Goal: Task Accomplishment & Management: Complete application form

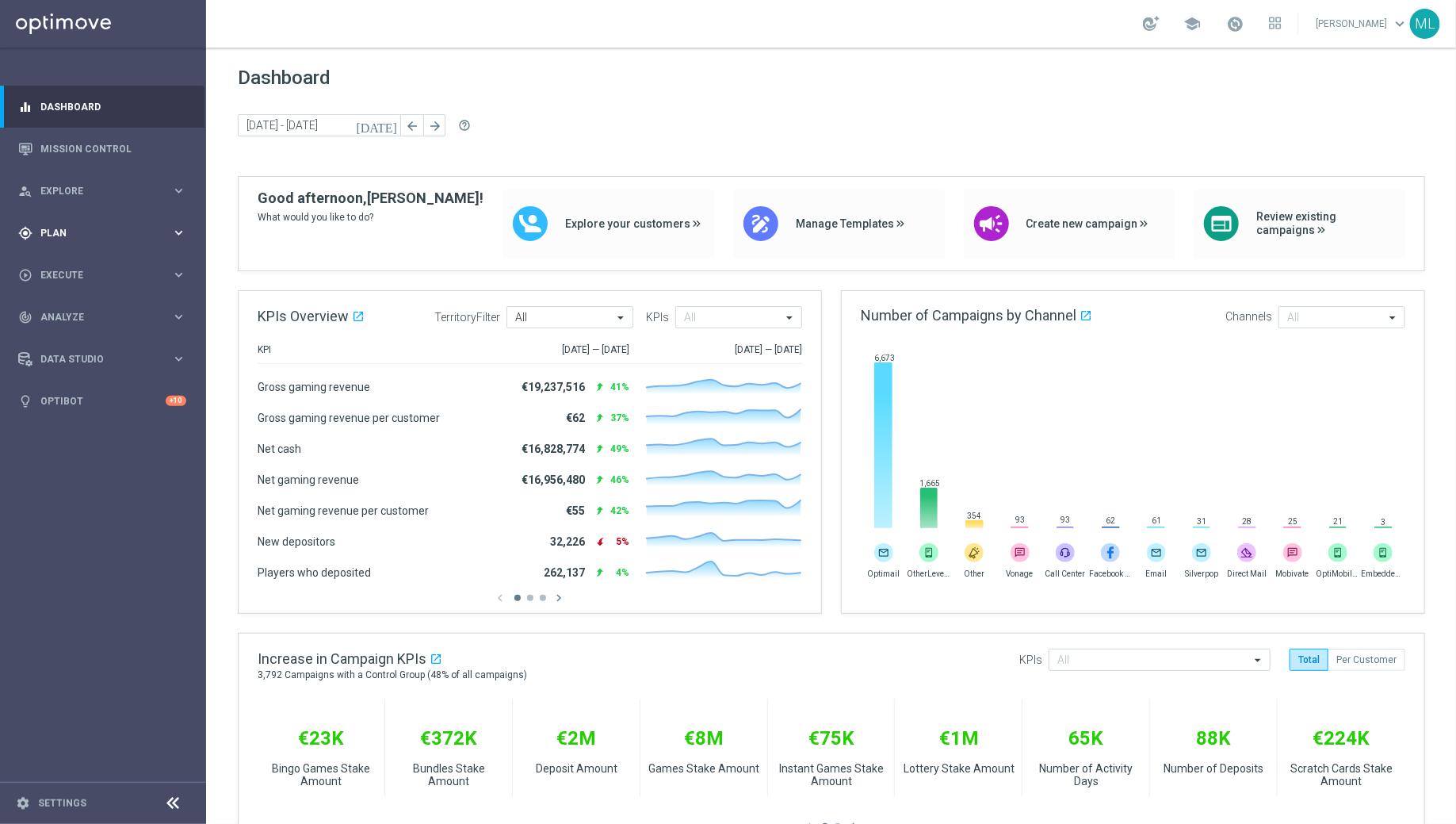
click at [178, 242] on div "gps_fixed Plan keyboard_arrow_right" at bounding box center [102, 232] width 204 height 42
click at [67, 268] on link "Target Groups" at bounding box center [103, 266] width 124 height 12
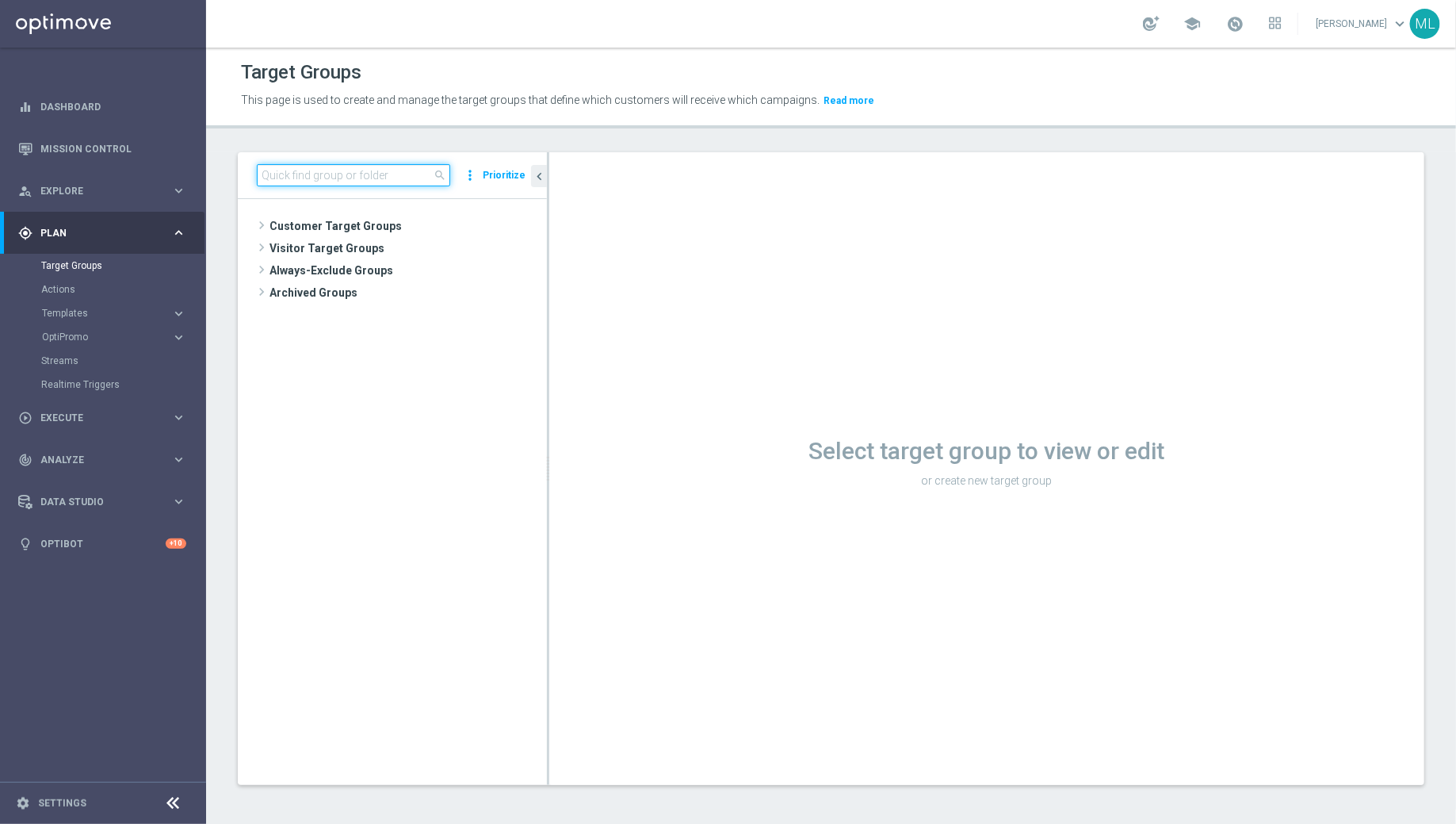
click at [292, 171] on input at bounding box center [353, 175] width 193 height 22
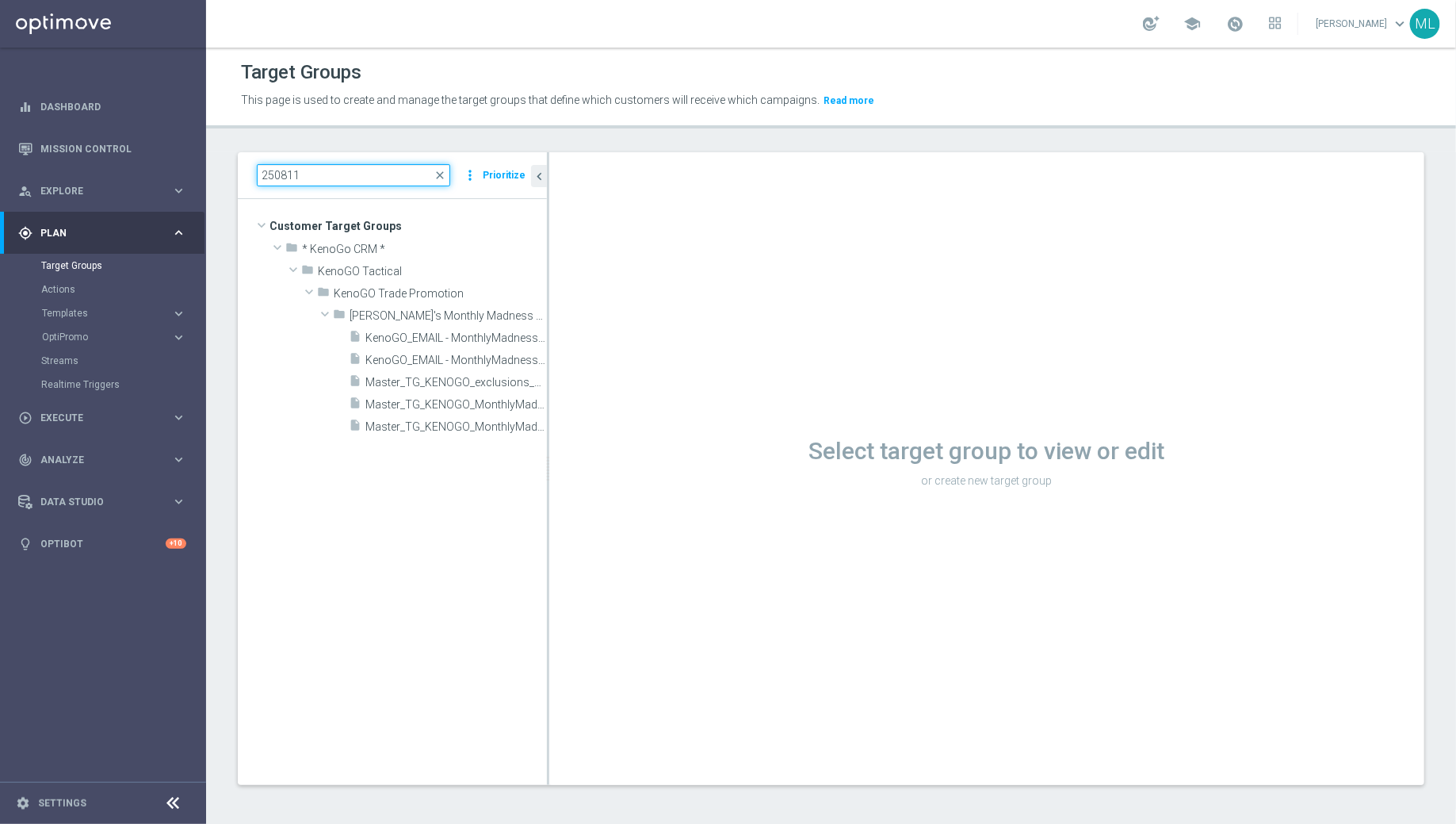
type input "250811"
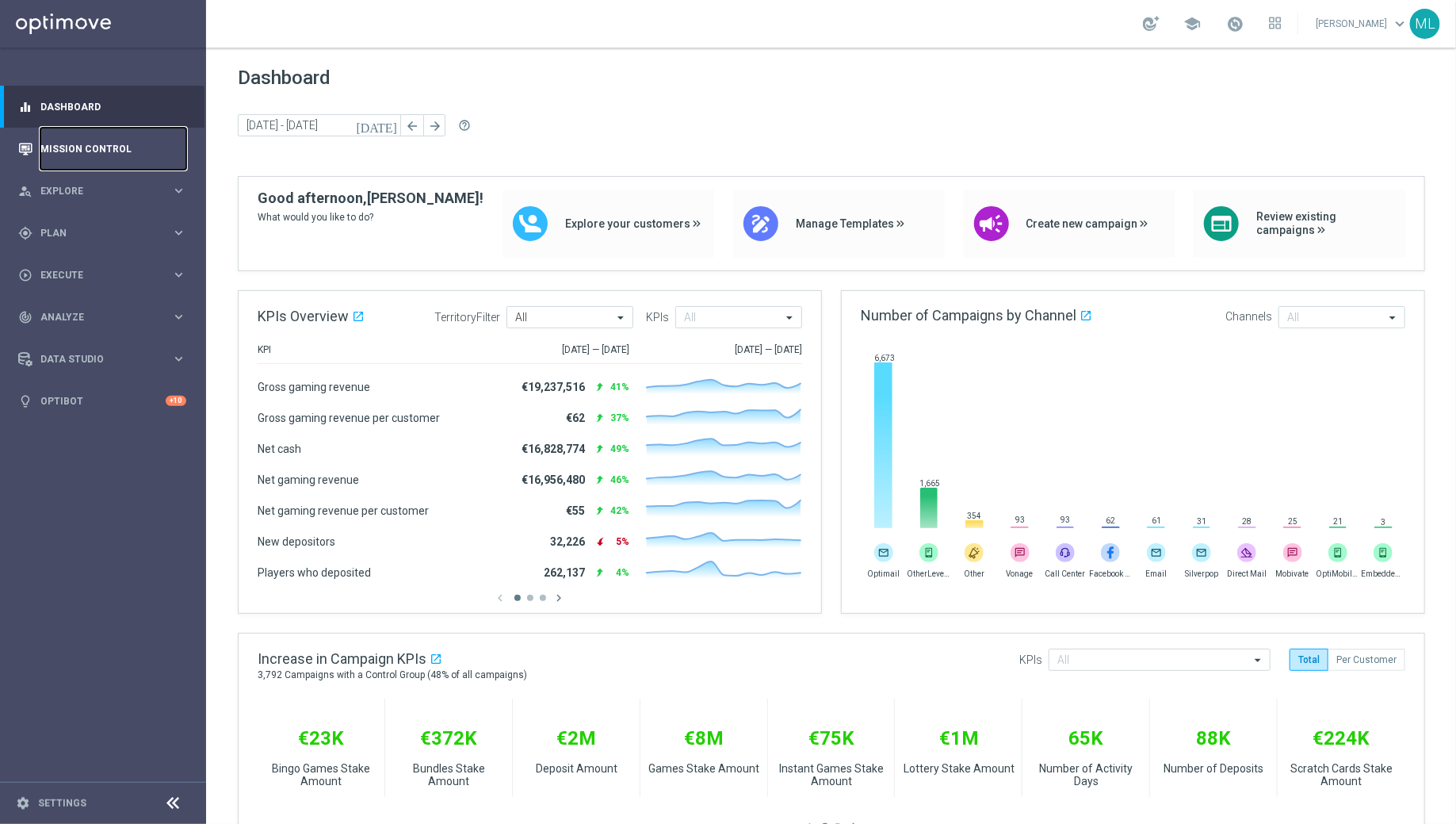
click at [94, 141] on link "Mission Control" at bounding box center [113, 148] width 146 height 42
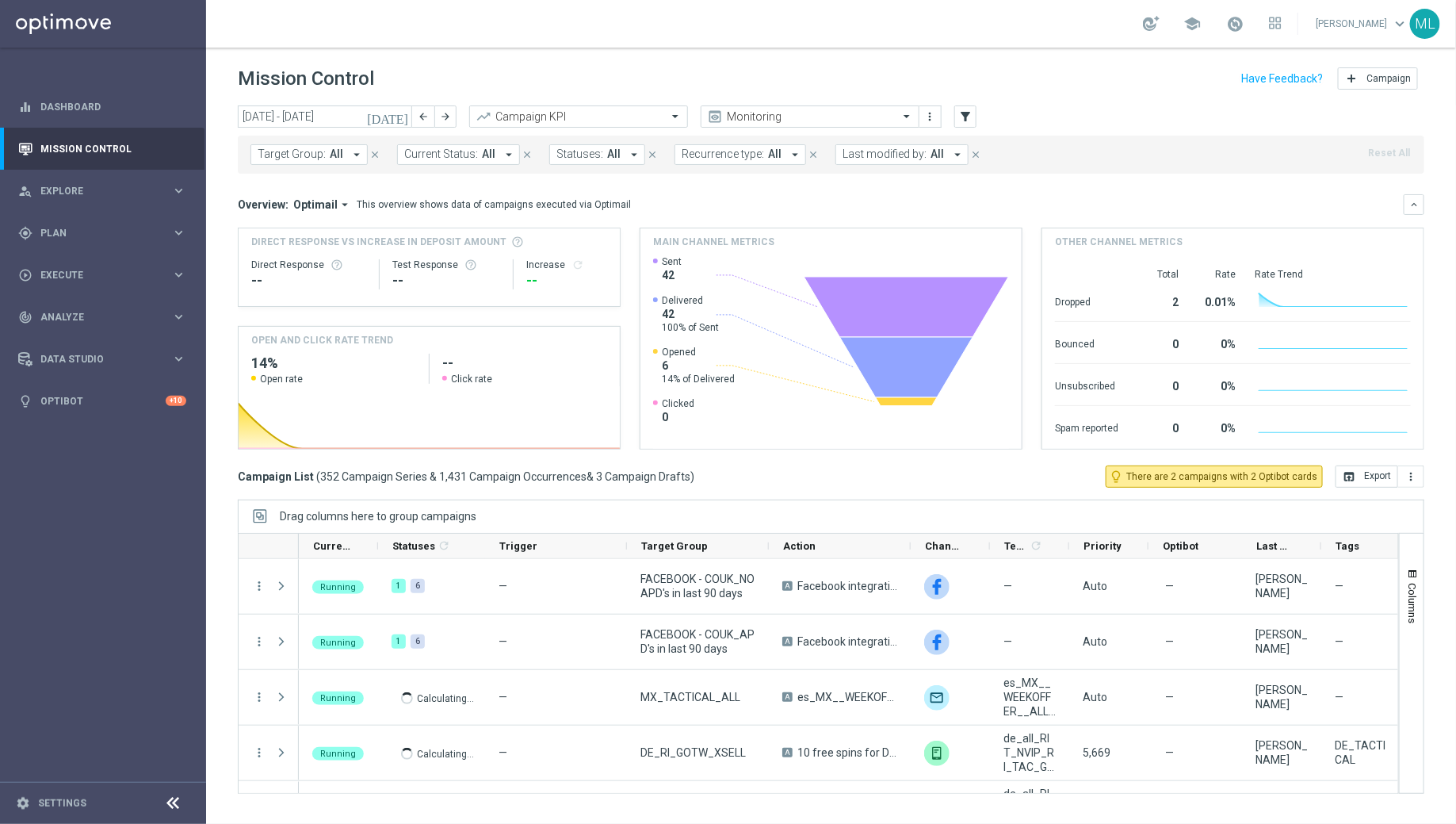
click at [292, 159] on span "Target Group:" at bounding box center [292, 153] width 68 height 13
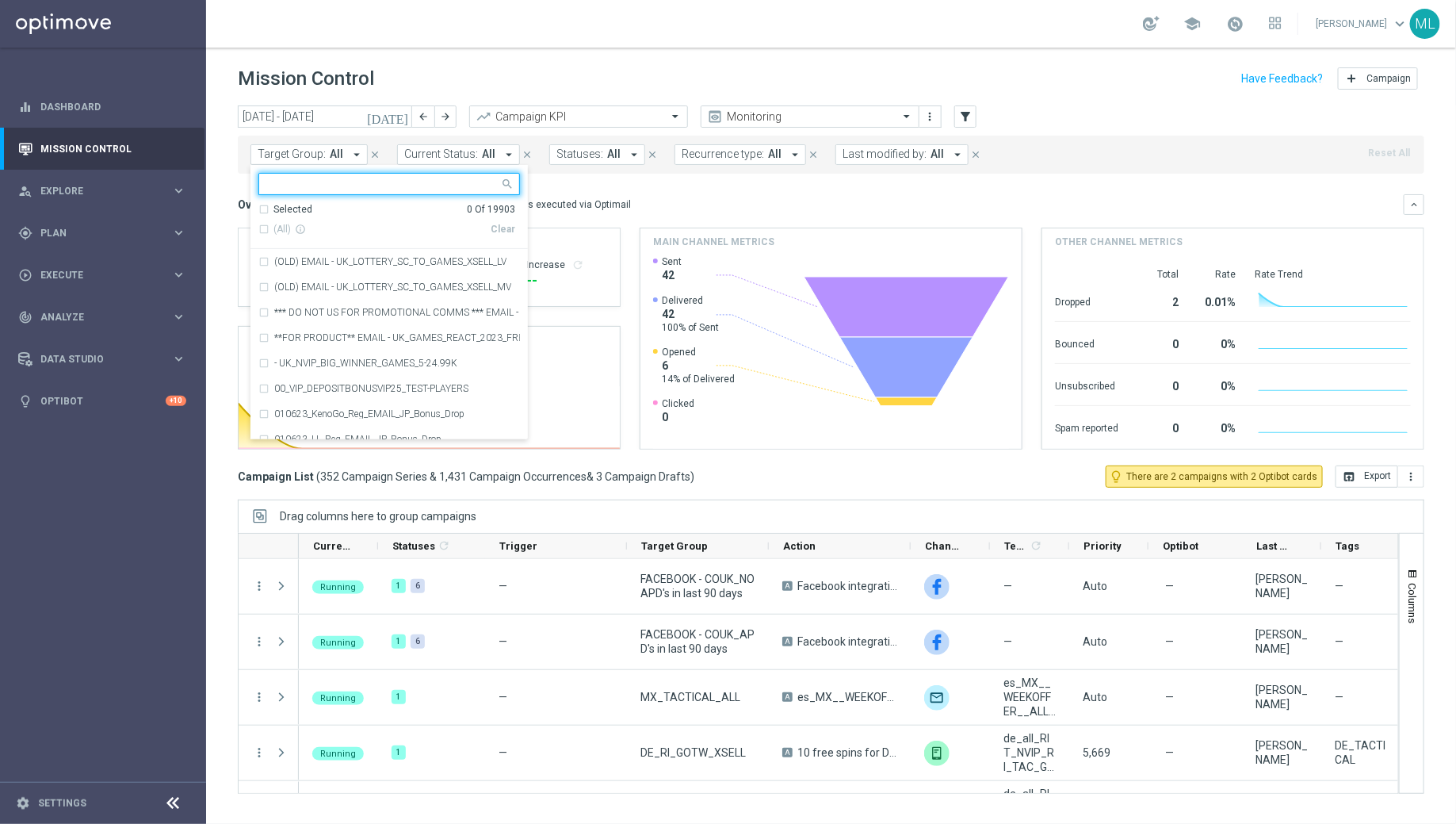
click at [370, 153] on icon "close" at bounding box center [374, 154] width 11 height 11
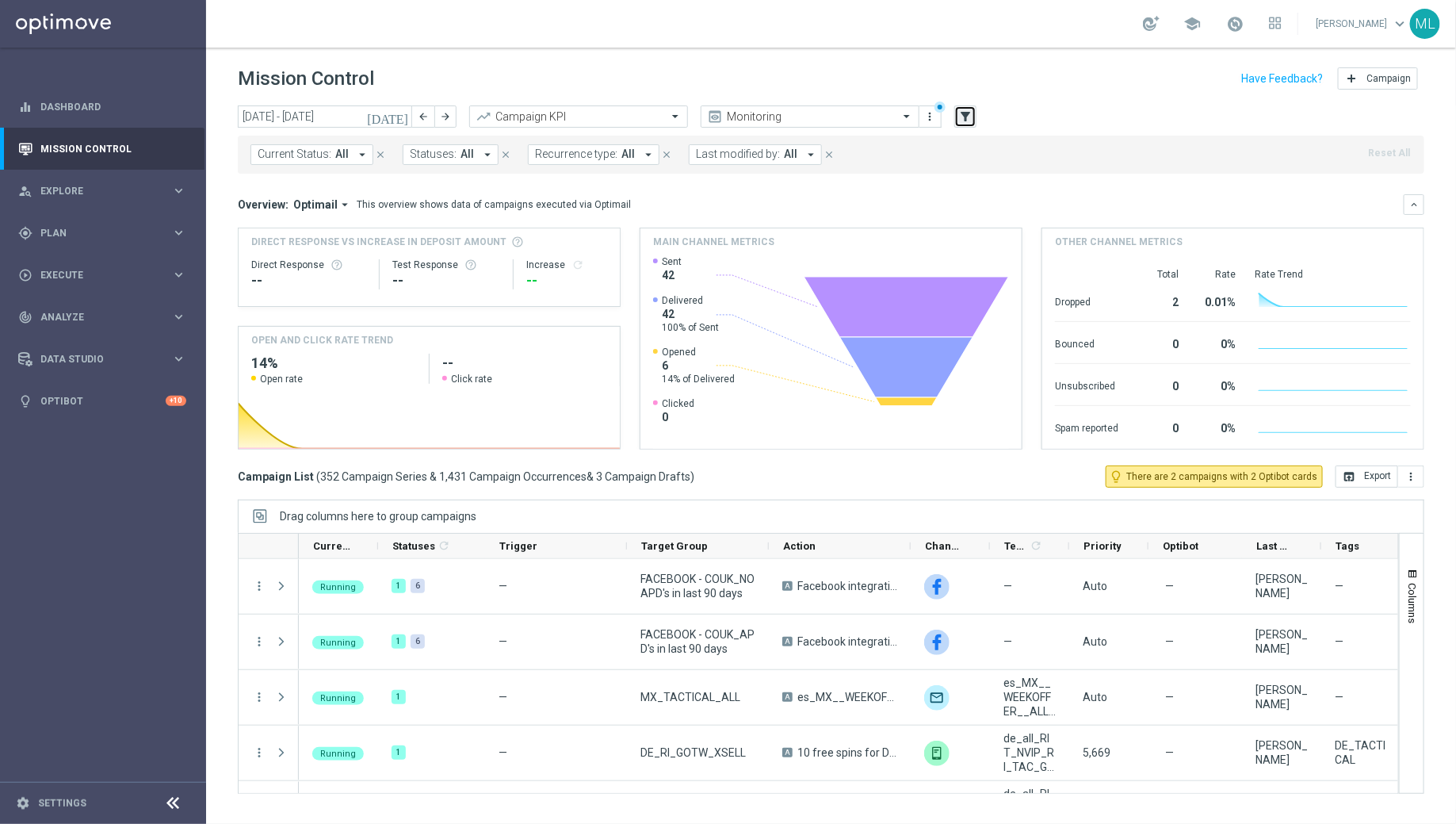
click at [972, 121] on icon "filter_alt" at bounding box center [966, 117] width 14 height 14
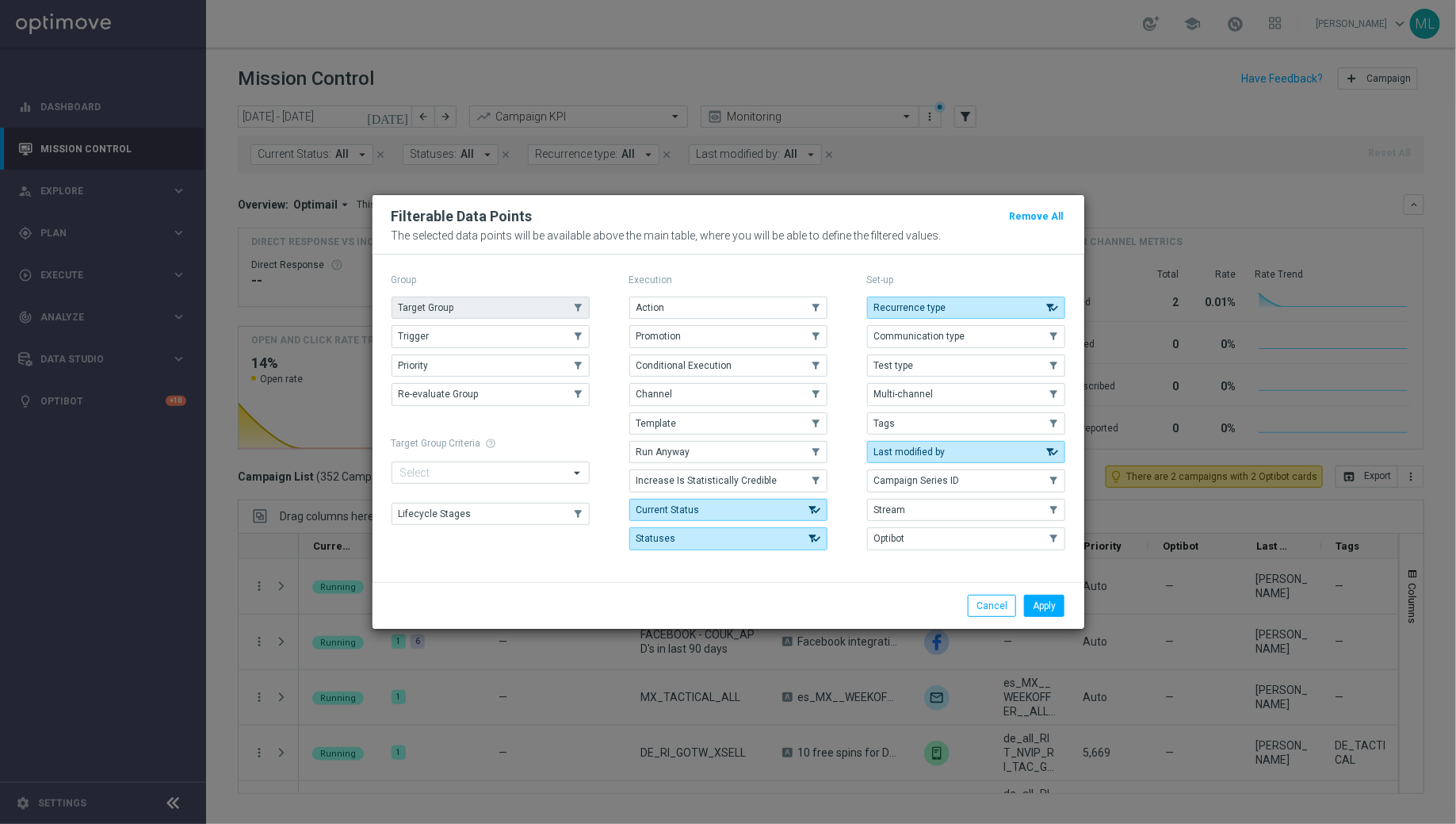
click at [580, 309] on use "button" at bounding box center [578, 308] width 11 height 11
click at [1037, 599] on button "Apply" at bounding box center [1044, 606] width 40 height 22
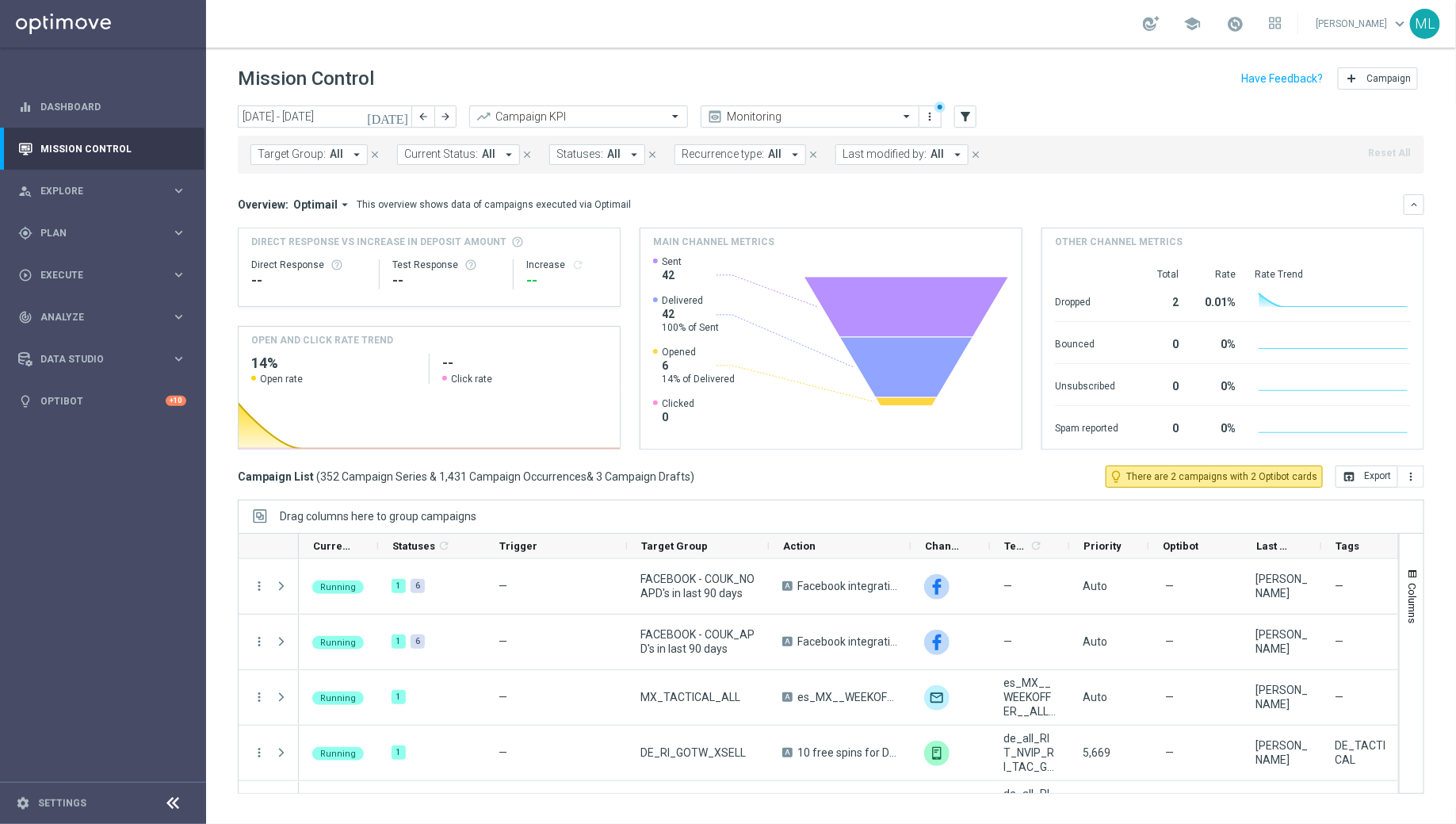
click at [272, 152] on span "Target Group:" at bounding box center [292, 153] width 68 height 13
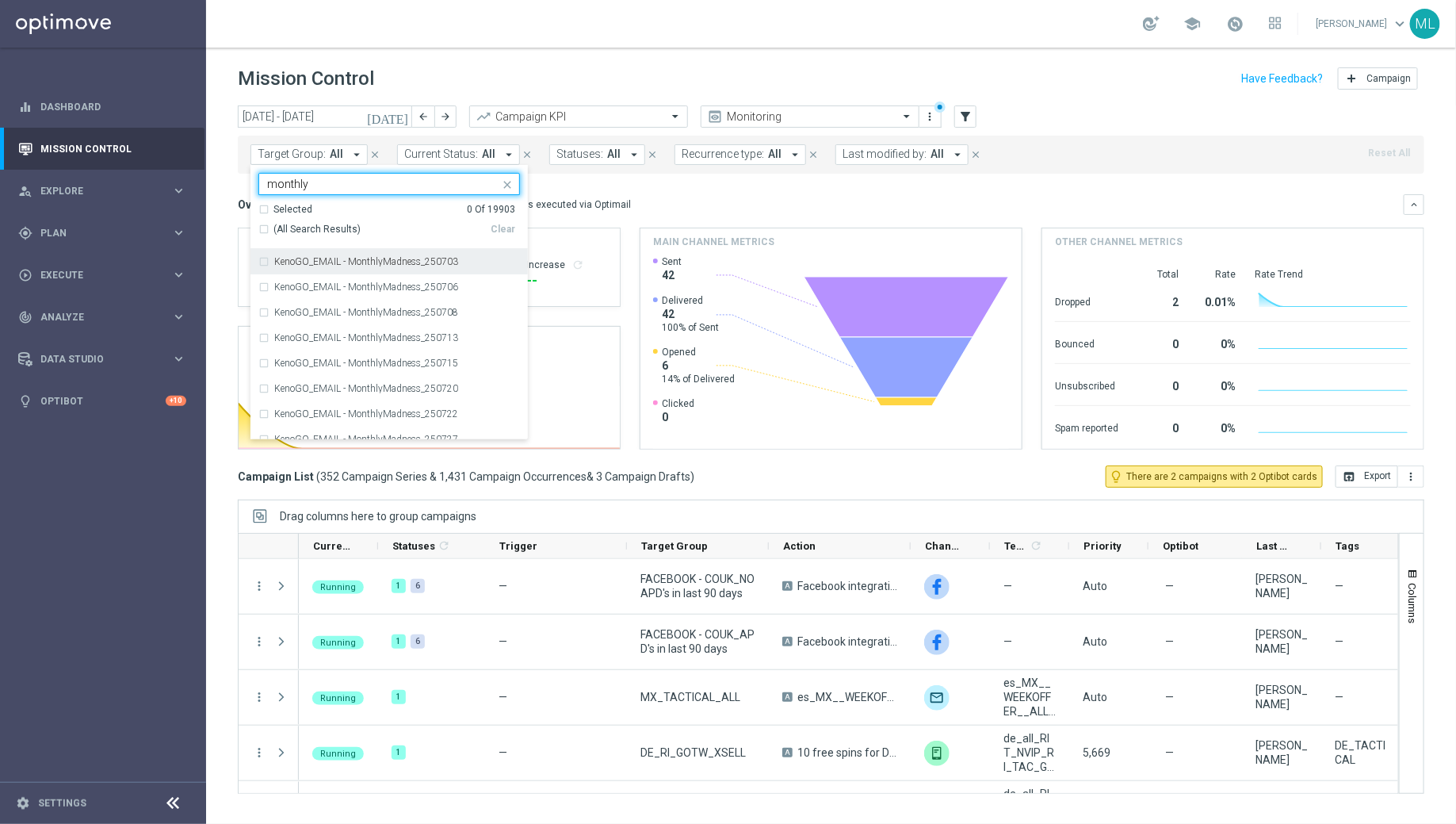
click at [265, 259] on div "KenoGO_EMAIL - MonthlyMadness_250703" at bounding box center [389, 261] width 261 height 25
type input "monthly"
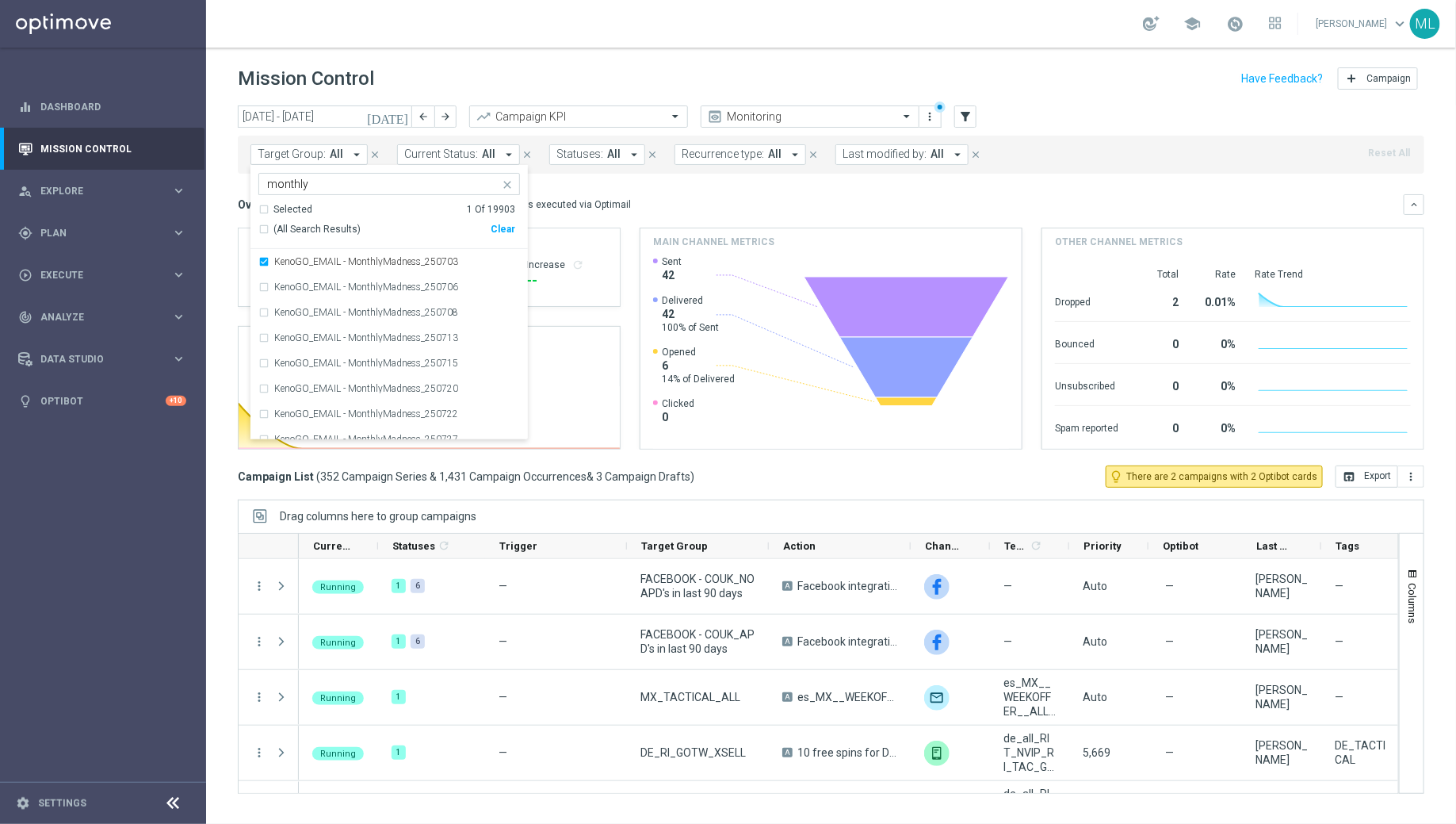
click at [644, 189] on mini-dashboard "Overview: Optimail arrow_drop_down This overview shows data of campaigns execut…" at bounding box center [831, 319] width 1187 height 292
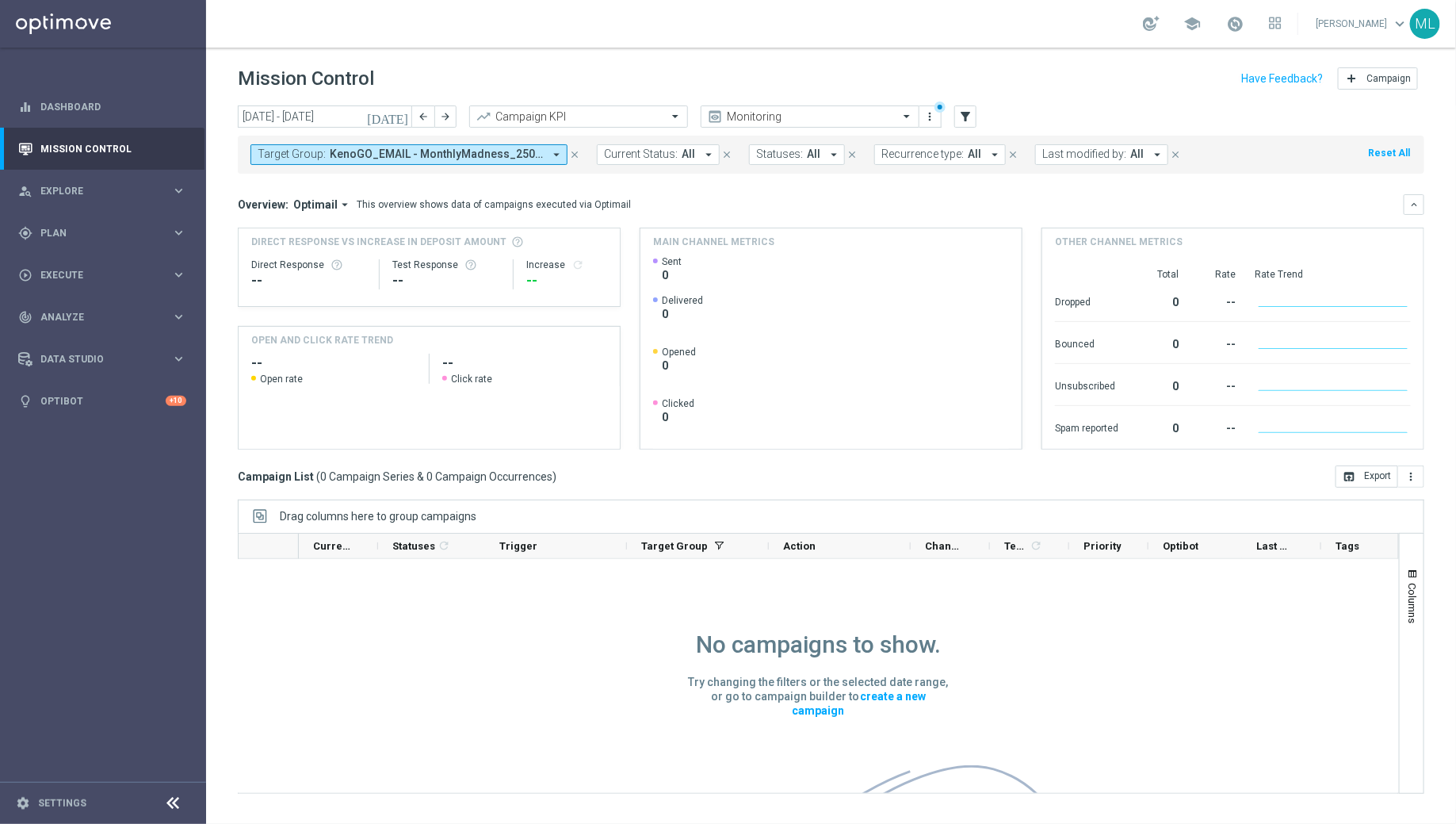
click at [399, 156] on span "KenoGO_EMAIL - MonthlyMadness_250703" at bounding box center [436, 153] width 213 height 13
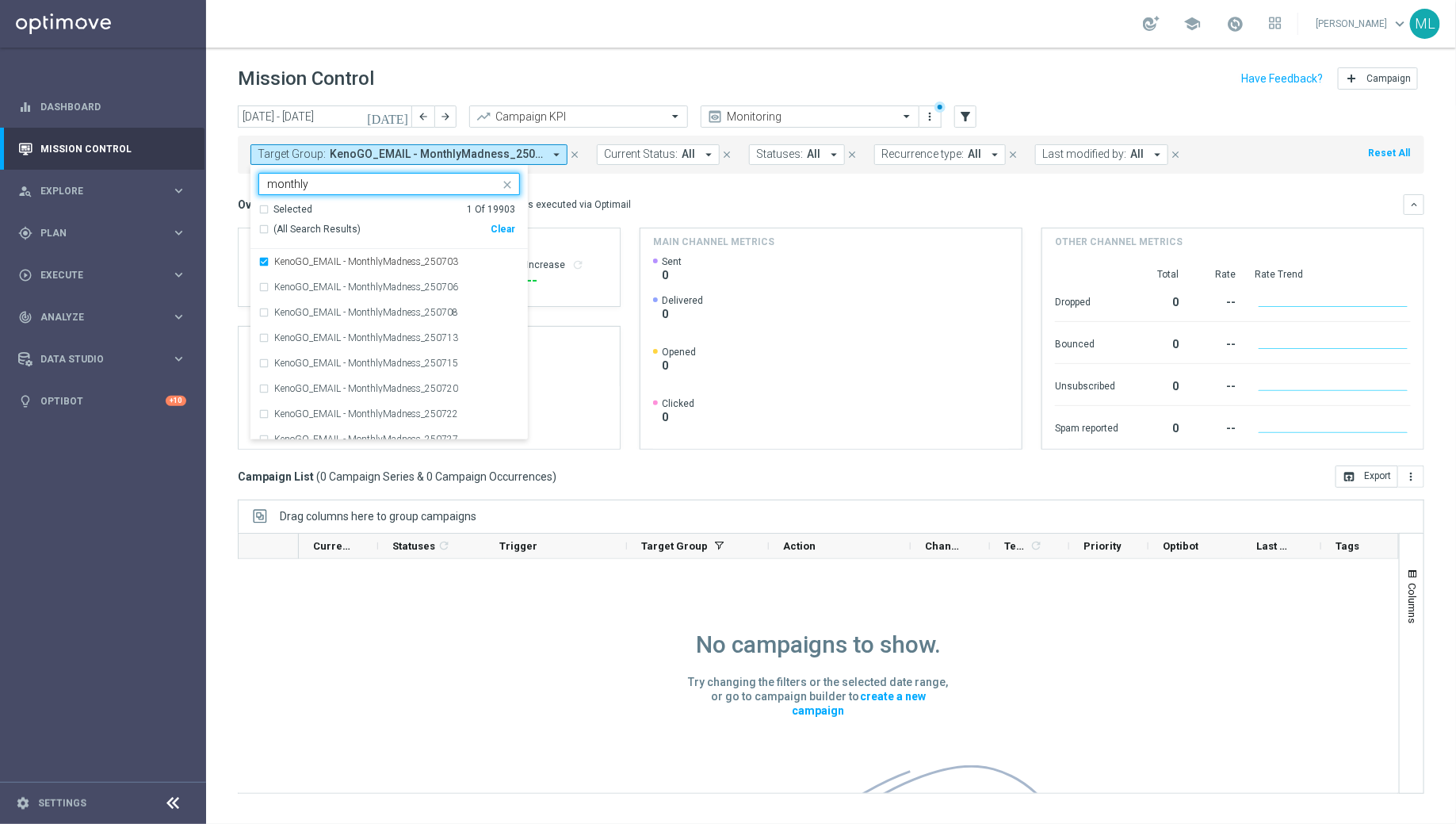
click at [266, 225] on div "(All Search Results)" at bounding box center [374, 229] width 232 height 13
type input "monthly"
click at [654, 194] on div "Overview: Optimail arrow_drop_down This overview shows data of campaigns execut…" at bounding box center [831, 204] width 1187 height 21
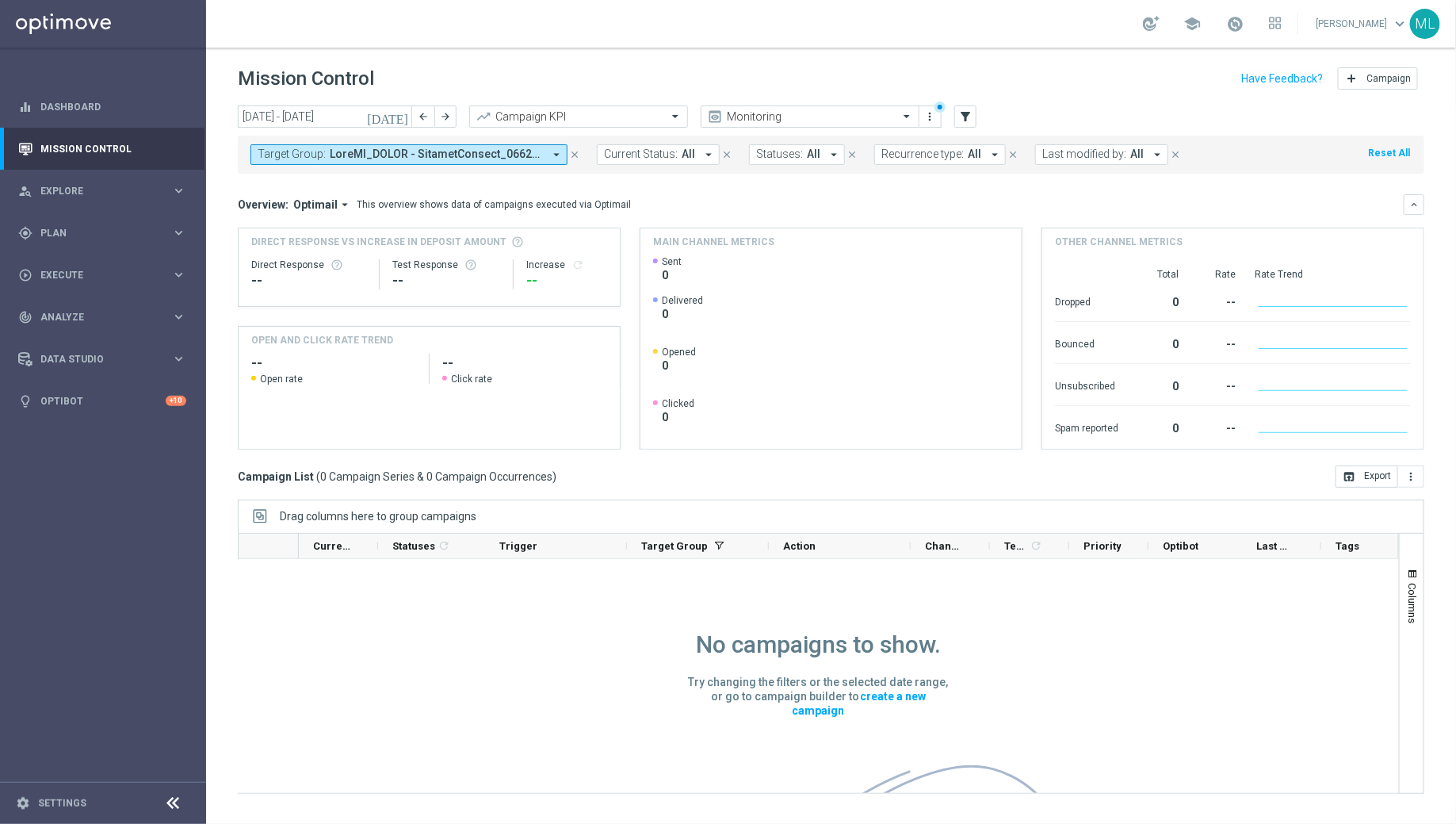
click at [687, 195] on div "Overview: Optimail arrow_drop_down This overview shows data of campaigns execut…" at bounding box center [831, 204] width 1187 height 21
click at [710, 194] on div "Overview: Optimail arrow_drop_down This overview shows data of campaigns execut…" at bounding box center [831, 204] width 1187 height 21
click at [402, 113] on icon "[DATE]" at bounding box center [389, 117] width 43 height 14
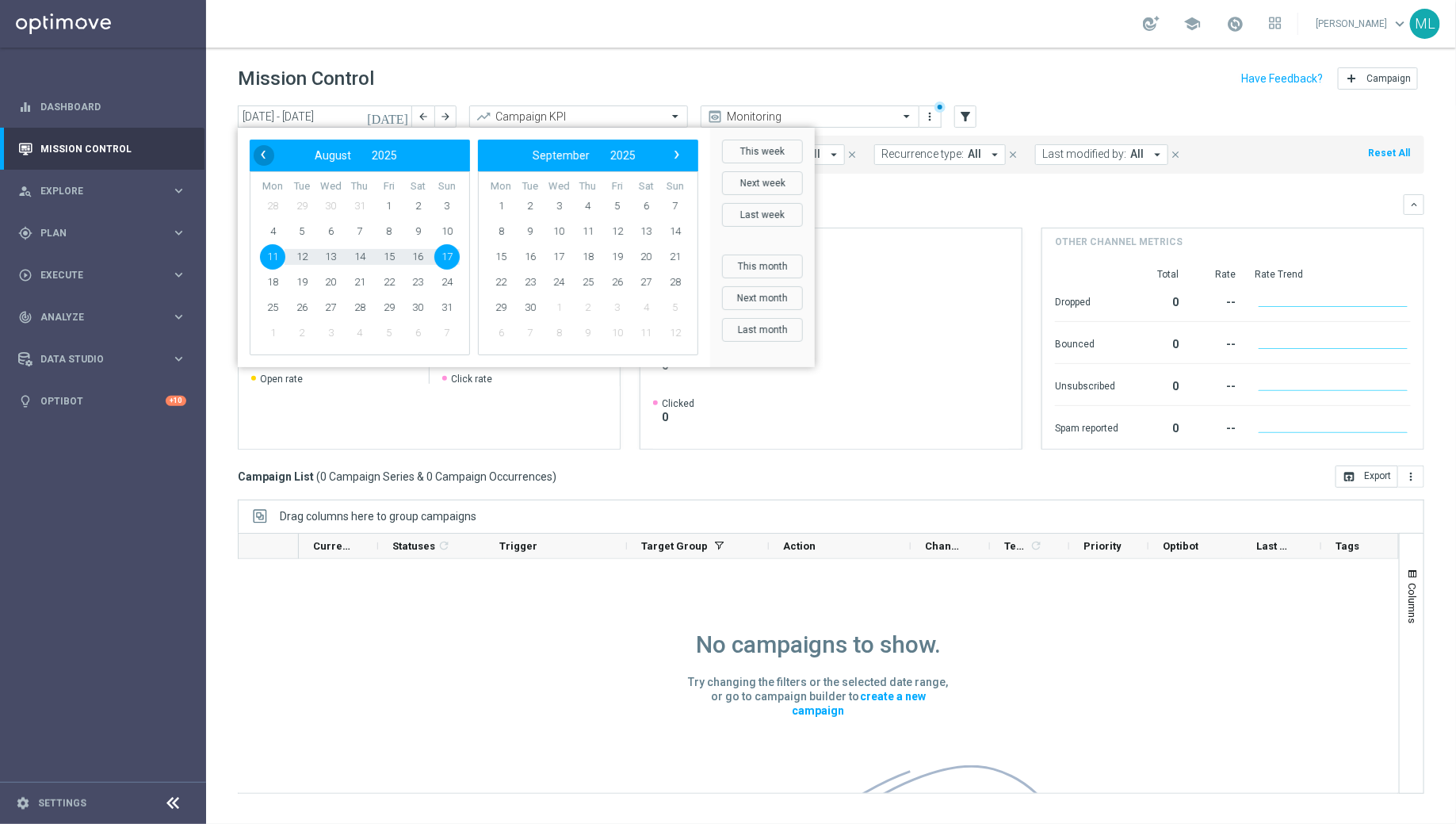
click at [265, 161] on span "‹" at bounding box center [263, 154] width 21 height 21
click at [300, 201] on span "1" at bounding box center [301, 206] width 25 height 25
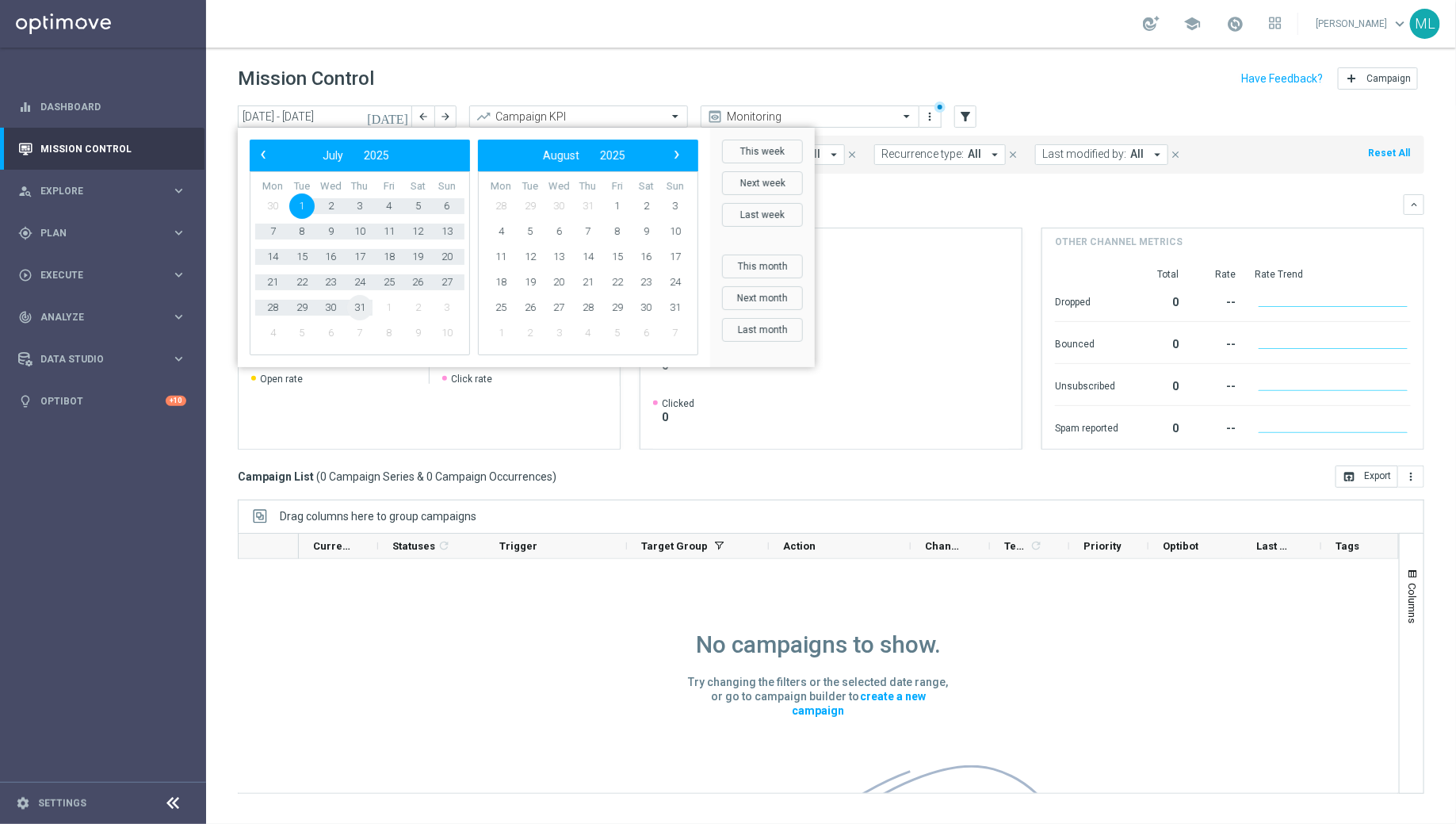
click at [354, 303] on span "31" at bounding box center [359, 308] width 25 height 25
type input "01 Jul 2025 - 31 Jul 2025"
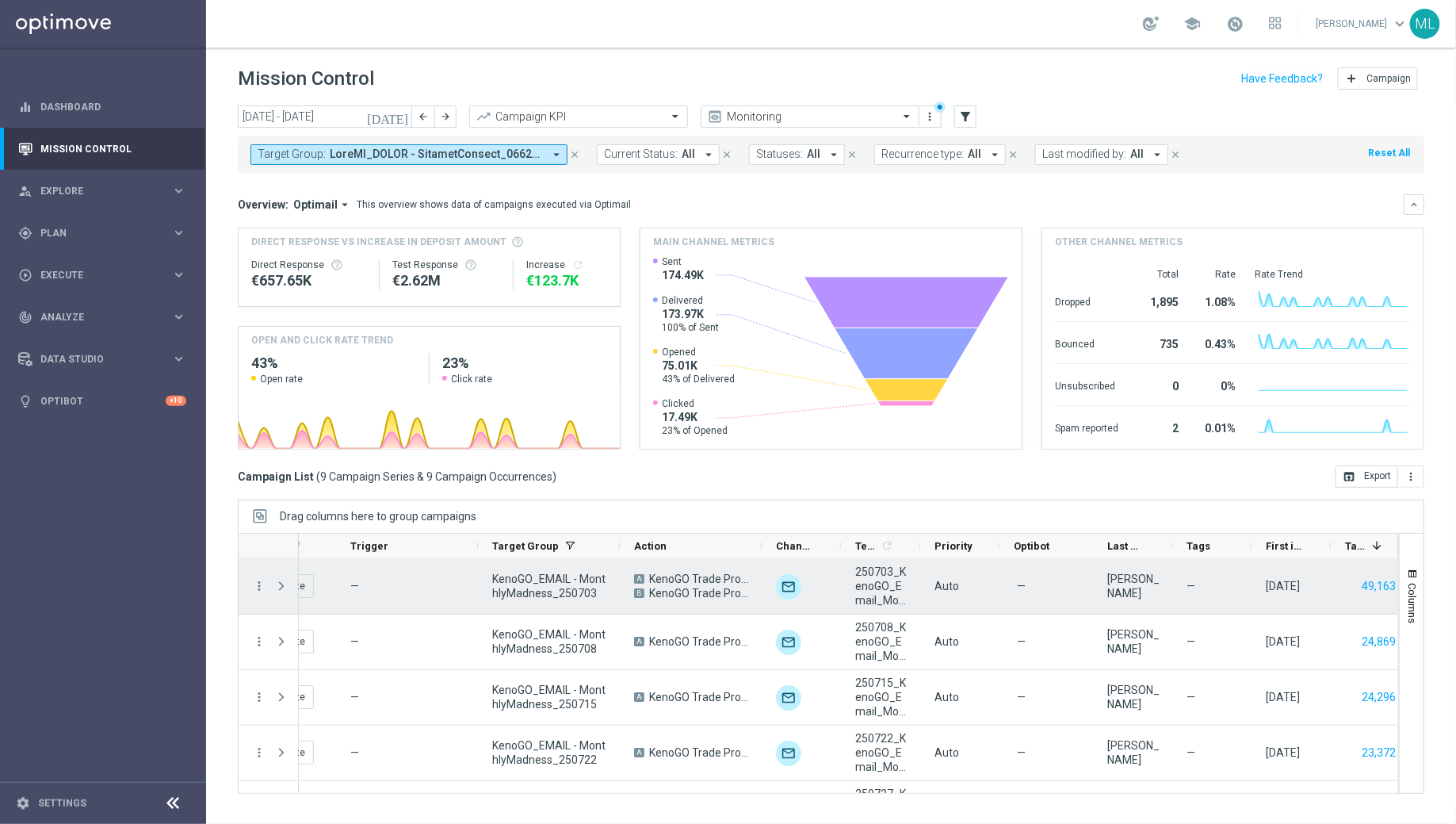
scroll to position [0, 151]
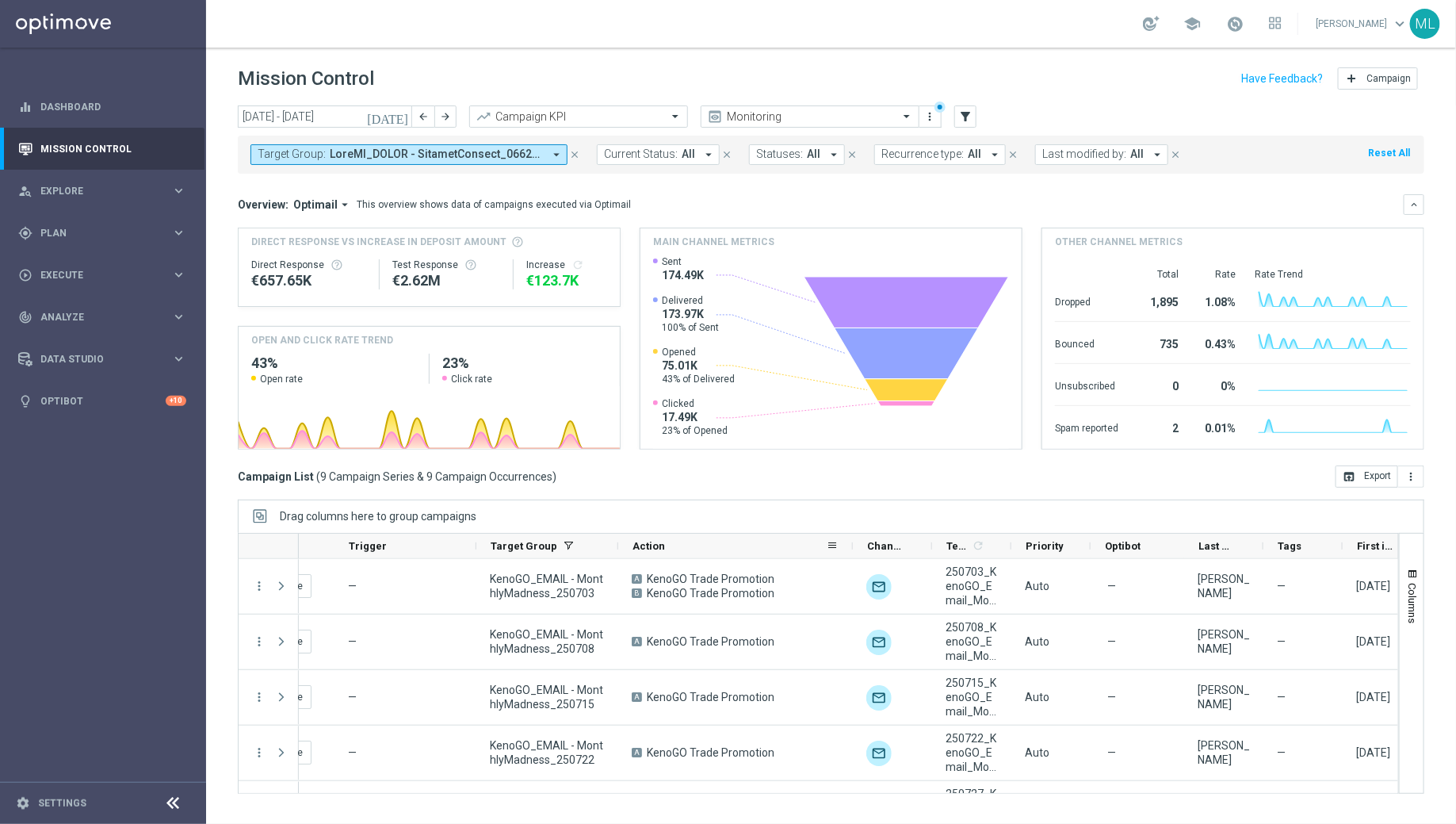
drag, startPoint x: 760, startPoint y: 542, endPoint x: 852, endPoint y: 544, distance: 92.0
click at [852, 544] on div at bounding box center [852, 546] width 6 height 25
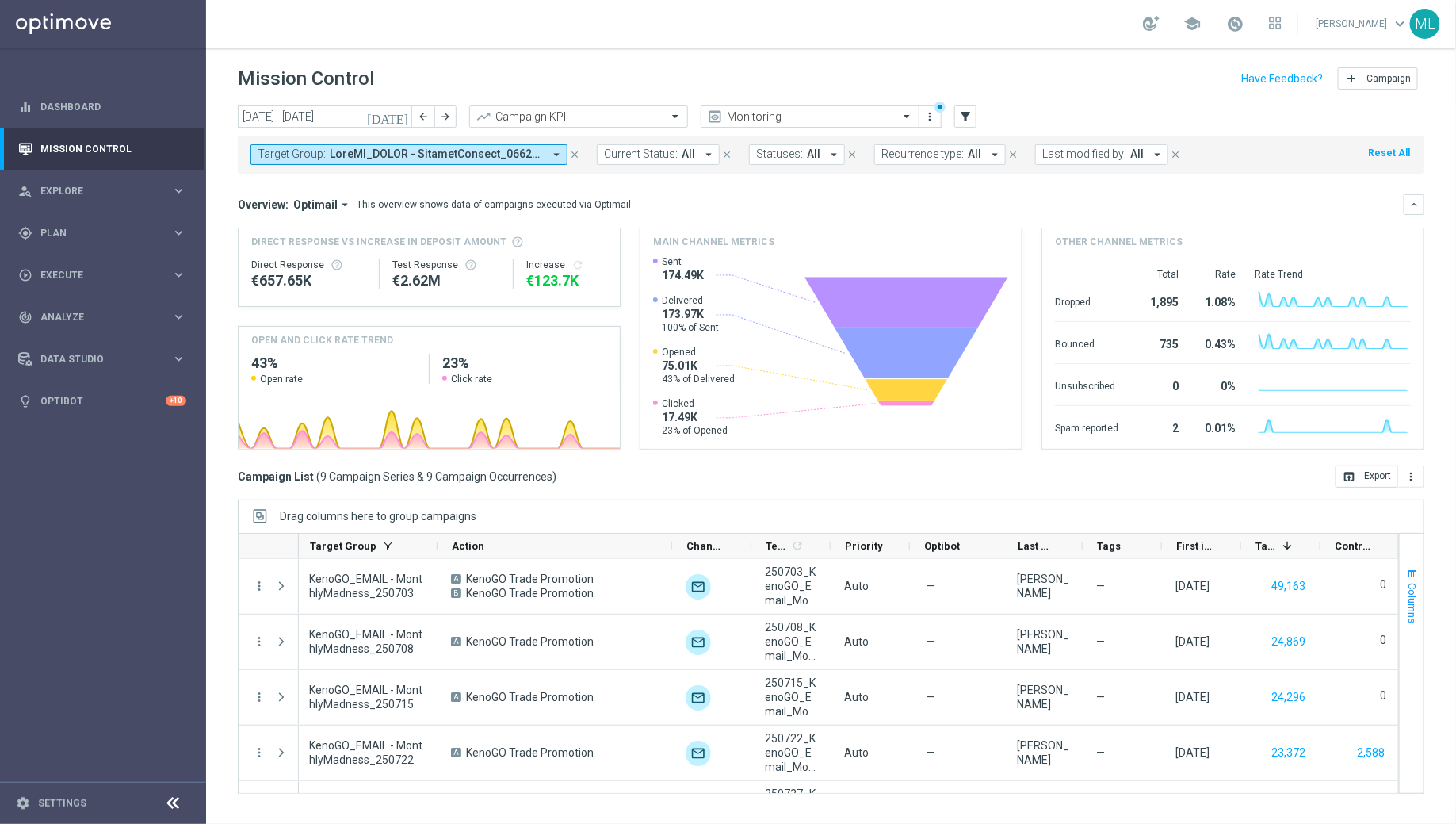
click at [1164, 573] on span "button" at bounding box center [1412, 574] width 12 height 12
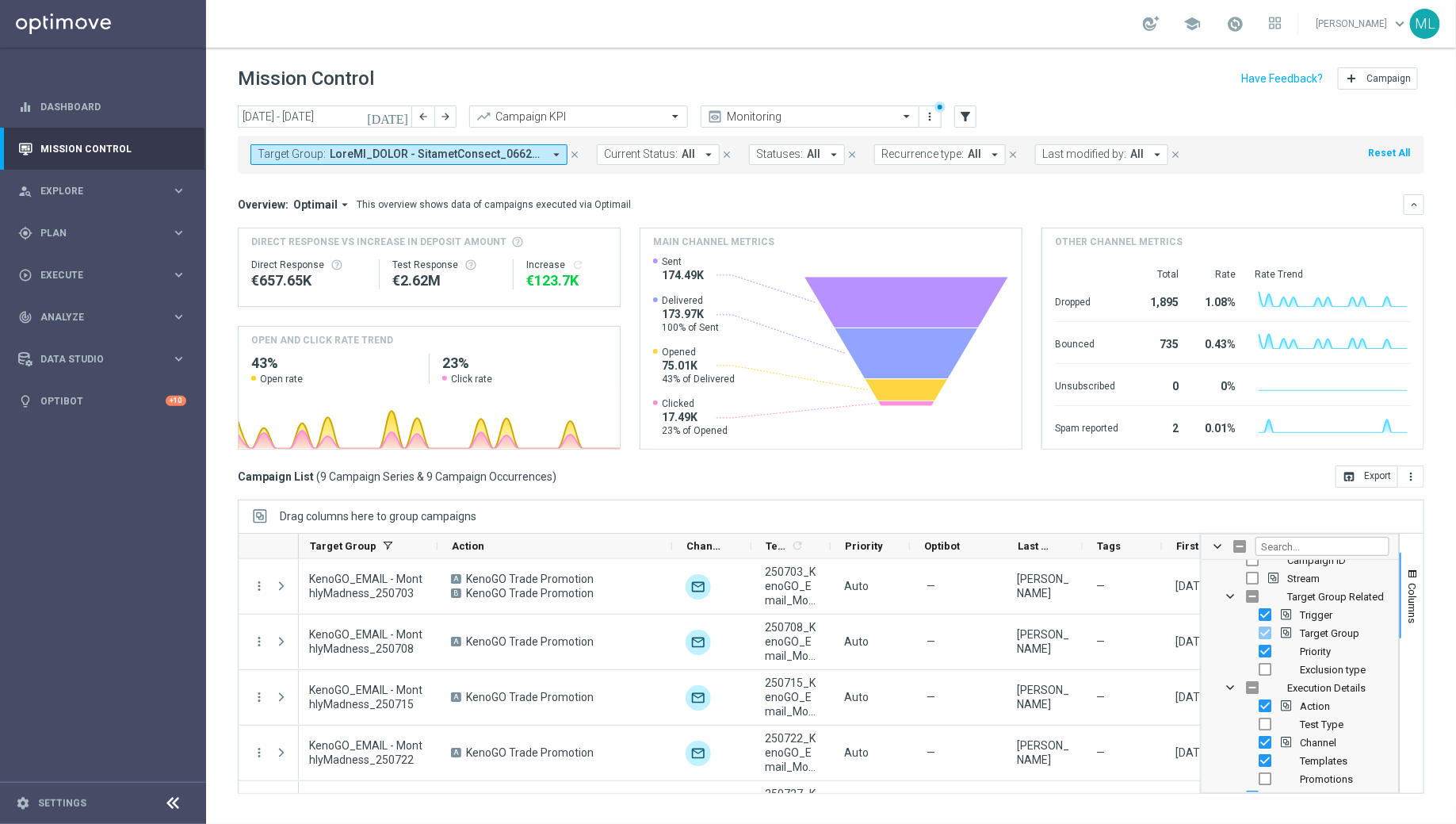
click at [1086, 490] on div "today 01 Jul 2025 - 31 Jul 2025 arrow_back arrow_forward Campaign KPI trending_…" at bounding box center [831, 457] width 1250 height 704
click at [171, 269] on icon "keyboard_arrow_right" at bounding box center [178, 275] width 15 height 15
click at [101, 307] on link "Campaign Builder" at bounding box center [103, 308] width 124 height 12
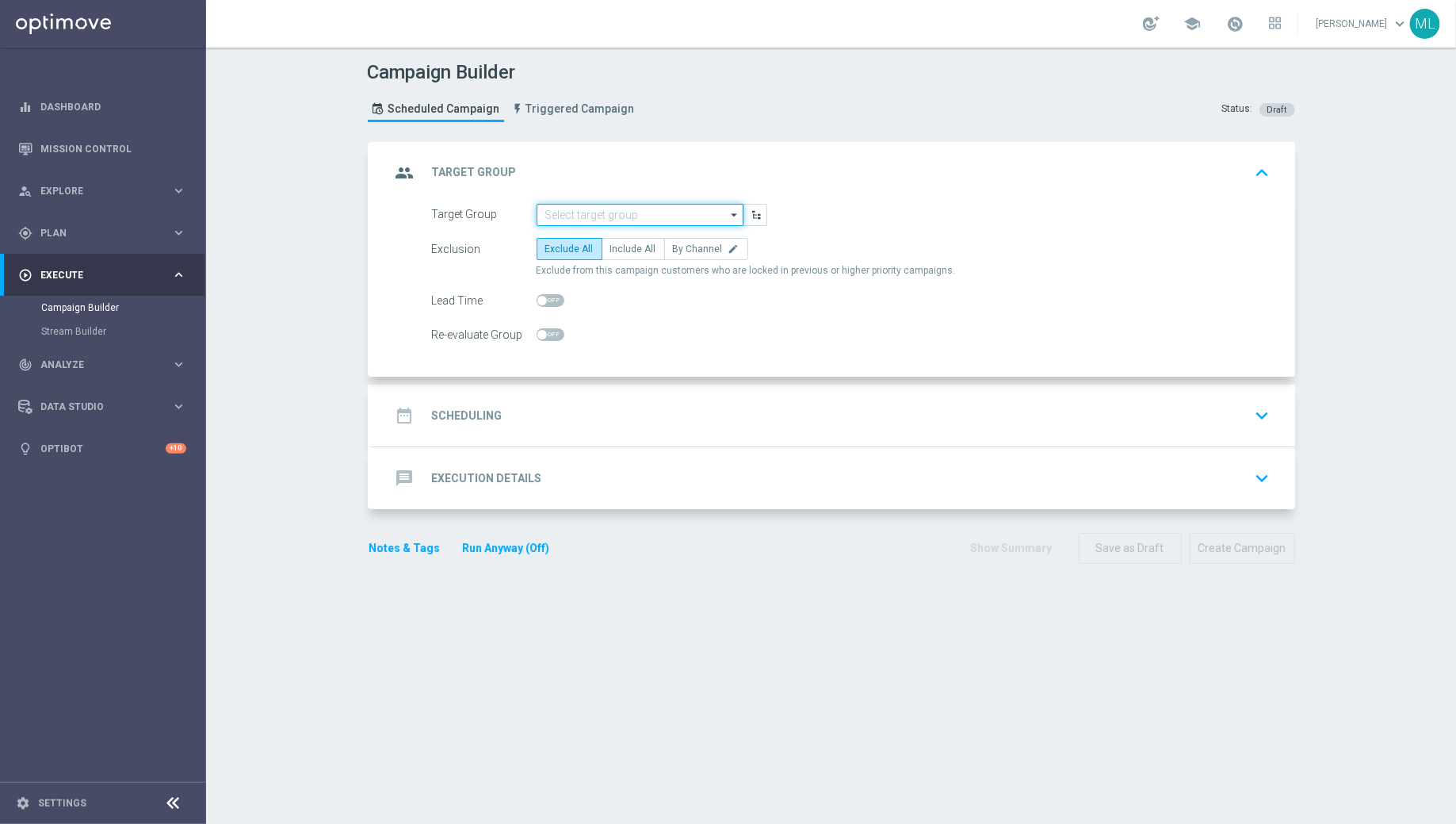
click at [594, 218] on input at bounding box center [640, 214] width 207 height 22
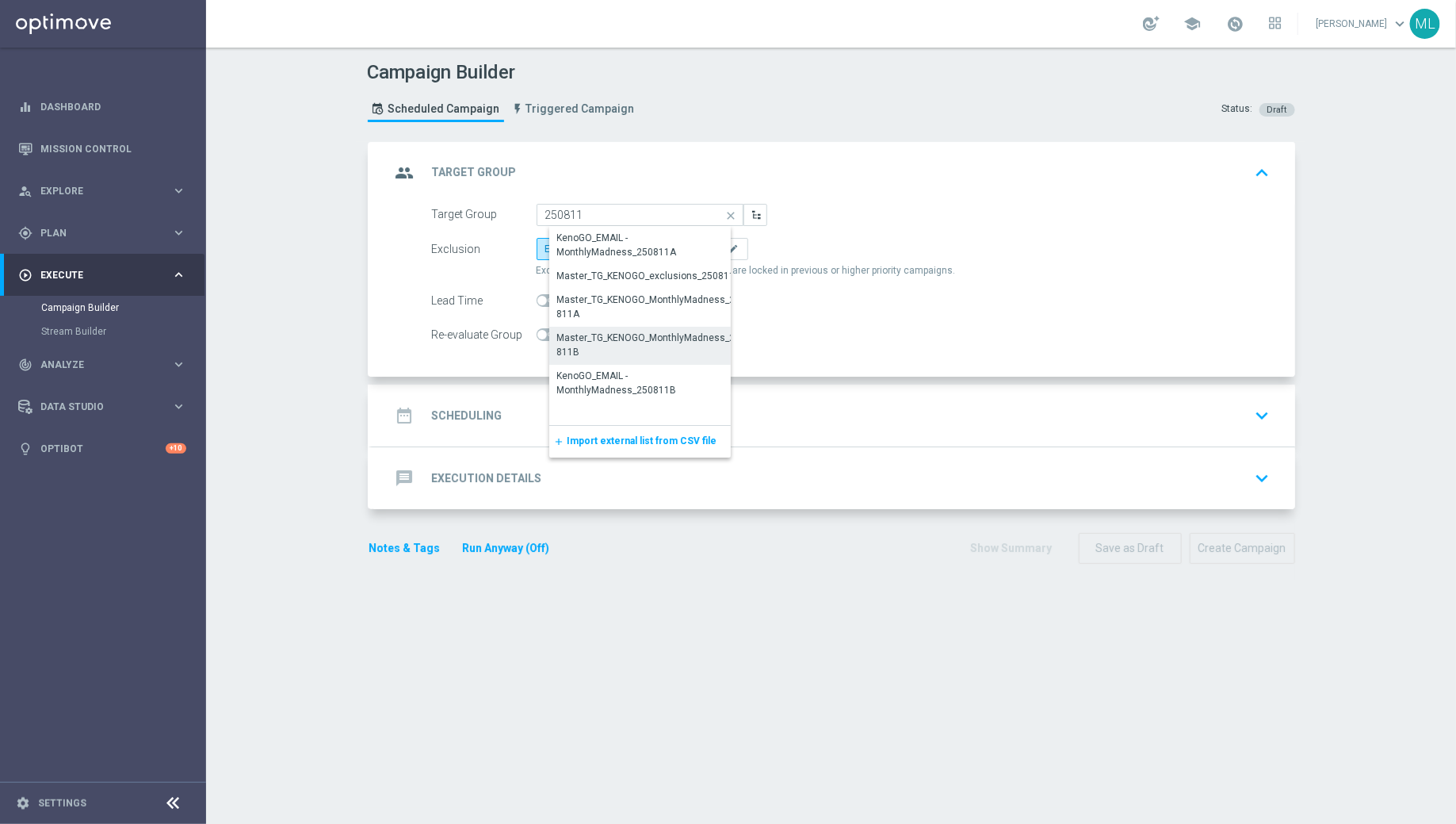
click at [669, 342] on div "Master_TG_KENOGO_MonthlyMadness_250811B" at bounding box center [653, 345] width 191 height 29
type input "Master_TG_KENOGO_MonthlyMadness_250811B"
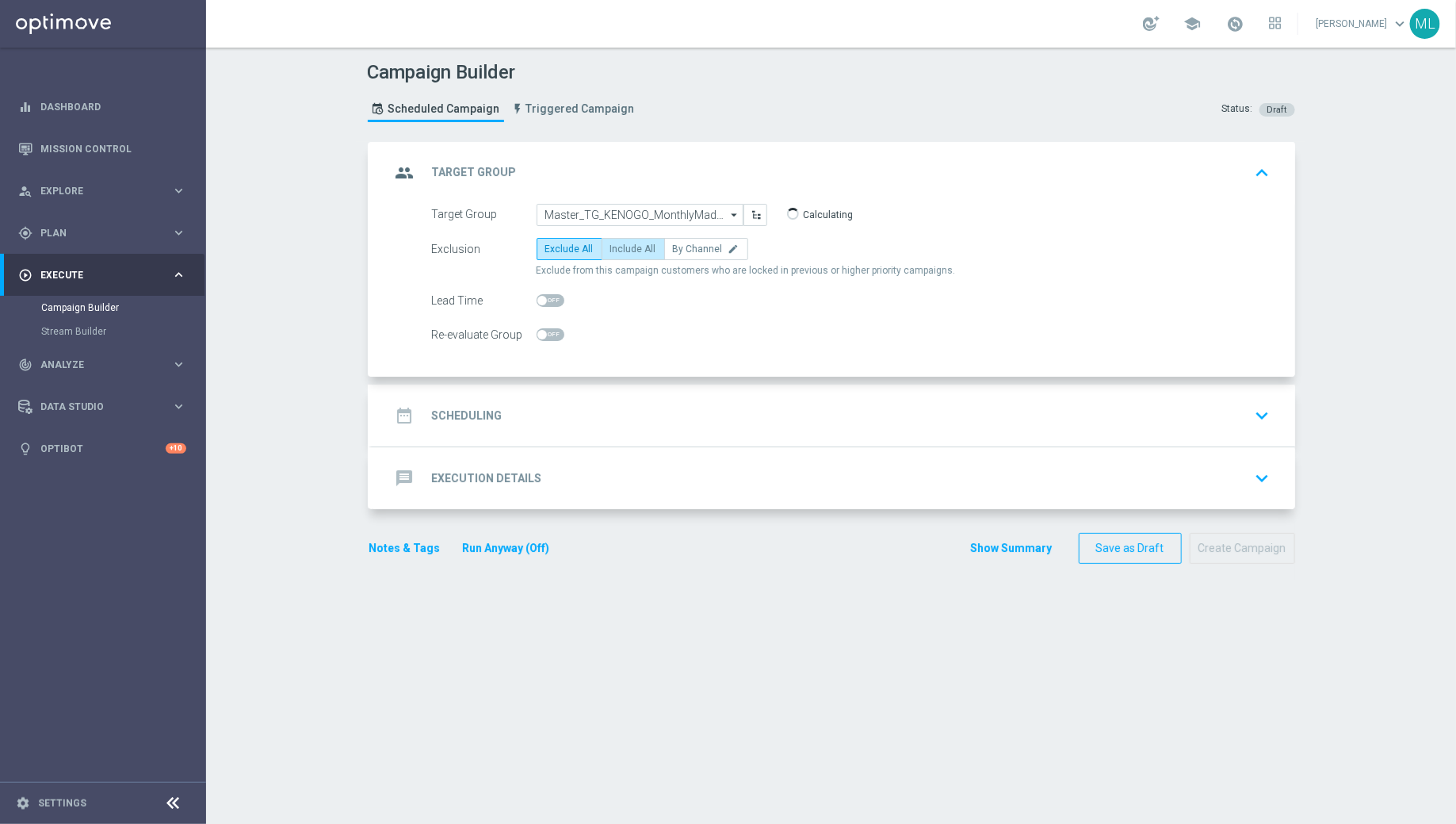
click at [615, 240] on label "Include All" at bounding box center [633, 249] width 63 height 22
click at [615, 246] on input "Include All" at bounding box center [616, 251] width 11 height 11
radio input "true"
click at [559, 410] on div "date_range Scheduling keyboard_arrow_down" at bounding box center [833, 416] width 885 height 30
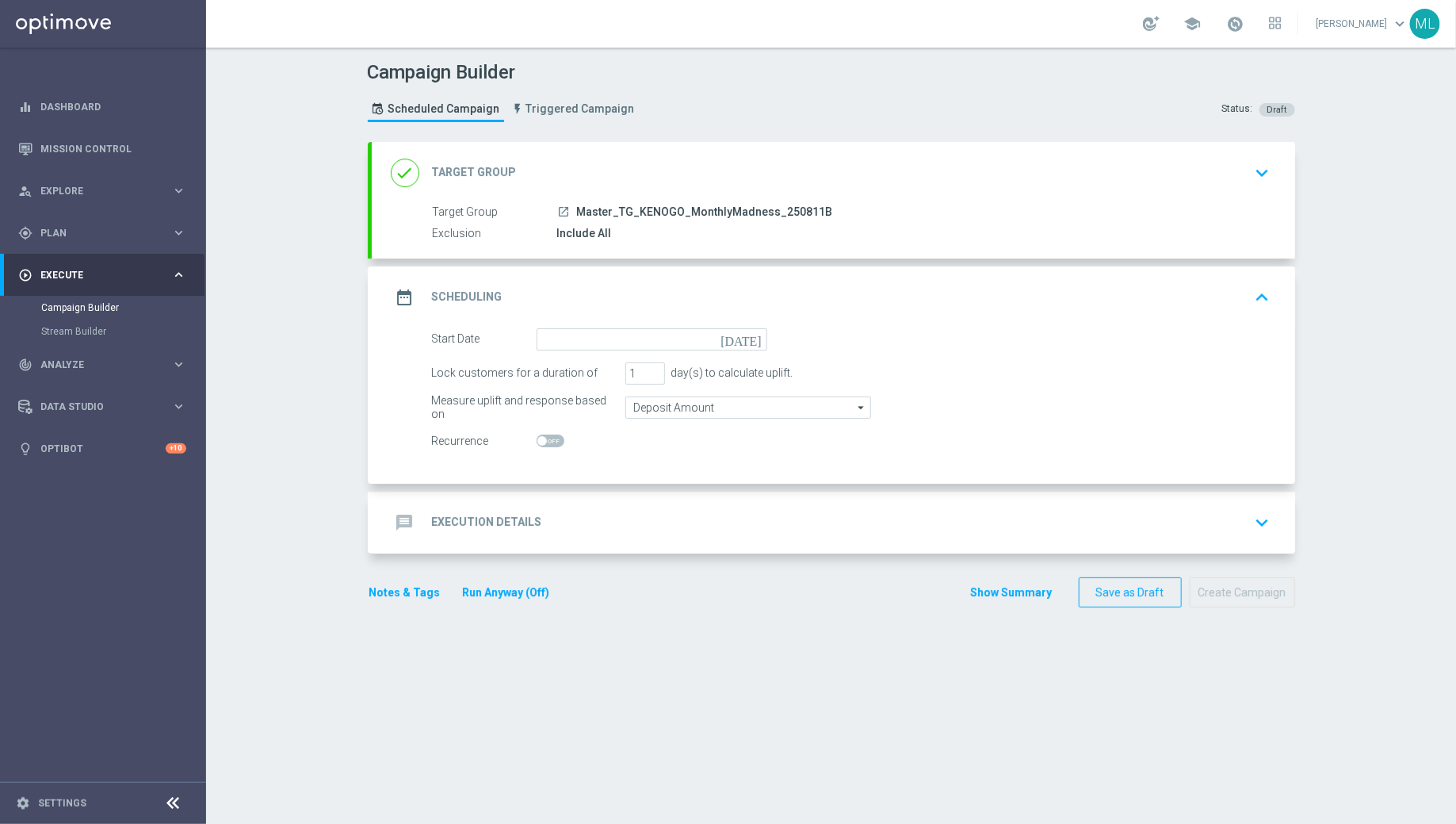
click at [754, 334] on icon "[DATE]" at bounding box center [744, 337] width 46 height 18
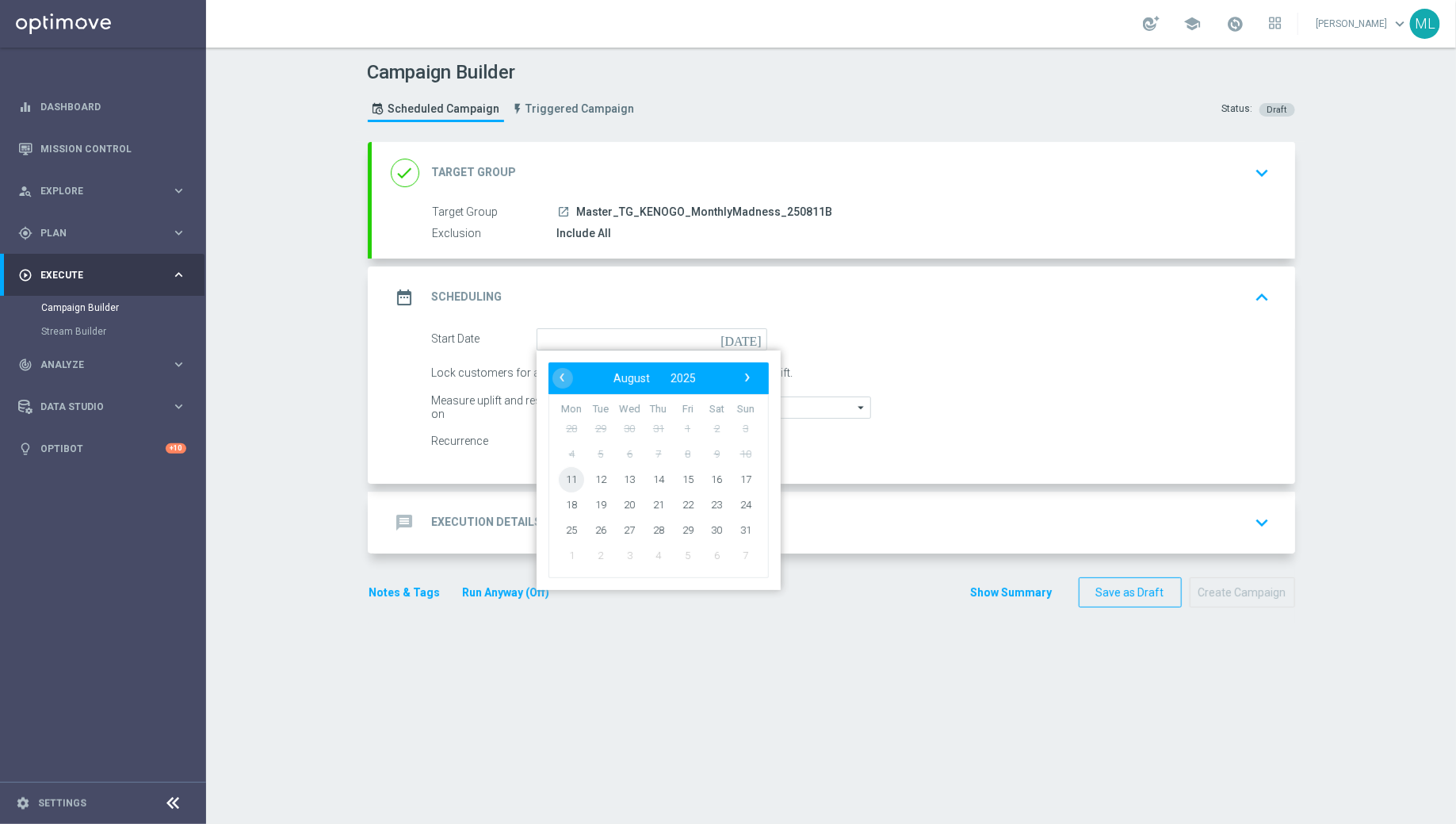
click at [573, 470] on span "11" at bounding box center [572, 479] width 25 height 25
type input "11 Aug 2025"
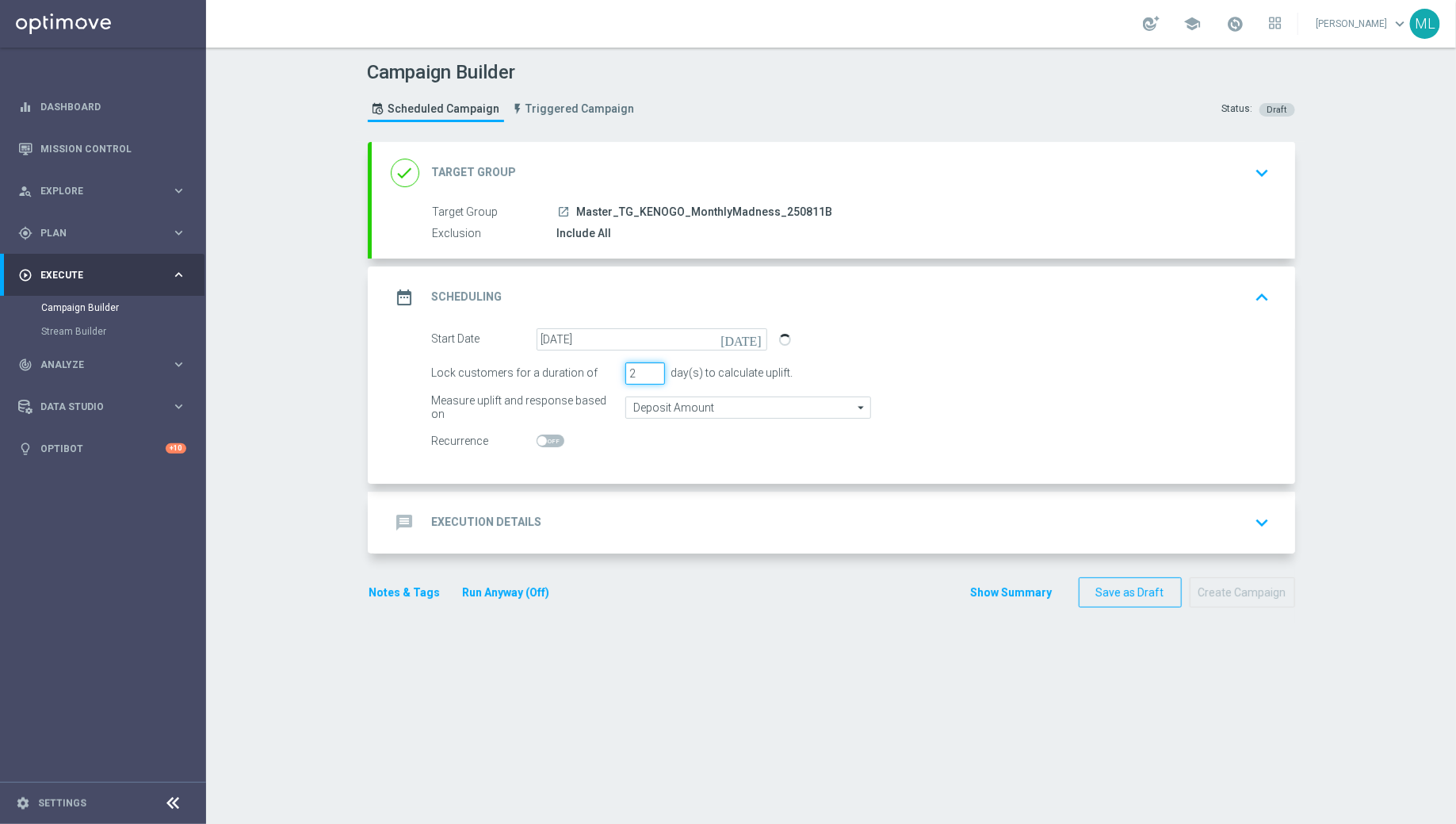
type input "2"
click at [652, 367] on input "2" at bounding box center [645, 373] width 39 height 22
click at [646, 432] on div at bounding box center [652, 441] width 231 height 22
click at [647, 516] on div "message Execution Details keyboard_arrow_down" at bounding box center [833, 523] width 885 height 30
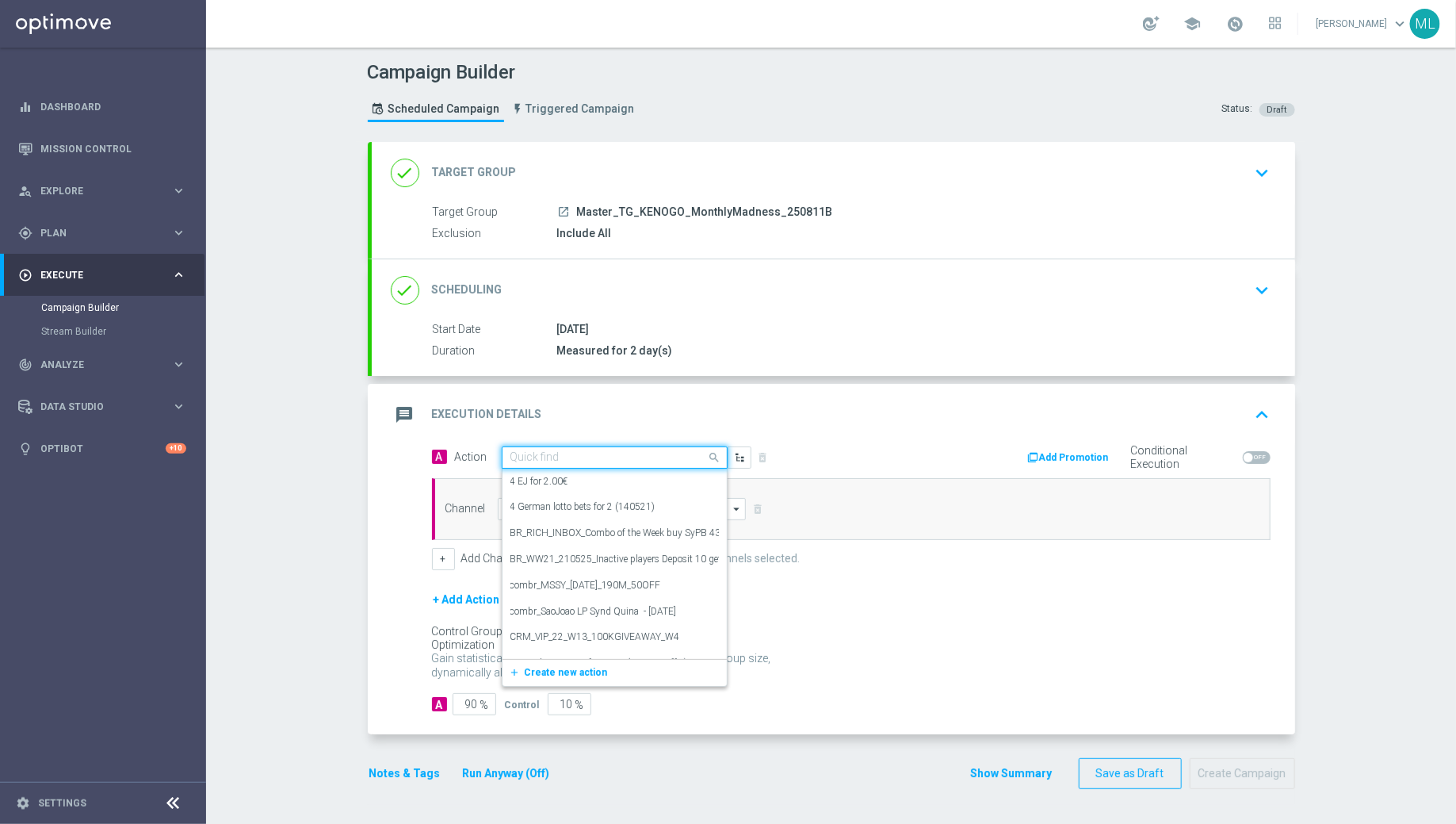
click at [580, 454] on input "text" at bounding box center [599, 457] width 177 height 13
type input "KenoGO tr"
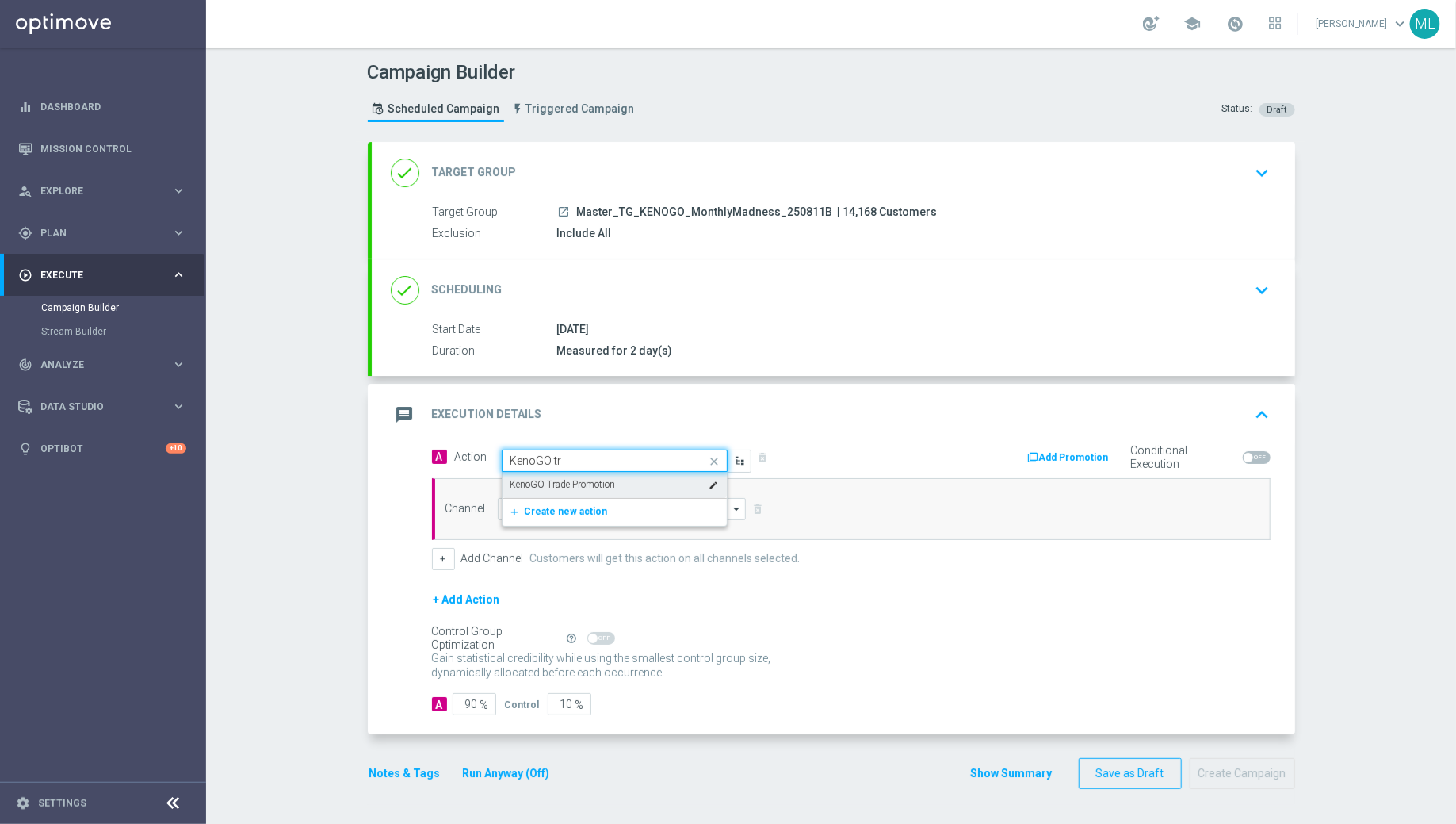
click at [613, 474] on div "KenoGO Trade Promotion edit" at bounding box center [615, 484] width 209 height 26
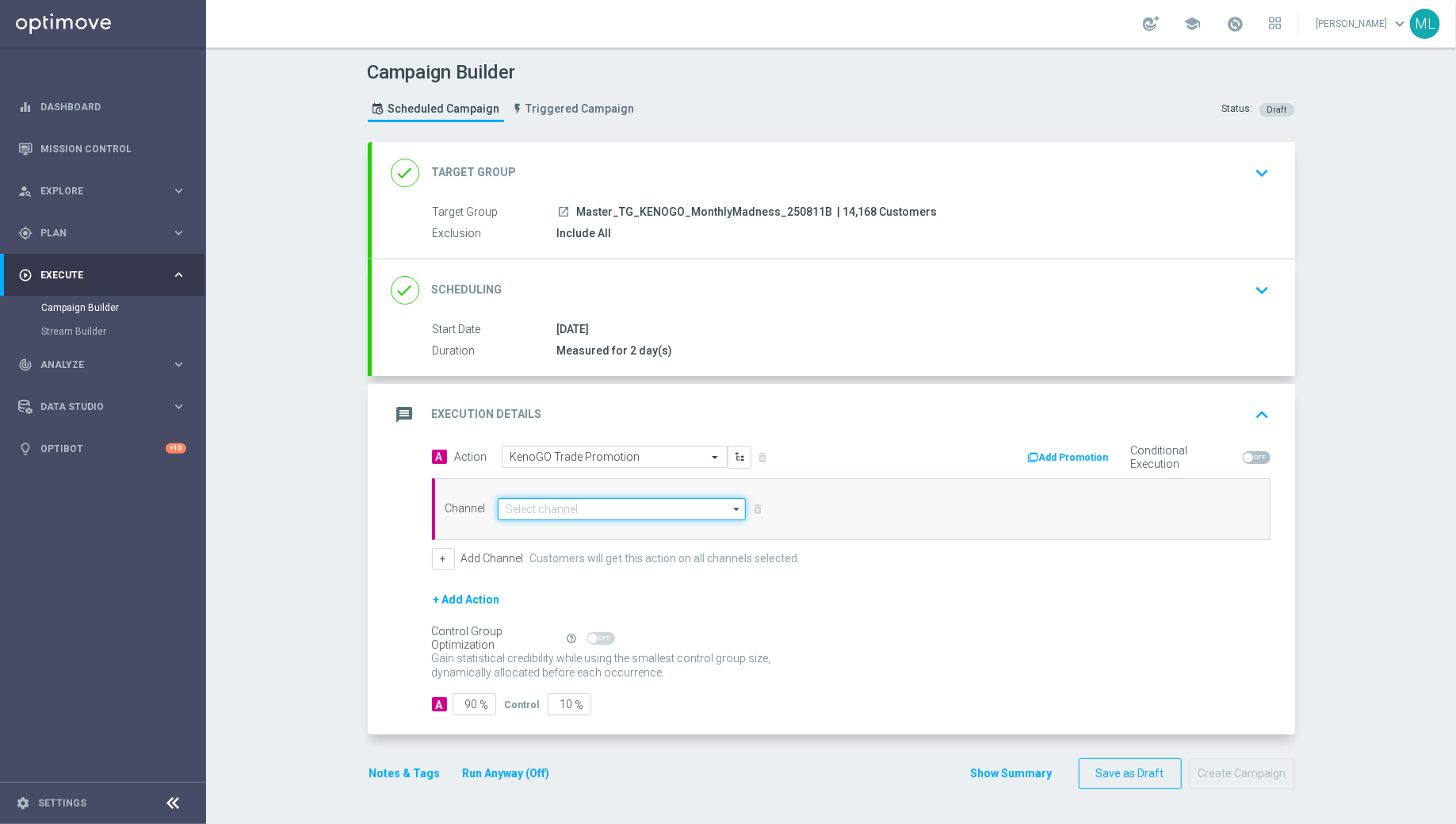
click at [541, 506] on input at bounding box center [621, 508] width 249 height 22
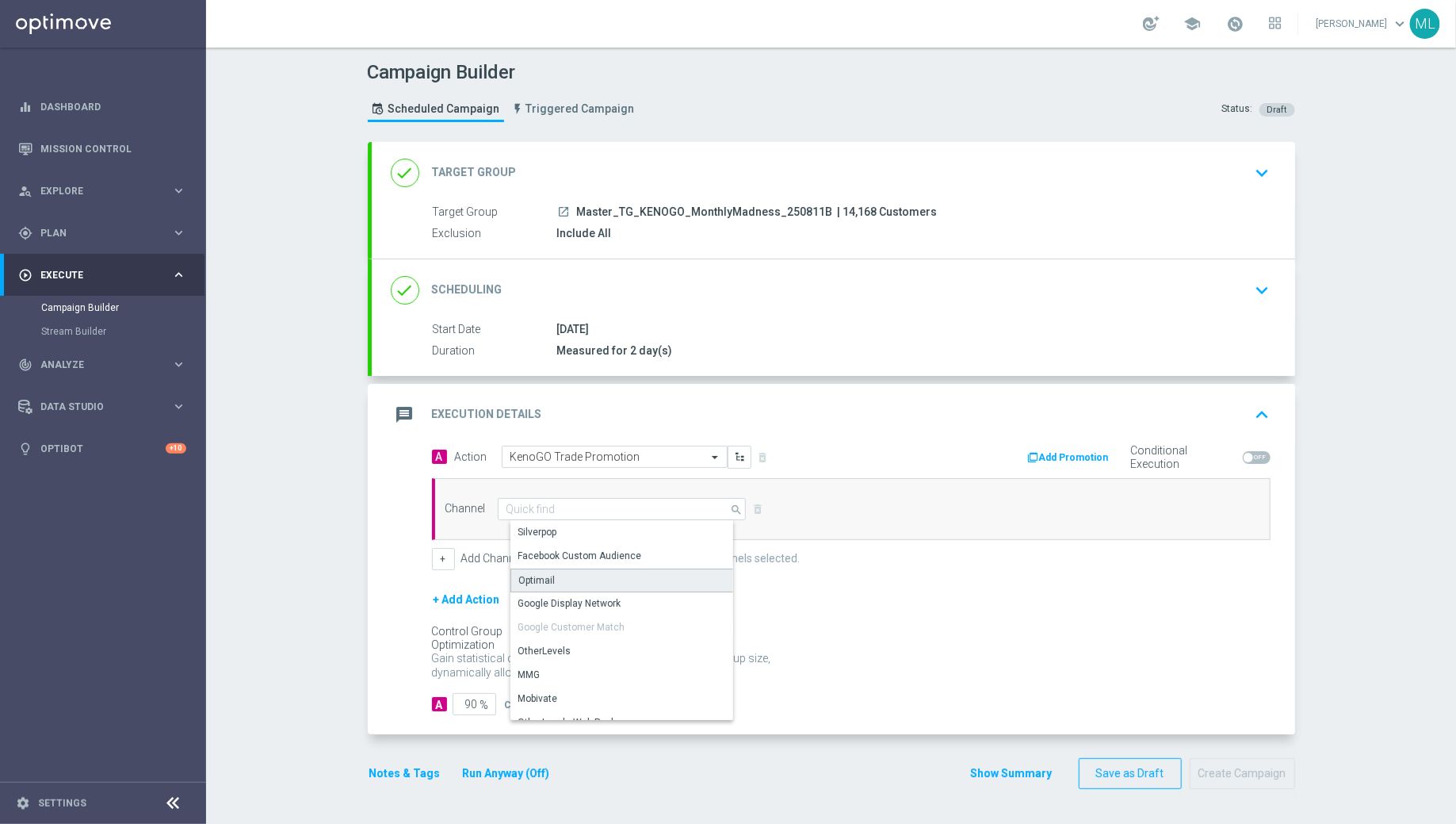
click at [555, 568] on div "Optimail" at bounding box center [629, 580] width 237 height 24
type input "Optimail"
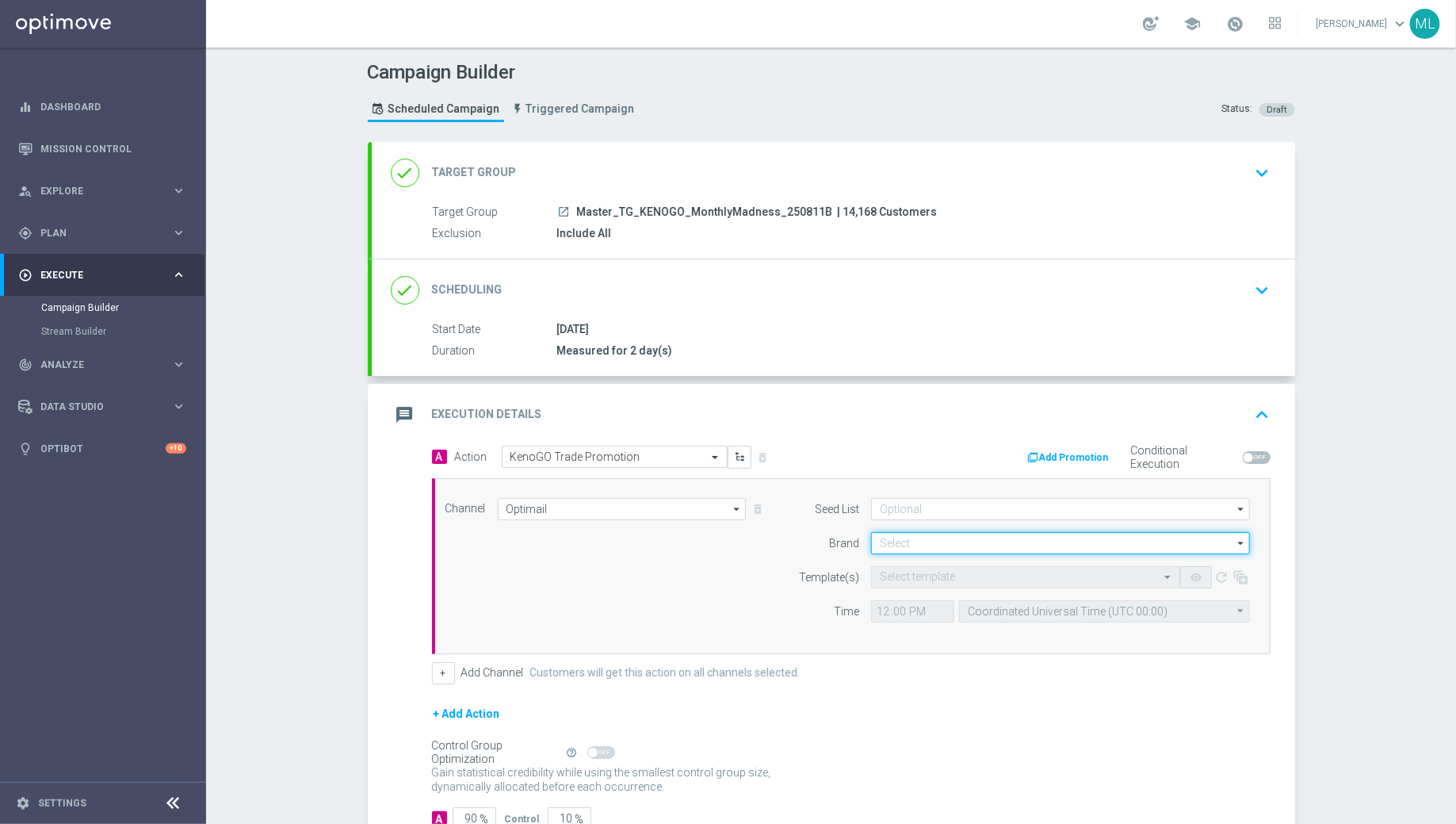
click at [925, 534] on input at bounding box center [1060, 543] width 379 height 22
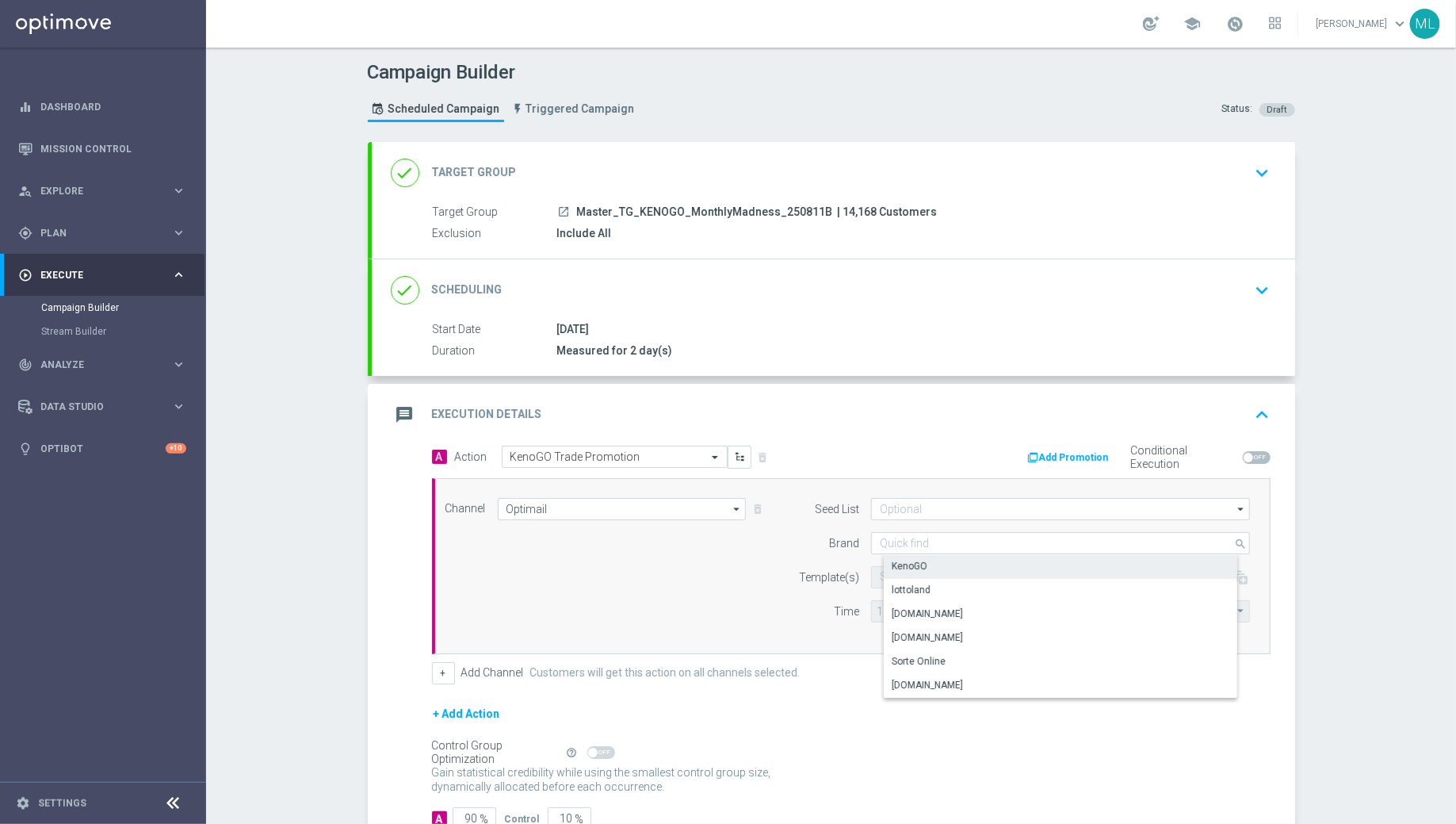
click at [936, 555] on div "KenoGO" at bounding box center [1073, 565] width 380 height 22
type input "KenoGO"
click at [908, 575] on input "text" at bounding box center [1010, 577] width 260 height 13
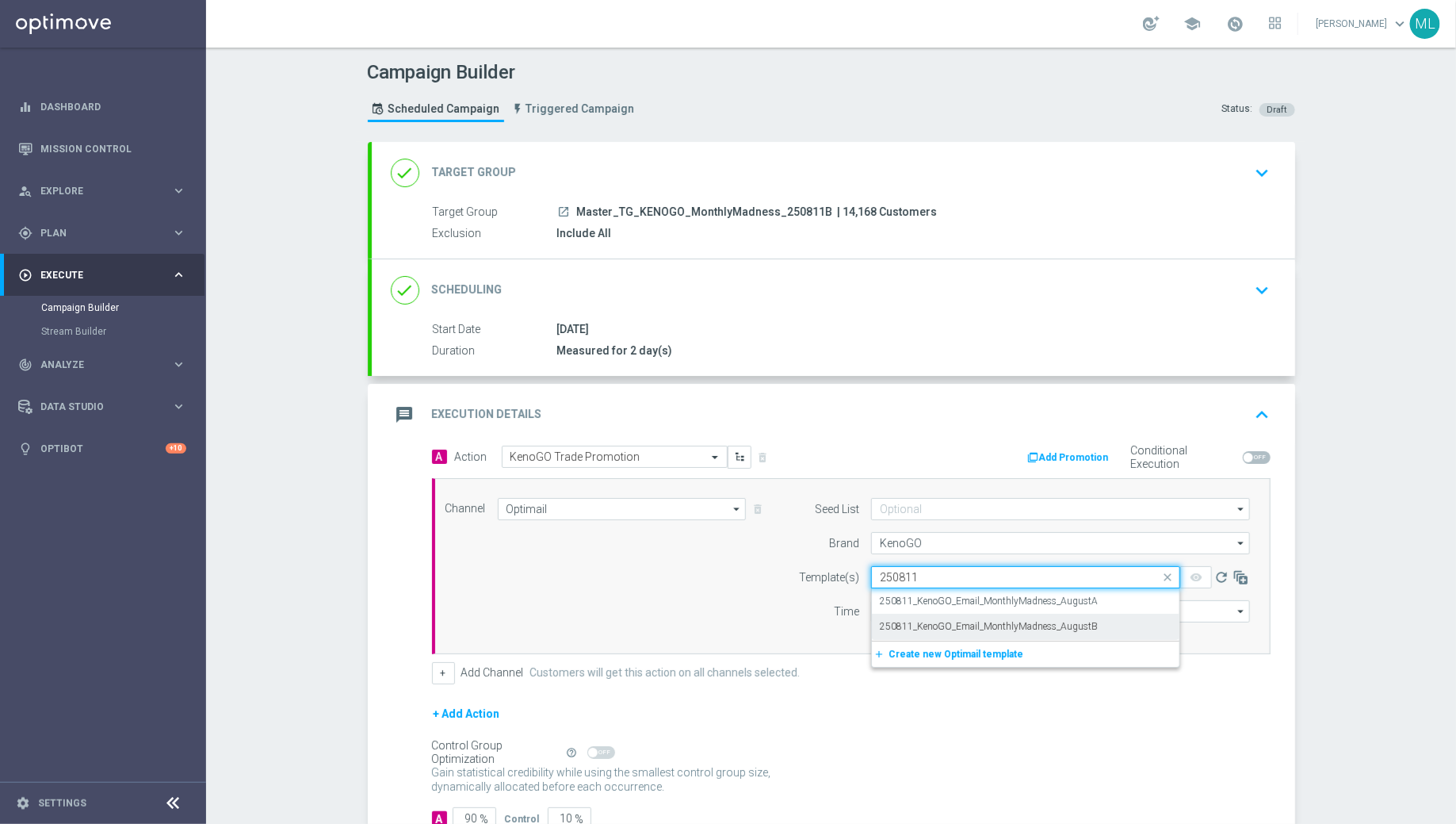
click at [952, 621] on label "250811_KenoGO_Email_MonthlyMadness_AugustB" at bounding box center [989, 626] width 218 height 13
type input "250811"
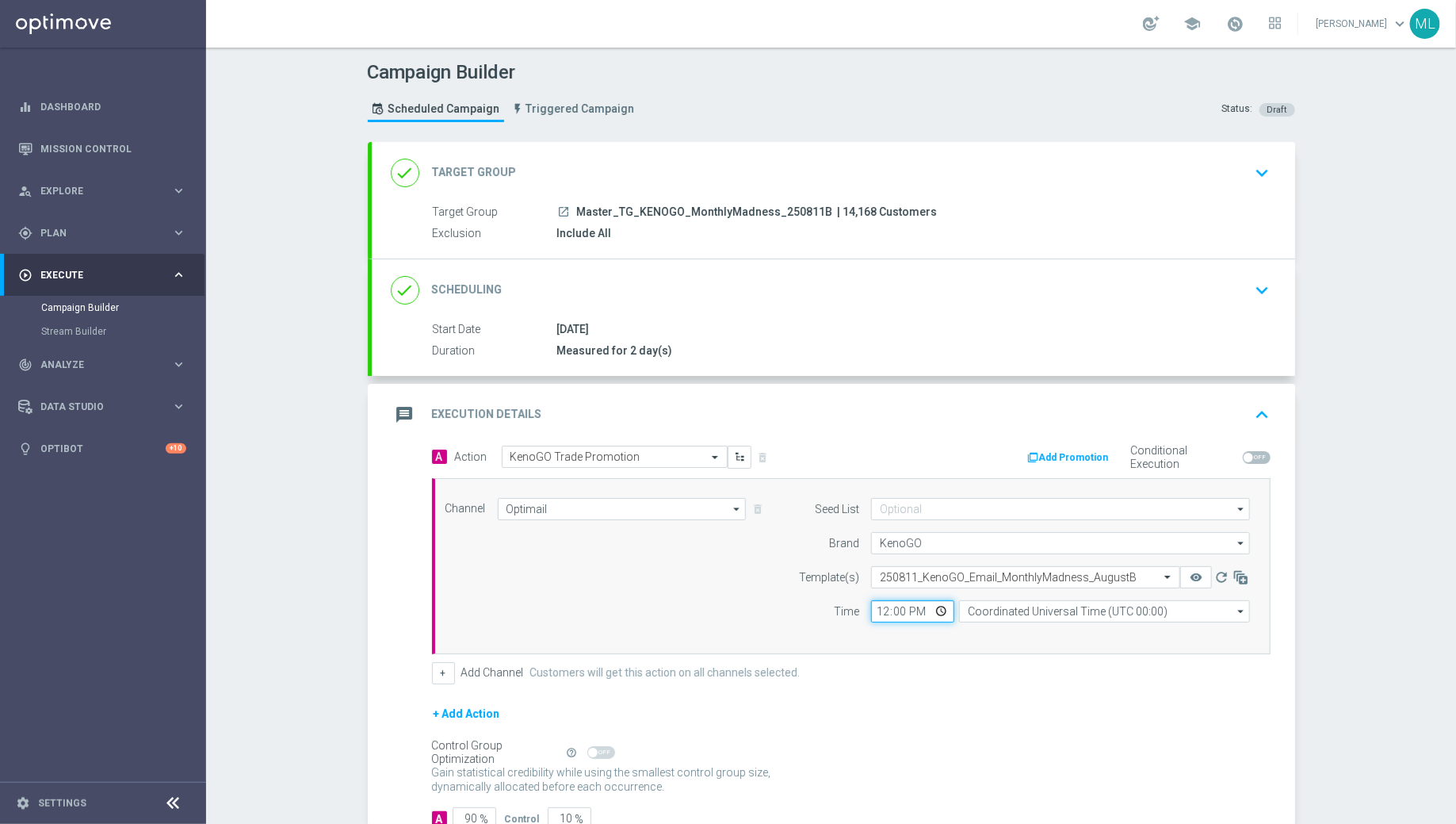
click at [883, 606] on input "12:00" at bounding box center [912, 611] width 83 height 22
type input "17:00"
click at [1008, 602] on input "Coordinated Universal Time (UTC 00:00)" at bounding box center [1105, 611] width 291 height 22
click at [1034, 628] on div "Eastern Australia Time (Sydney) (UTC +10:00)" at bounding box center [1111, 635] width 260 height 14
type input "Eastern Australia Time (Sydney) (UTC +10:00)"
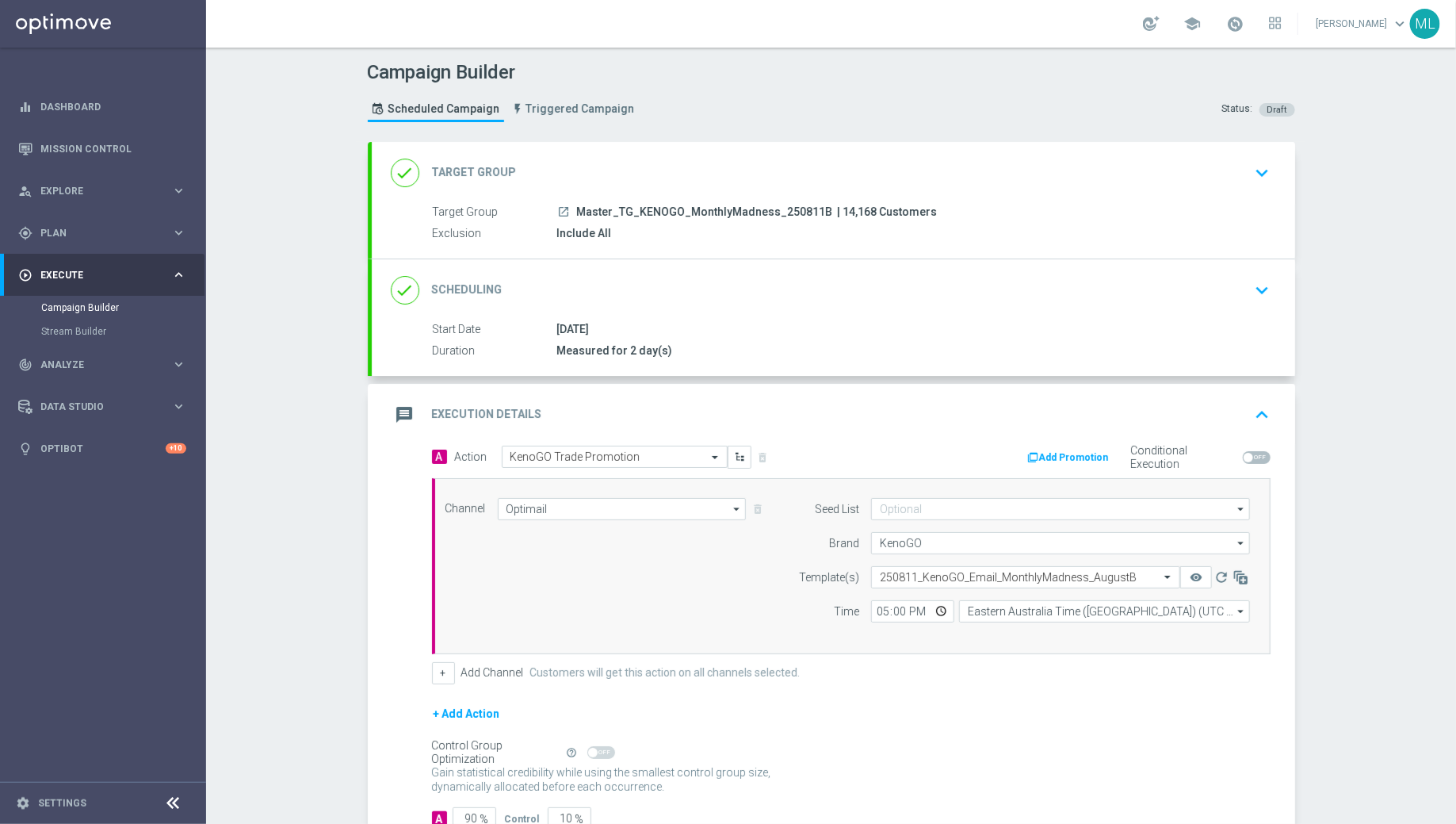
scroll to position [104, 0]
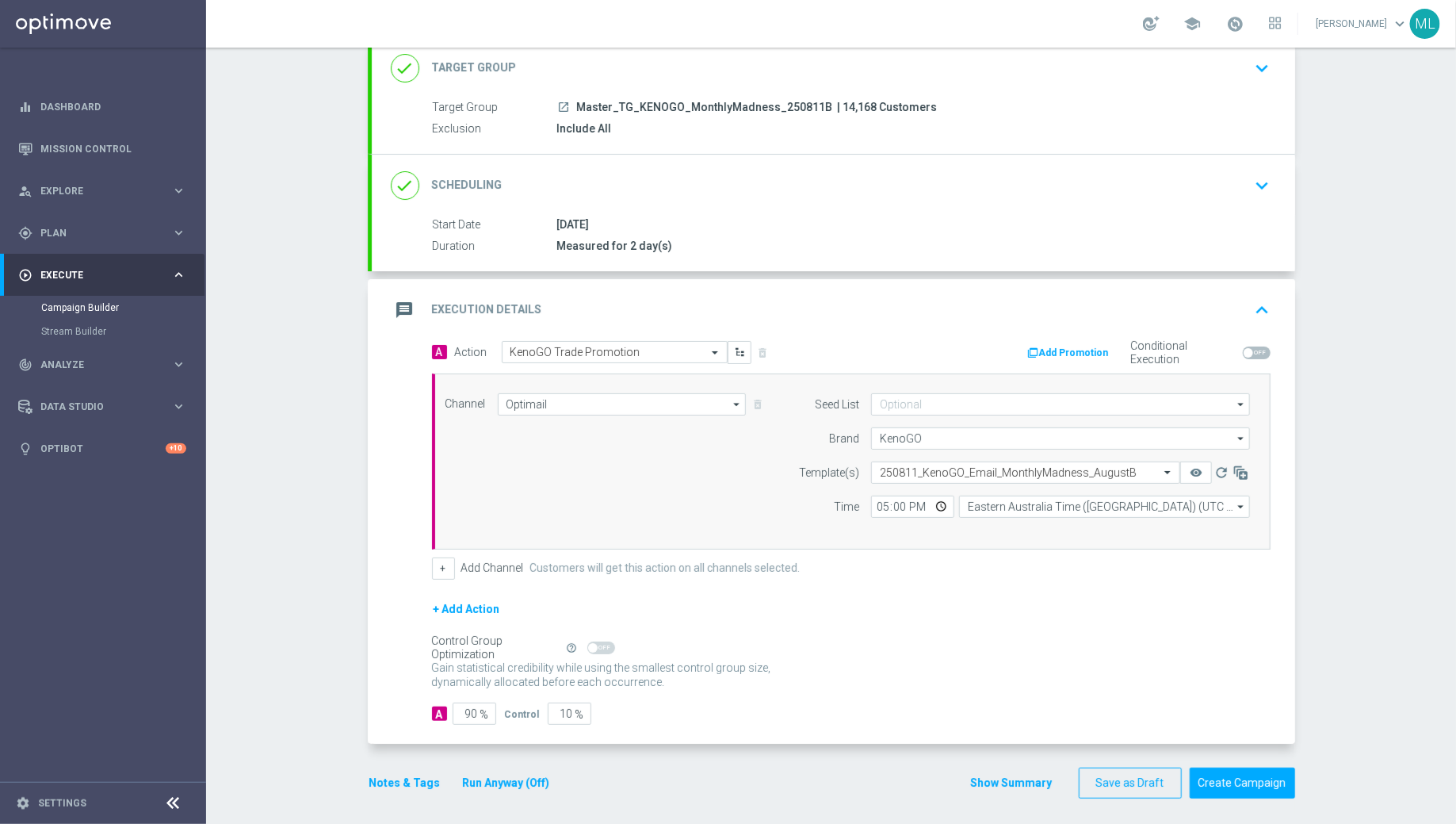
click at [506, 658] on button "Run Anyway (Off)" at bounding box center [506, 783] width 90 height 20
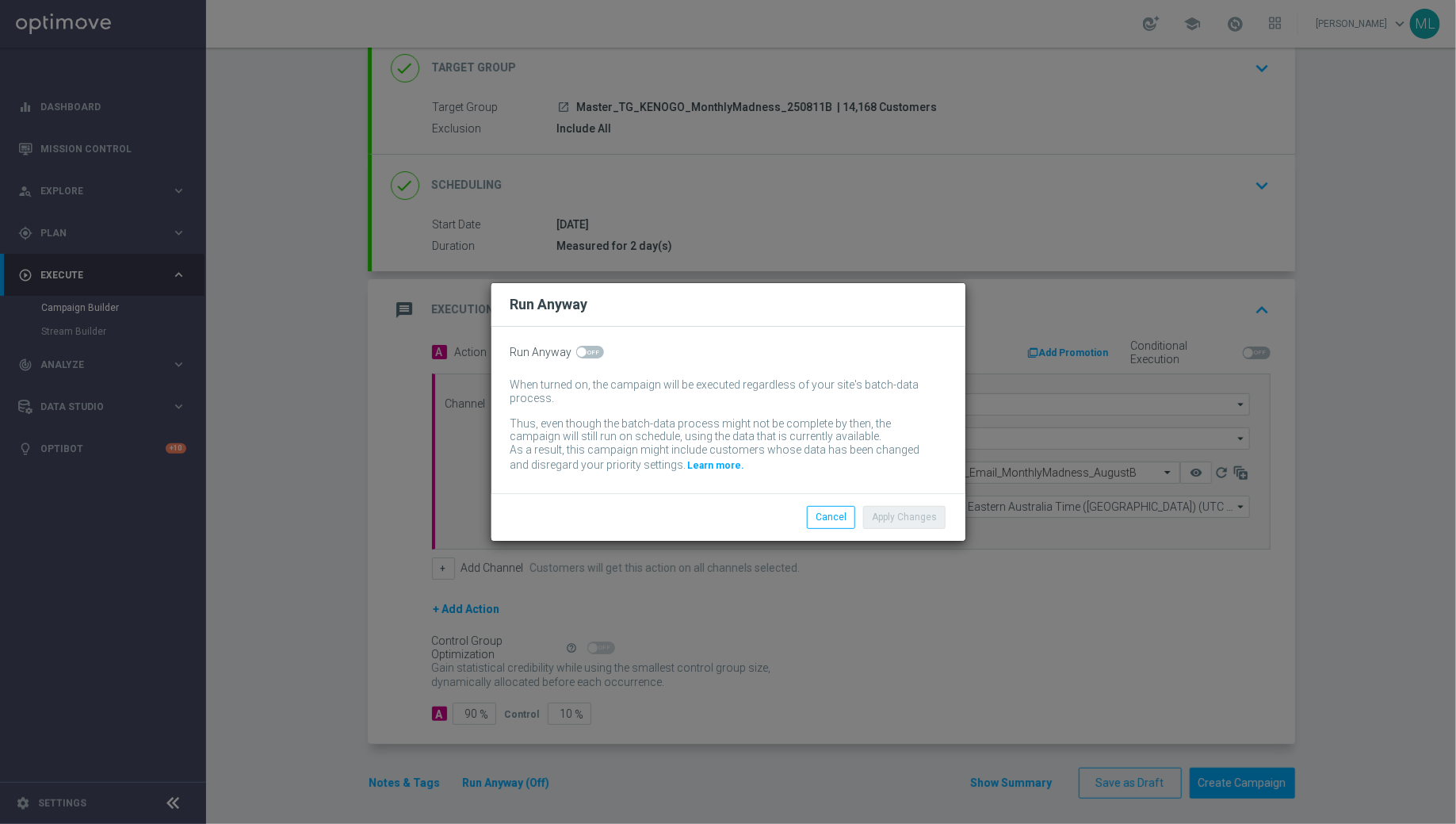
click at [591, 353] on span at bounding box center [589, 352] width 28 height 12
click at [591, 353] on input "checkbox" at bounding box center [589, 352] width 28 height 12
checkbox input "true"
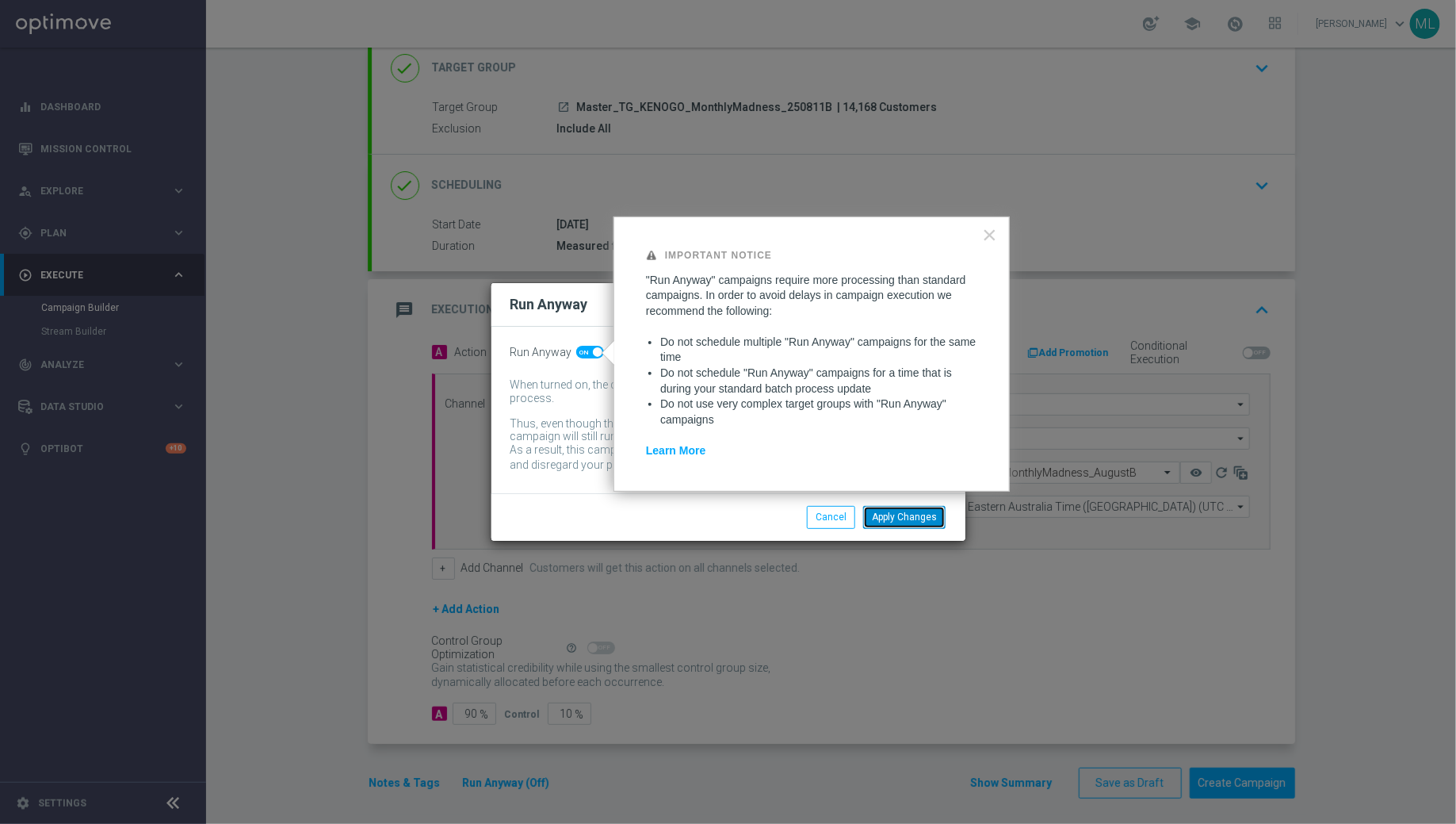
click at [901, 524] on button "Apply Changes" at bounding box center [904, 516] width 82 height 22
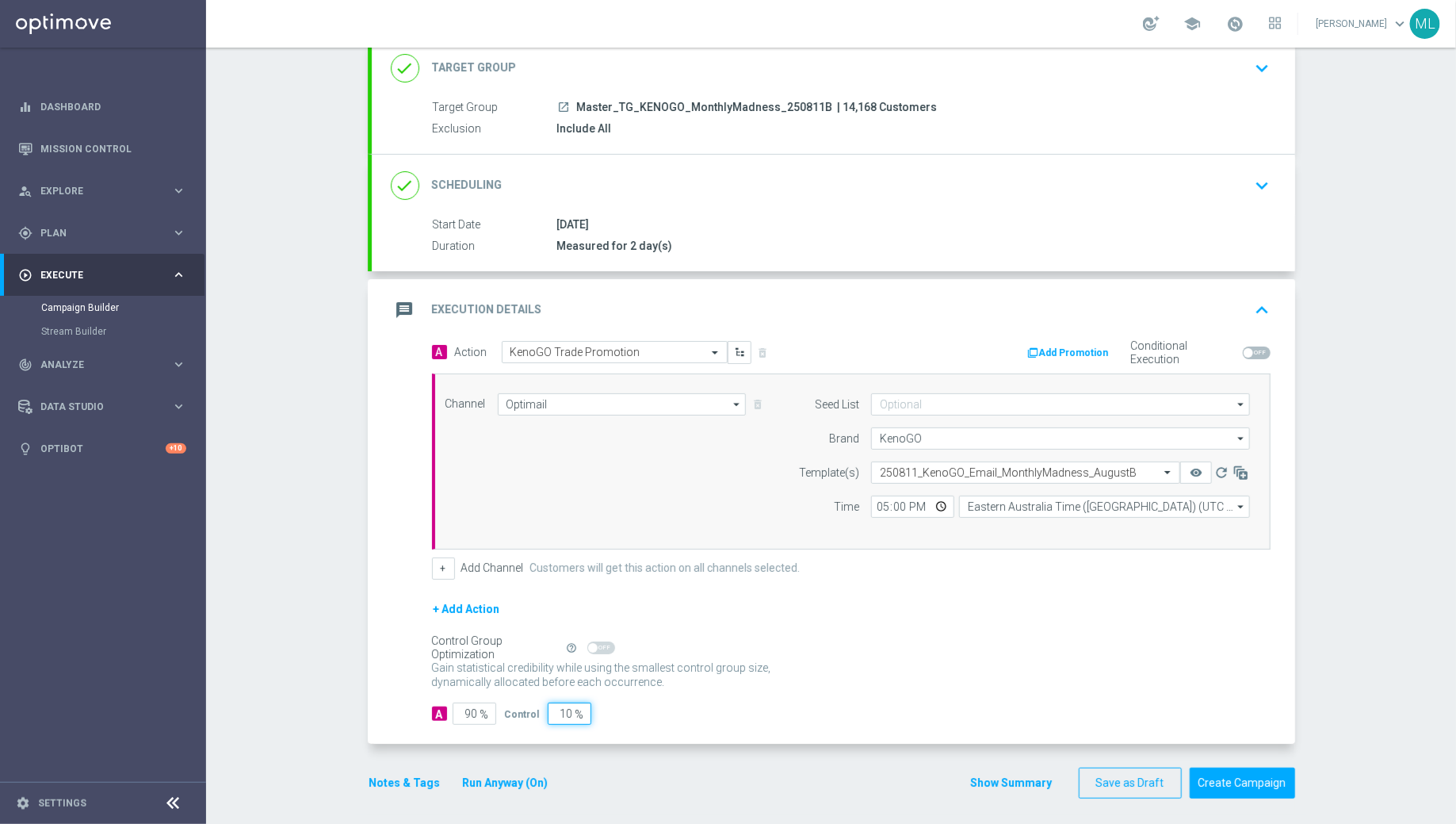
click at [565, 658] on input "10" at bounding box center [569, 713] width 44 height 22
type input "0"
type input "100"
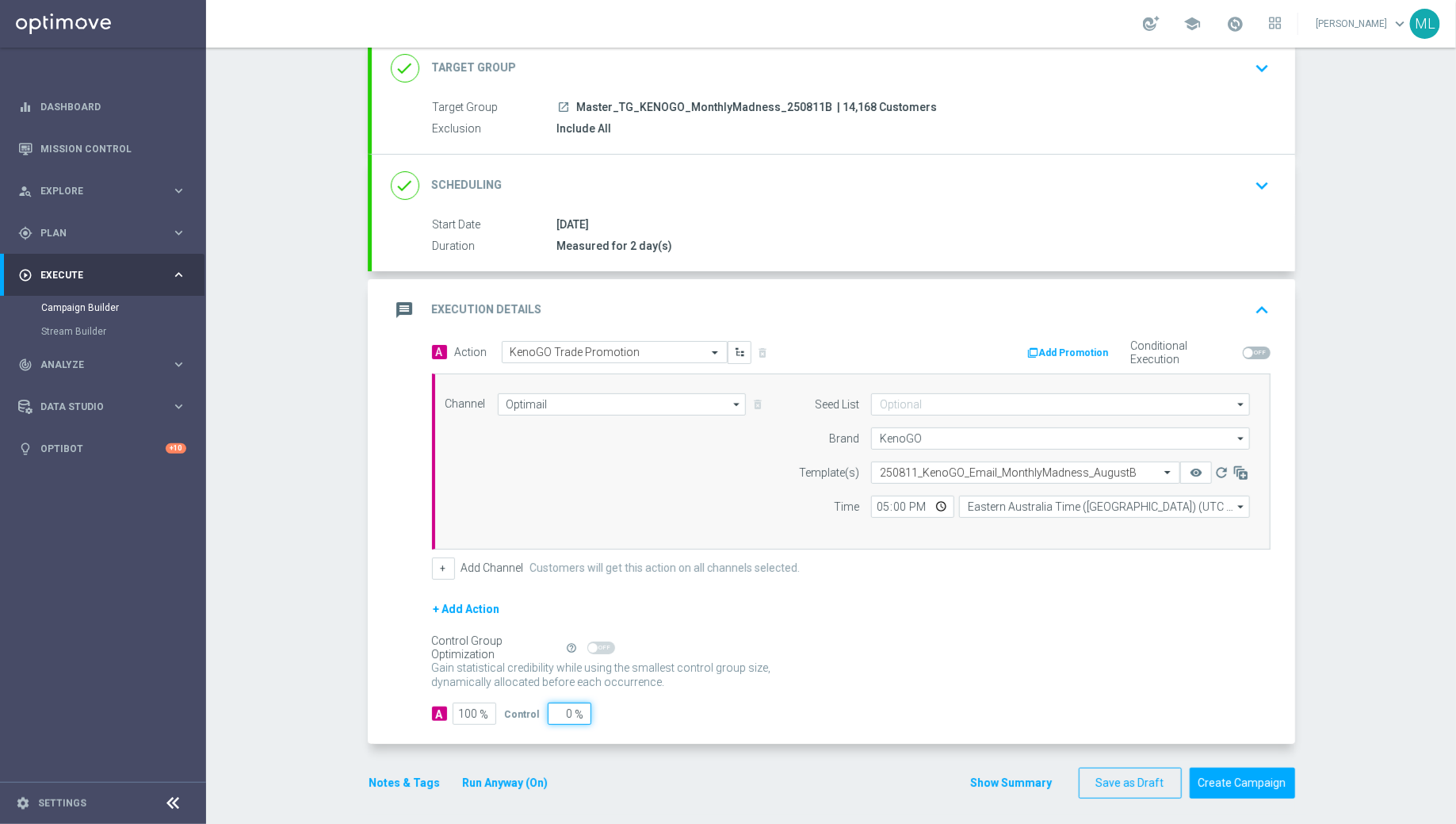
type input "0"
click at [695, 658] on div "Gain statistical credibility while using the smallest control group size, dynam…" at bounding box center [851, 675] width 839 height 38
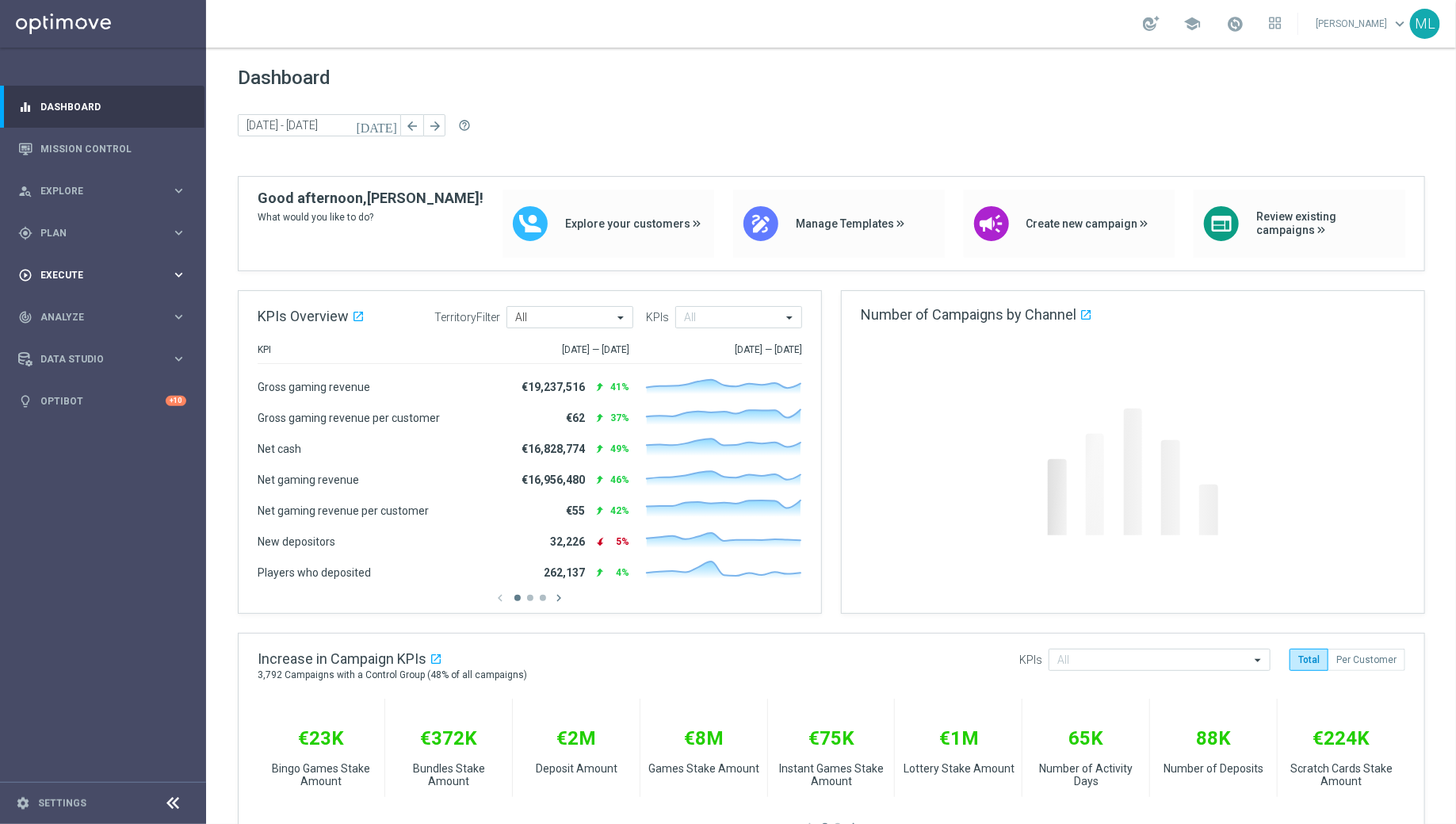
click at [175, 279] on icon "keyboard_arrow_right" at bounding box center [178, 275] width 15 height 15
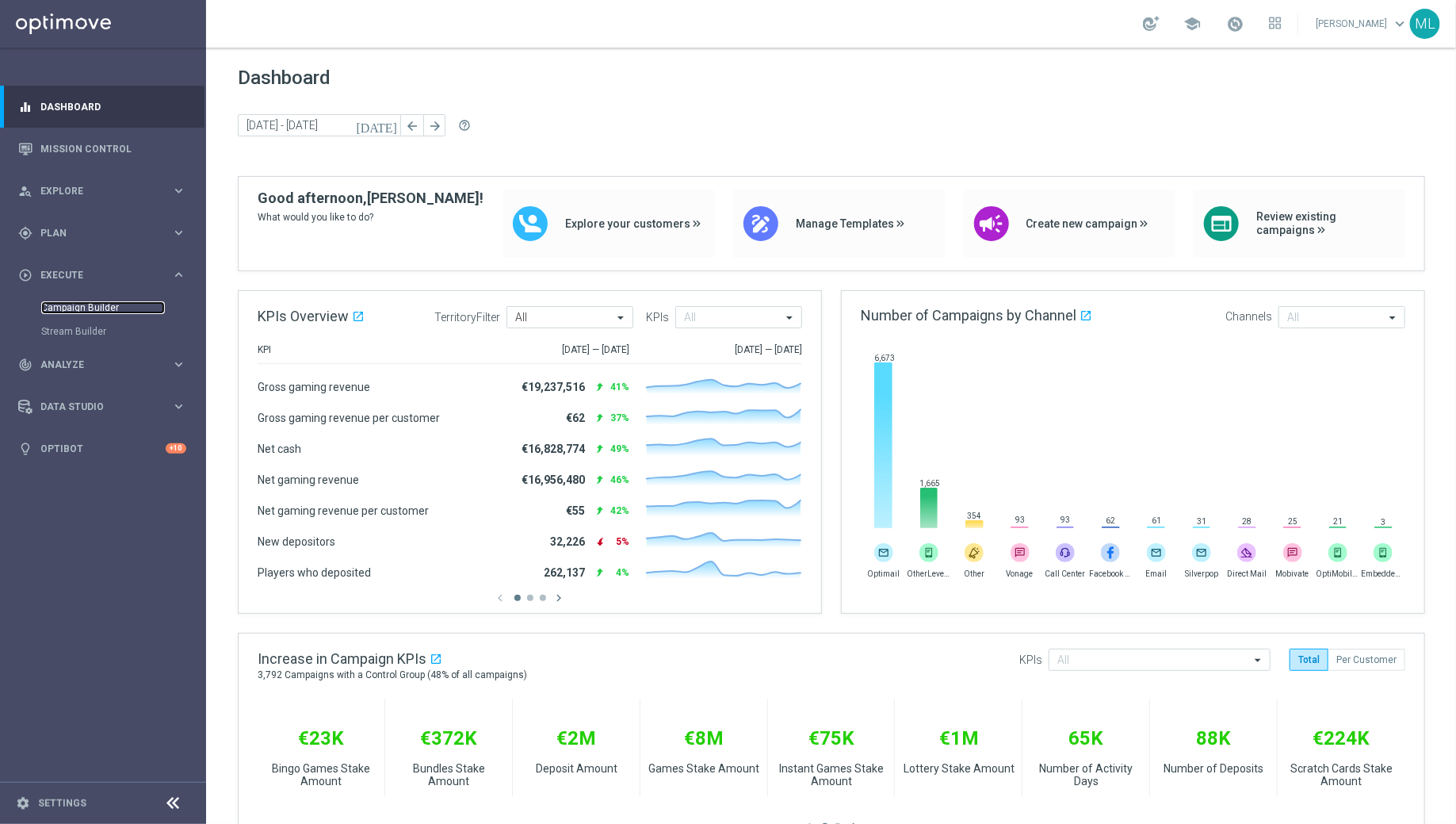
click at [86, 306] on link "Campaign Builder" at bounding box center [103, 308] width 124 height 12
click at [175, 275] on icon "keyboard_arrow_right" at bounding box center [178, 275] width 15 height 15
click at [91, 307] on link "Campaign Builder" at bounding box center [103, 308] width 124 height 12
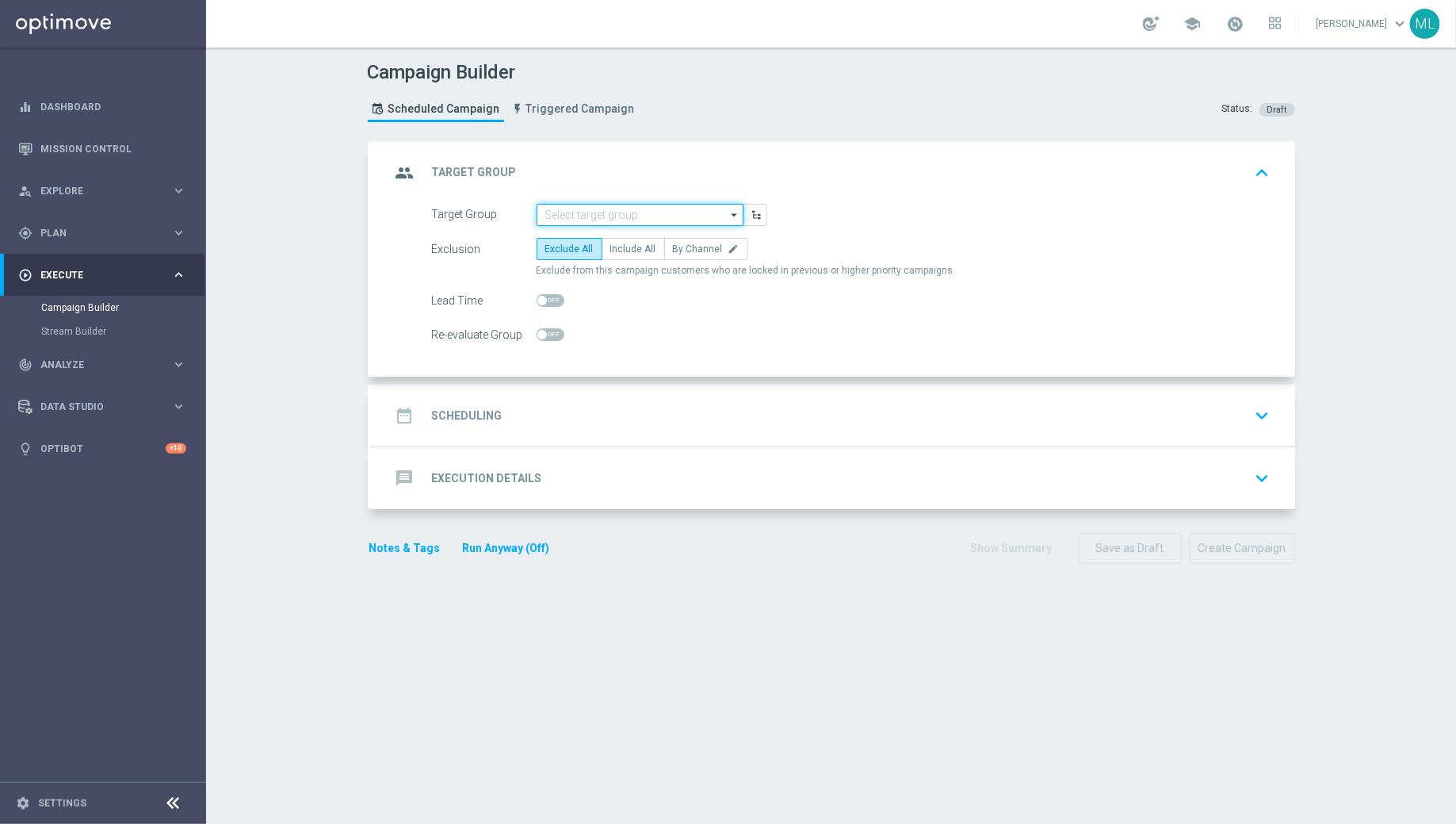
click at [618, 210] on input at bounding box center [640, 214] width 207 height 22
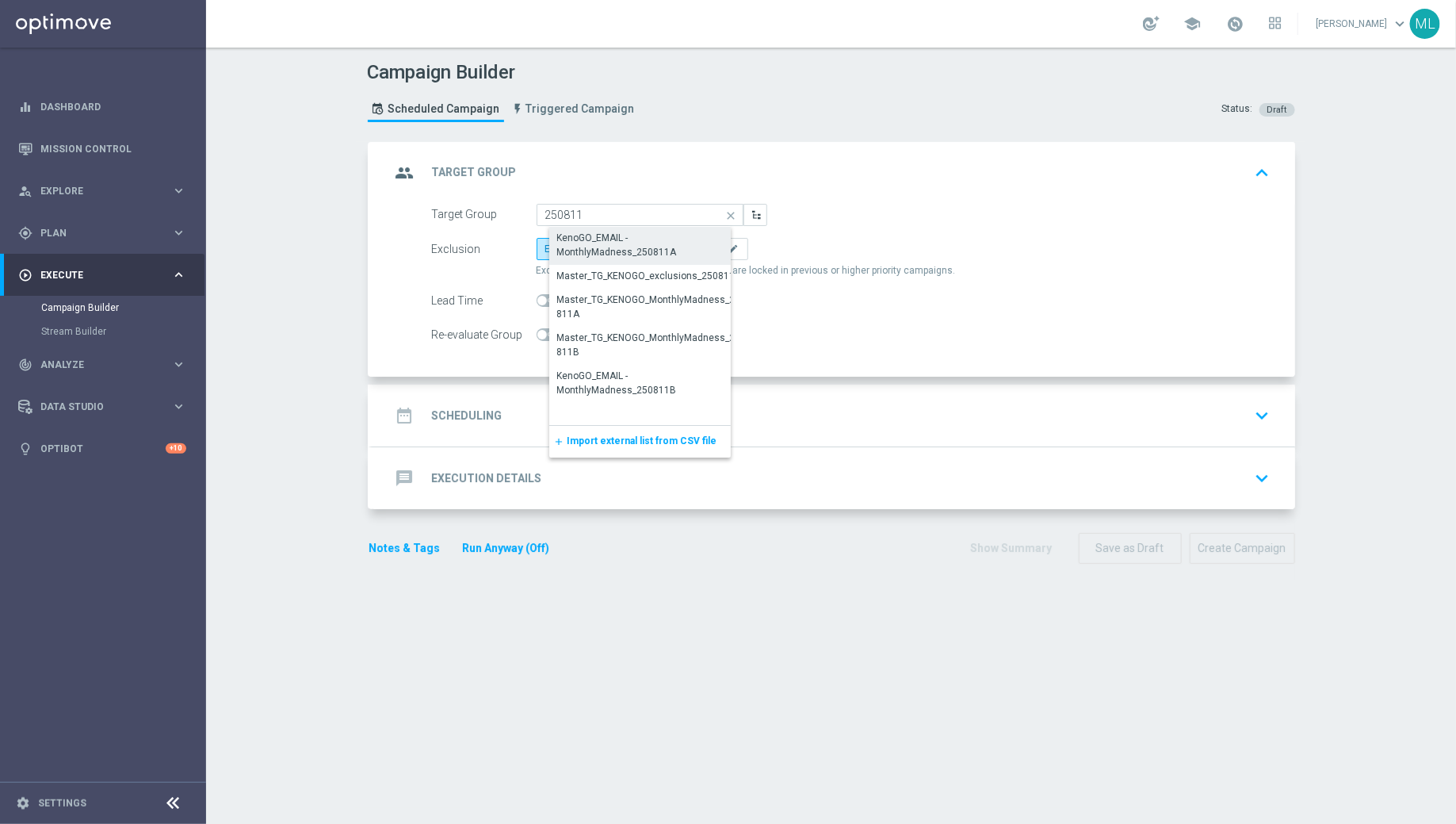
click at [671, 235] on div "KenoGO_EMAIL - MonthlyMadness_250811A" at bounding box center [653, 245] width 191 height 29
type input "KenoGO_EMAIL - MonthlyMadness_250811A"
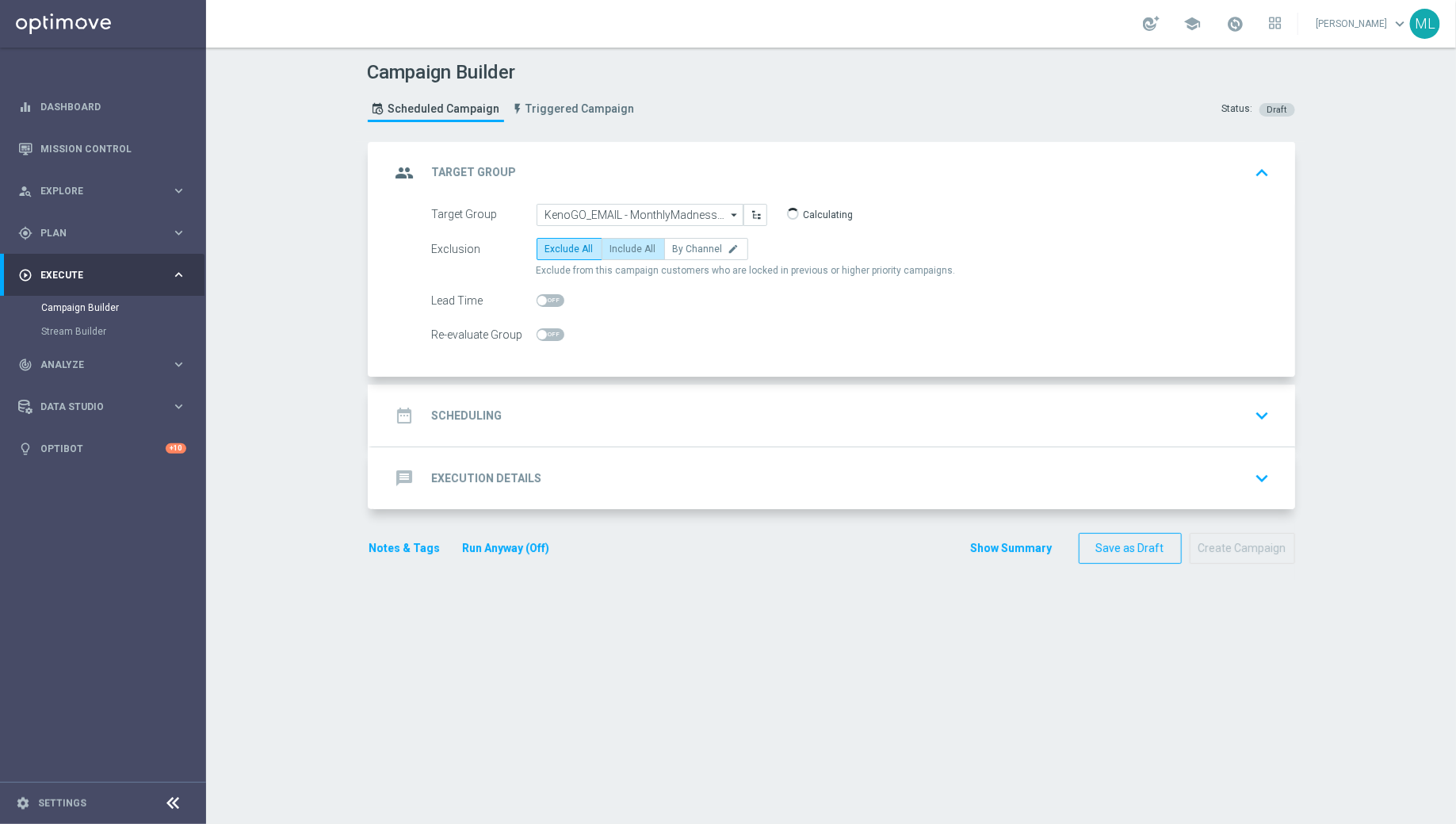
click at [620, 247] on span "Include All" at bounding box center [634, 249] width 46 height 11
click at [620, 247] on input "Include All" at bounding box center [616, 251] width 11 height 11
radio input "true"
click at [530, 418] on div "date_range Scheduling keyboard_arrow_down" at bounding box center [833, 416] width 885 height 30
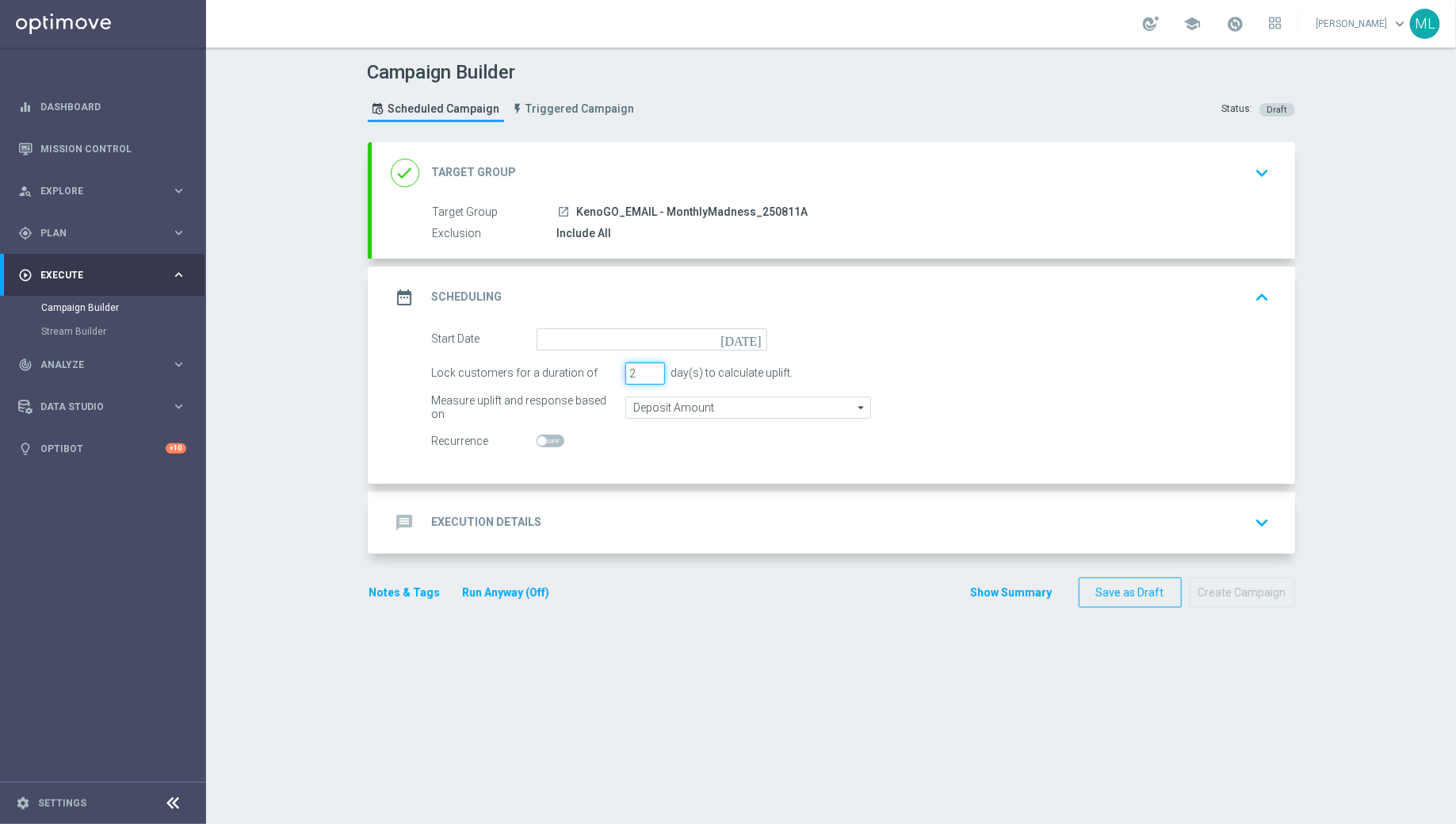
type input "2"
click at [652, 367] on input "2" at bounding box center [645, 373] width 39 height 22
click at [757, 335] on icon "[DATE]" at bounding box center [744, 337] width 46 height 18
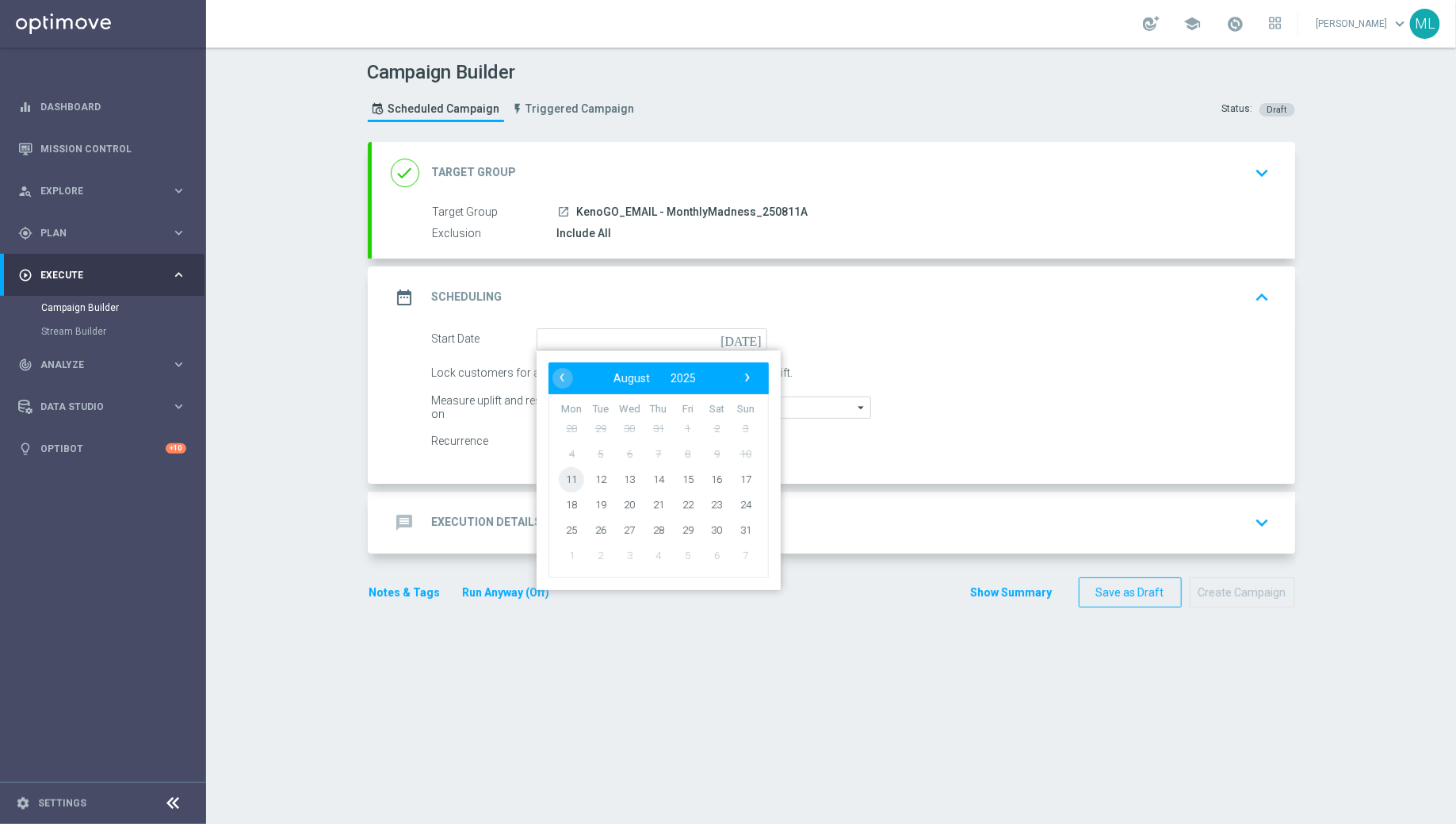
click at [565, 479] on span "11" at bounding box center [572, 479] width 25 height 25
type input "11 Aug 2025"
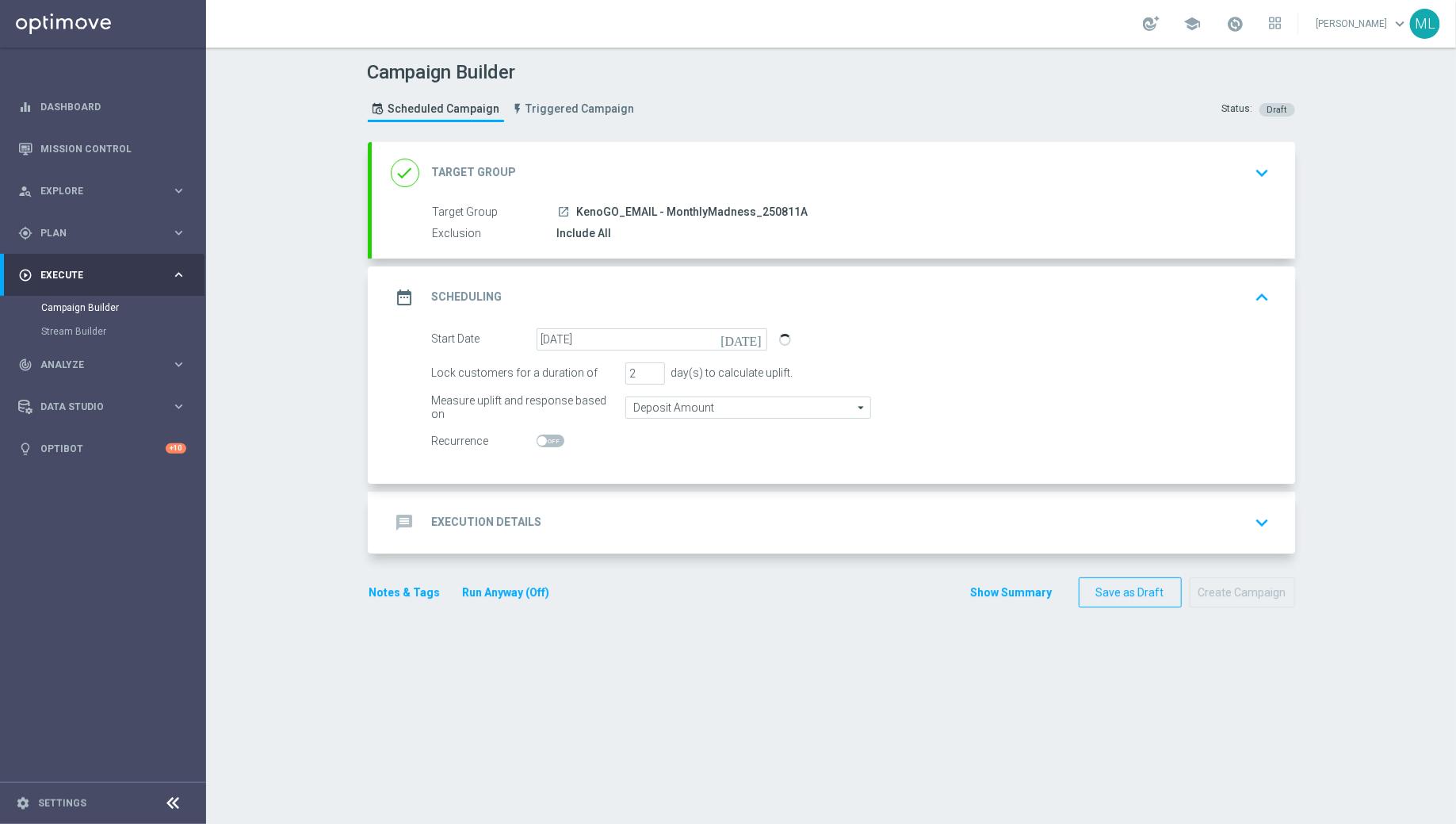
click at [613, 511] on div "message Execution Details keyboard_arrow_down" at bounding box center [833, 523] width 885 height 30
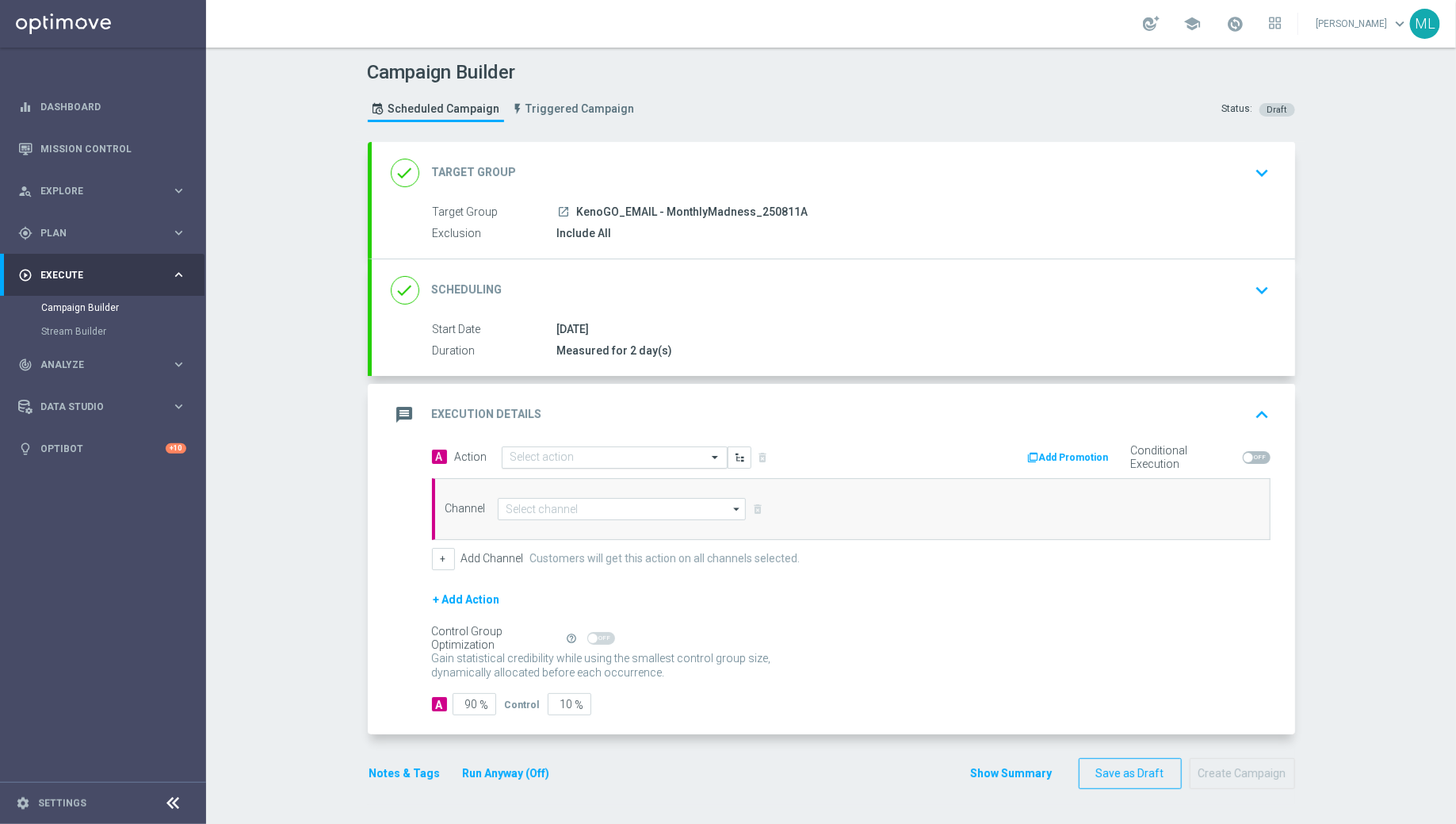
click at [585, 455] on input "text" at bounding box center [599, 457] width 177 height 13
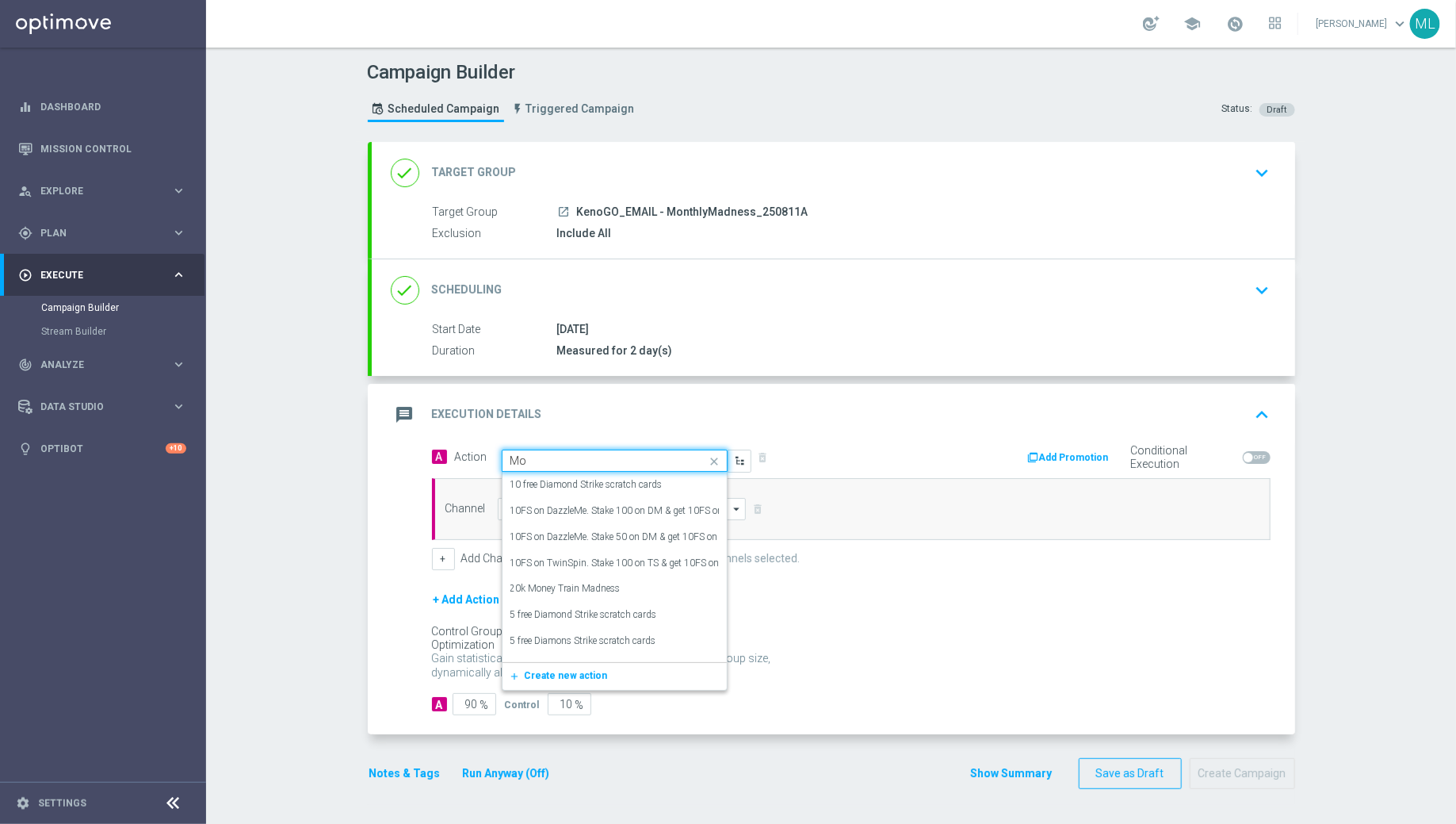
type input "M"
type input "K"
type input "M"
click at [547, 456] on input "Madness" at bounding box center [599, 460] width 177 height 13
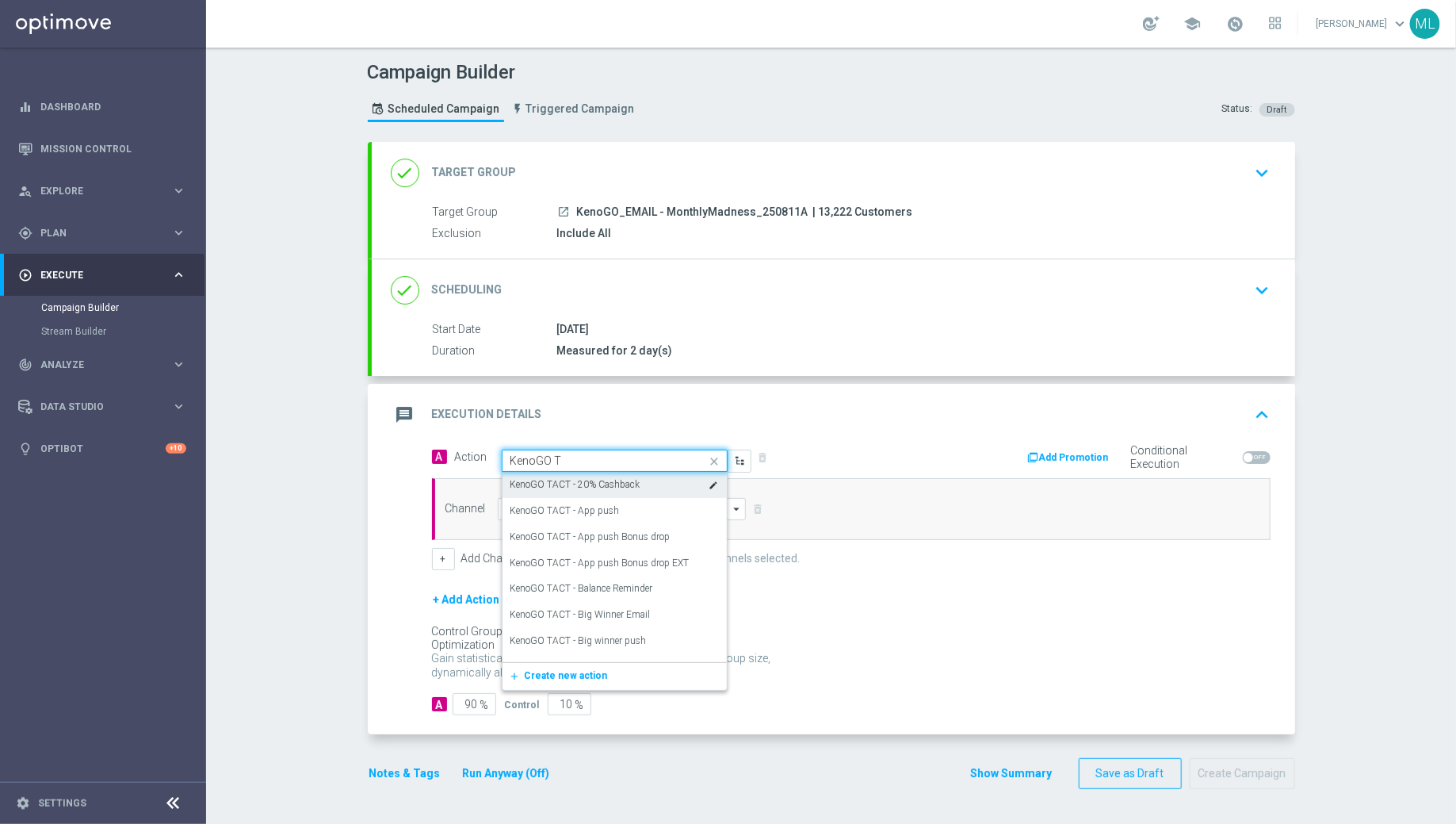
type input "KenoGO Tr"
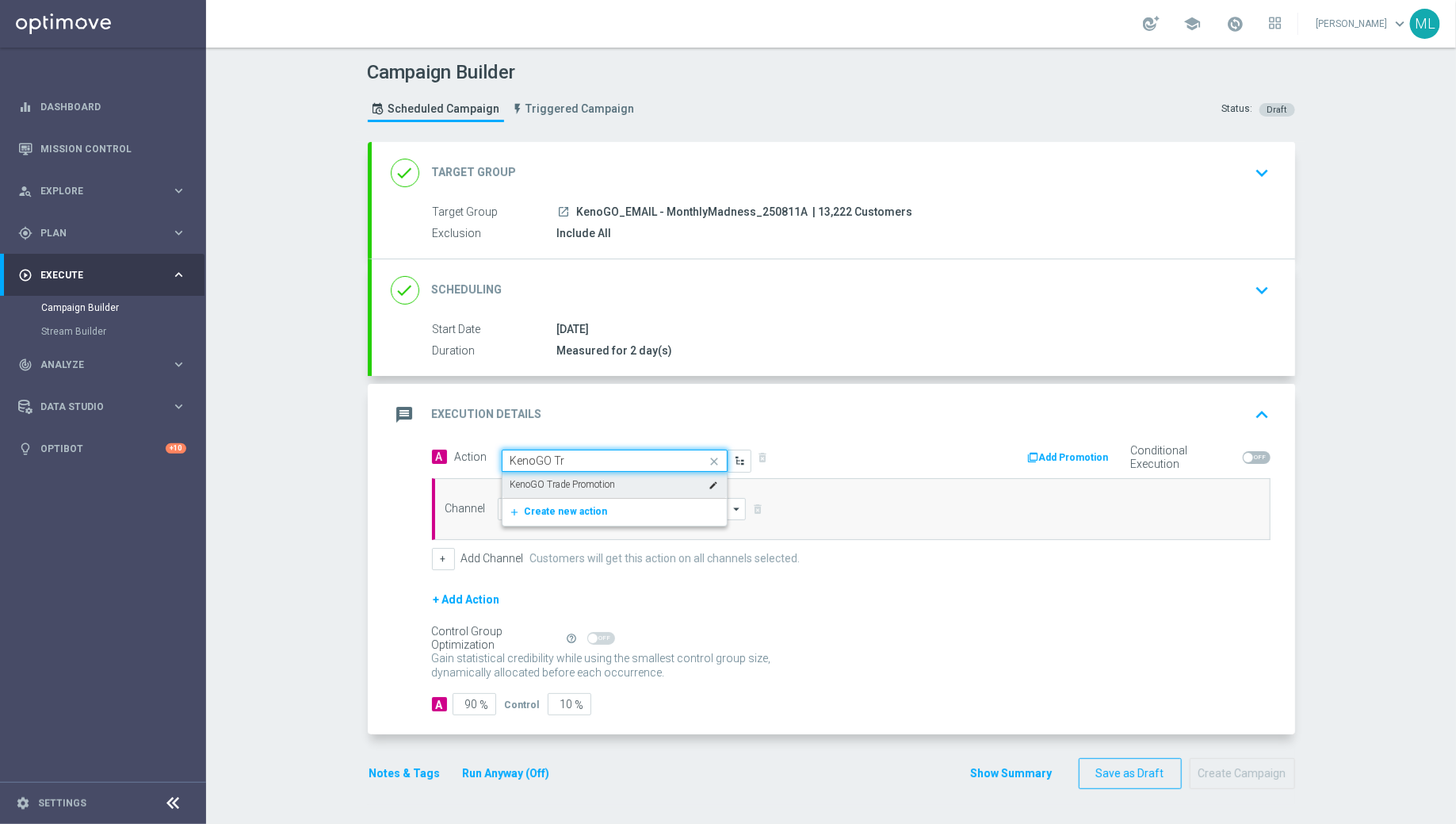
click at [562, 483] on label "KenoGO Trade Promotion" at bounding box center [563, 484] width 105 height 13
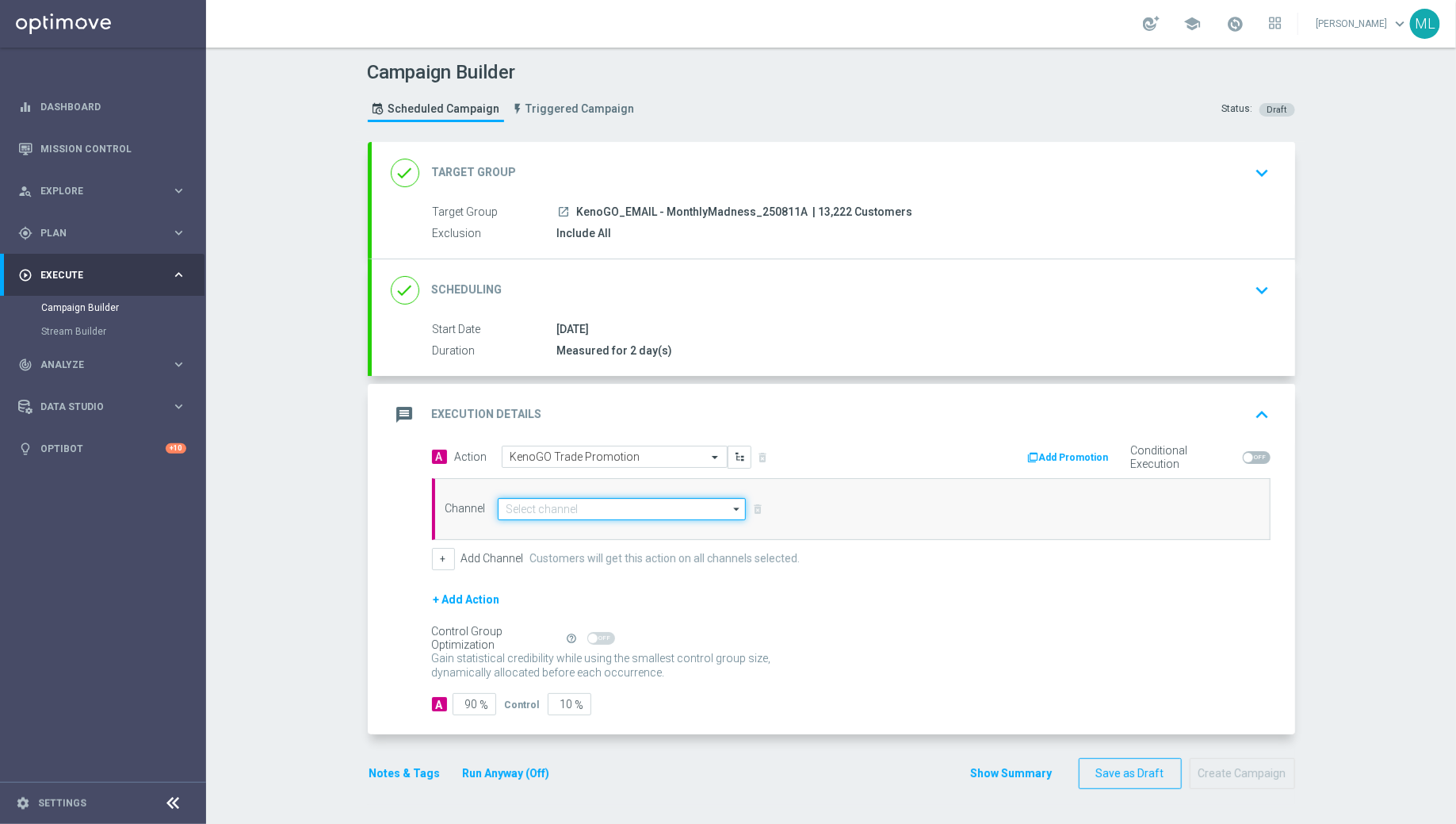
click at [579, 510] on input at bounding box center [621, 508] width 249 height 22
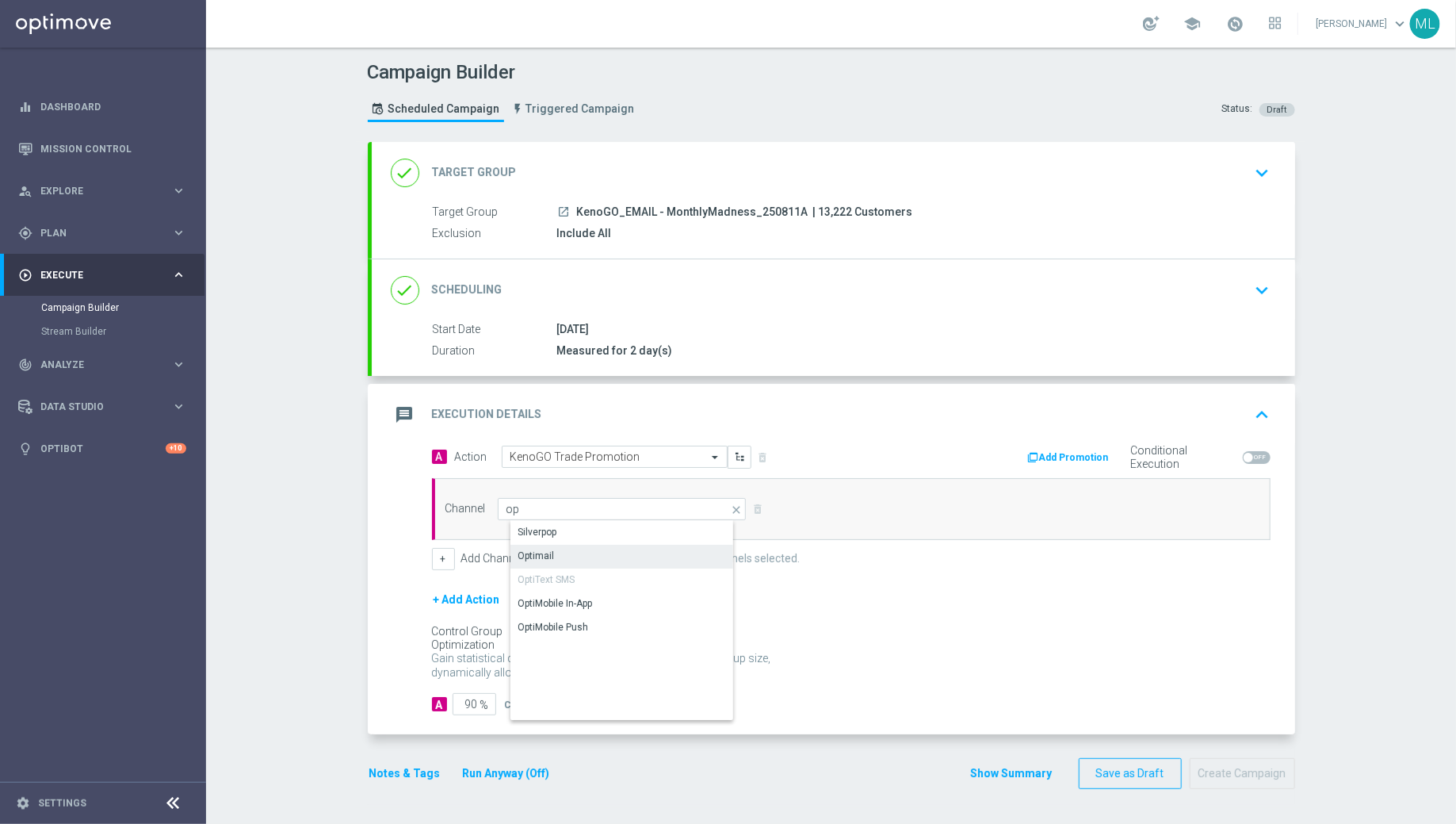
click at [595, 547] on div "Optimail" at bounding box center [636, 556] width 251 height 22
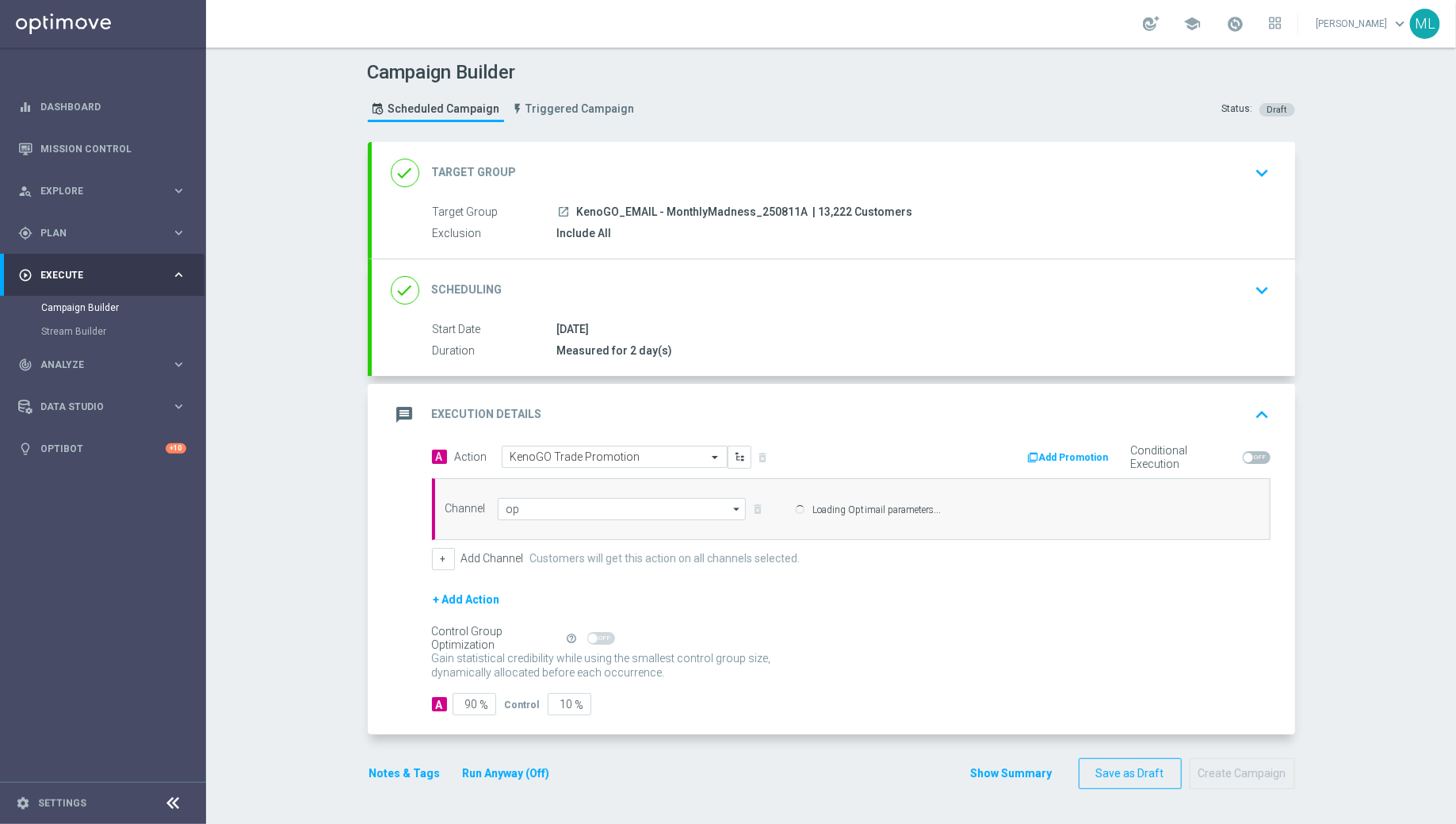
type input "Optimail"
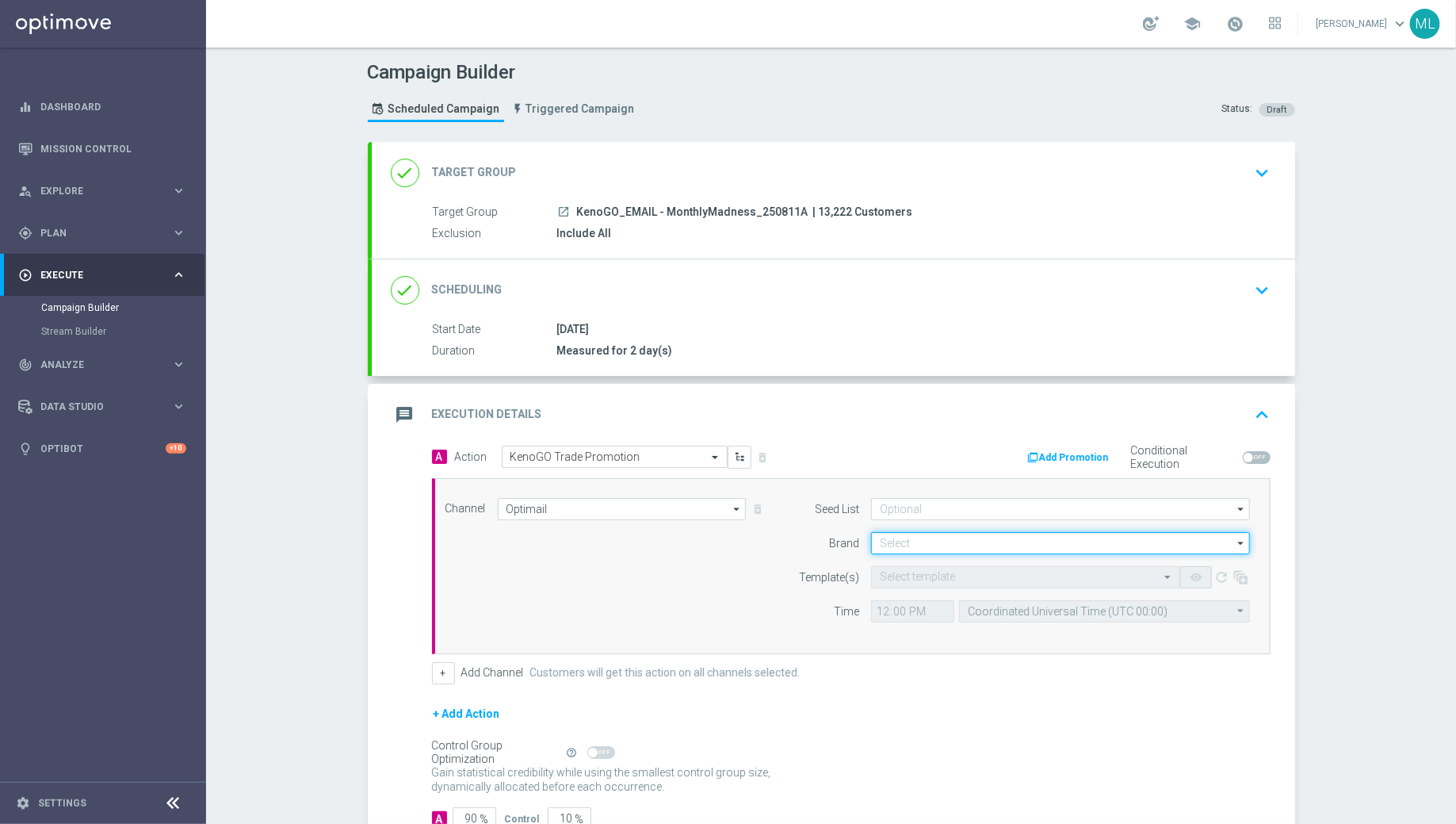
click at [900, 538] on input at bounding box center [1060, 543] width 379 height 22
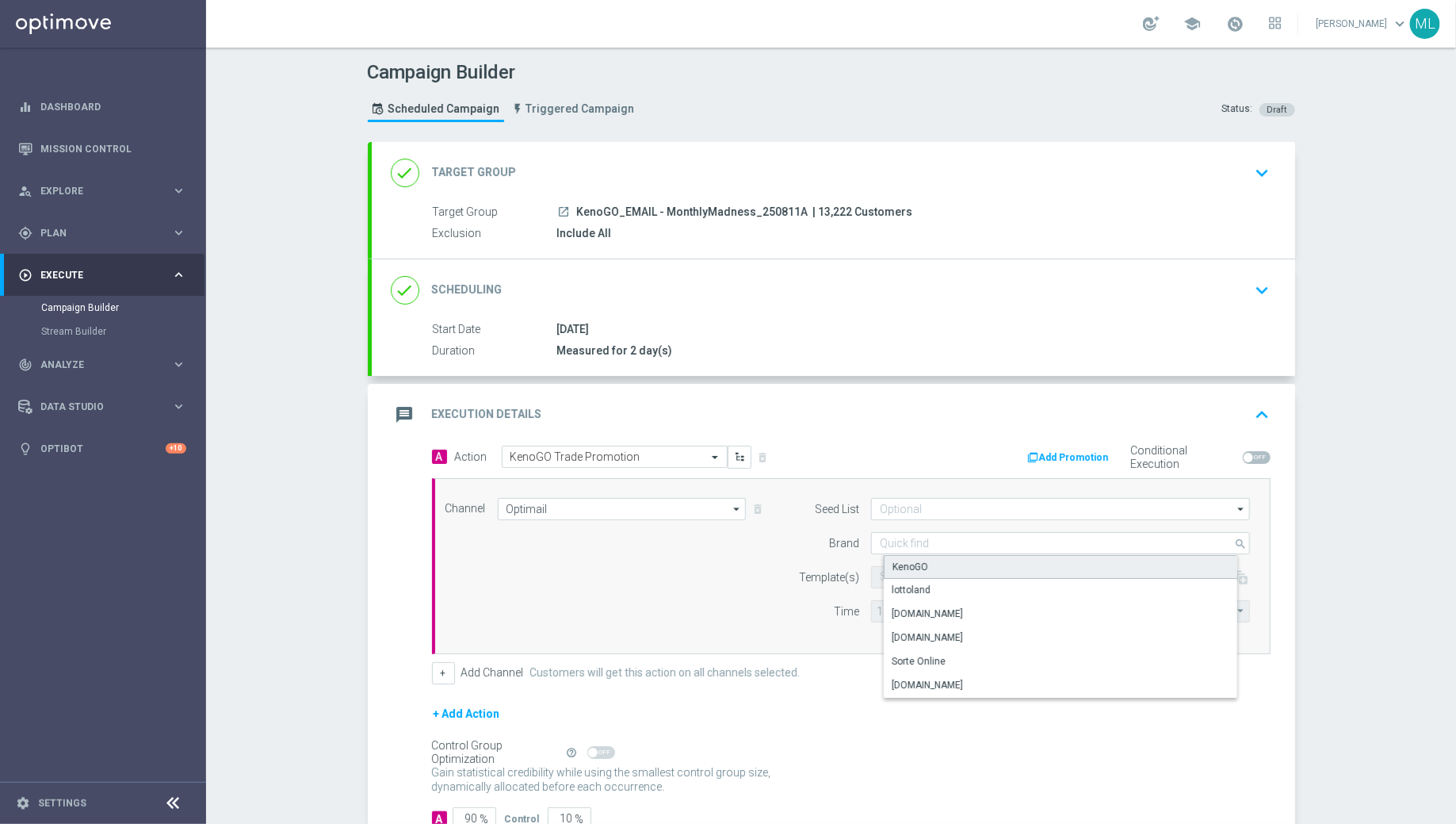
click at [921, 561] on div "KenoGO" at bounding box center [910, 567] width 36 height 14
type input "KenoGO"
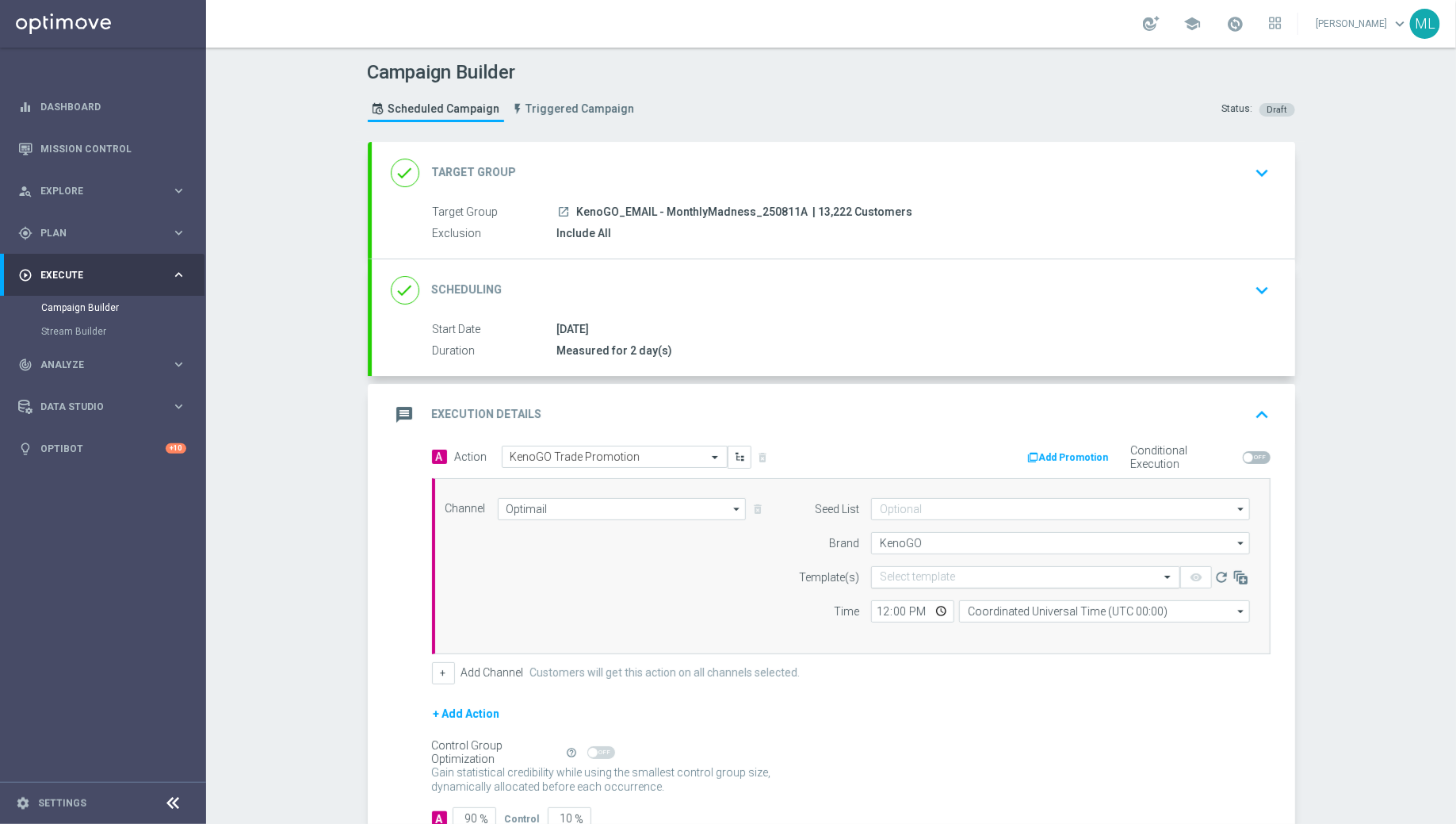
click at [903, 573] on input "text" at bounding box center [1010, 577] width 260 height 13
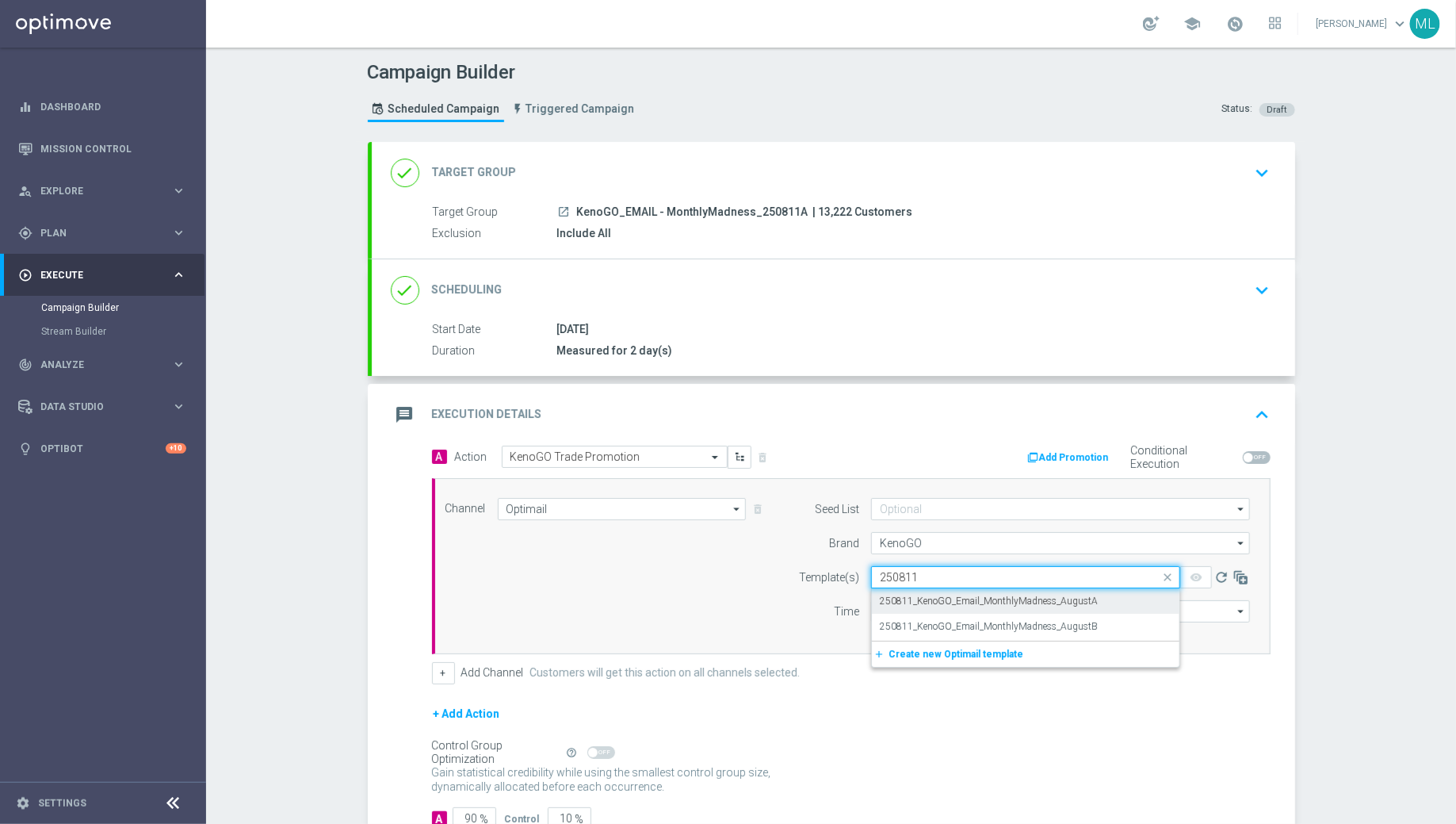
click at [1071, 598] on label "250811_KenoGO_Email_MonthlyMadness_AugustA" at bounding box center [989, 601] width 218 height 13
type input "250811"
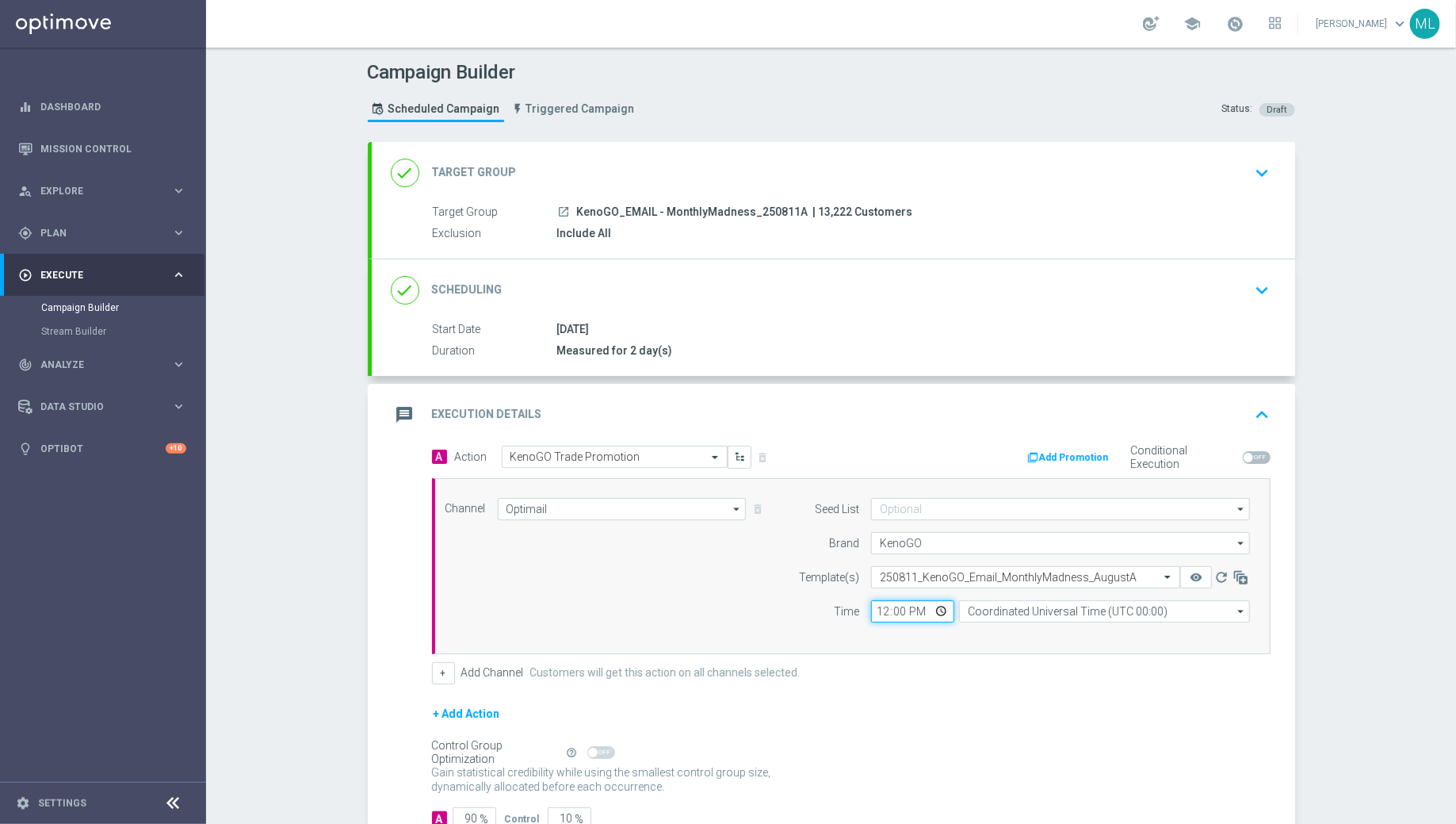
click at [888, 608] on input "12:00" at bounding box center [912, 611] width 83 height 22
type input "17:00"
click at [1024, 611] on input "Coordinated Universal Time (UTC 00:00)" at bounding box center [1105, 611] width 291 height 22
click at [1059, 632] on div "Eastern Australia Time (Sydney) (UTC +10:00)" at bounding box center [1111, 635] width 260 height 14
type input "Eastern Australia Time (Sydney) (UTC +10:00)"
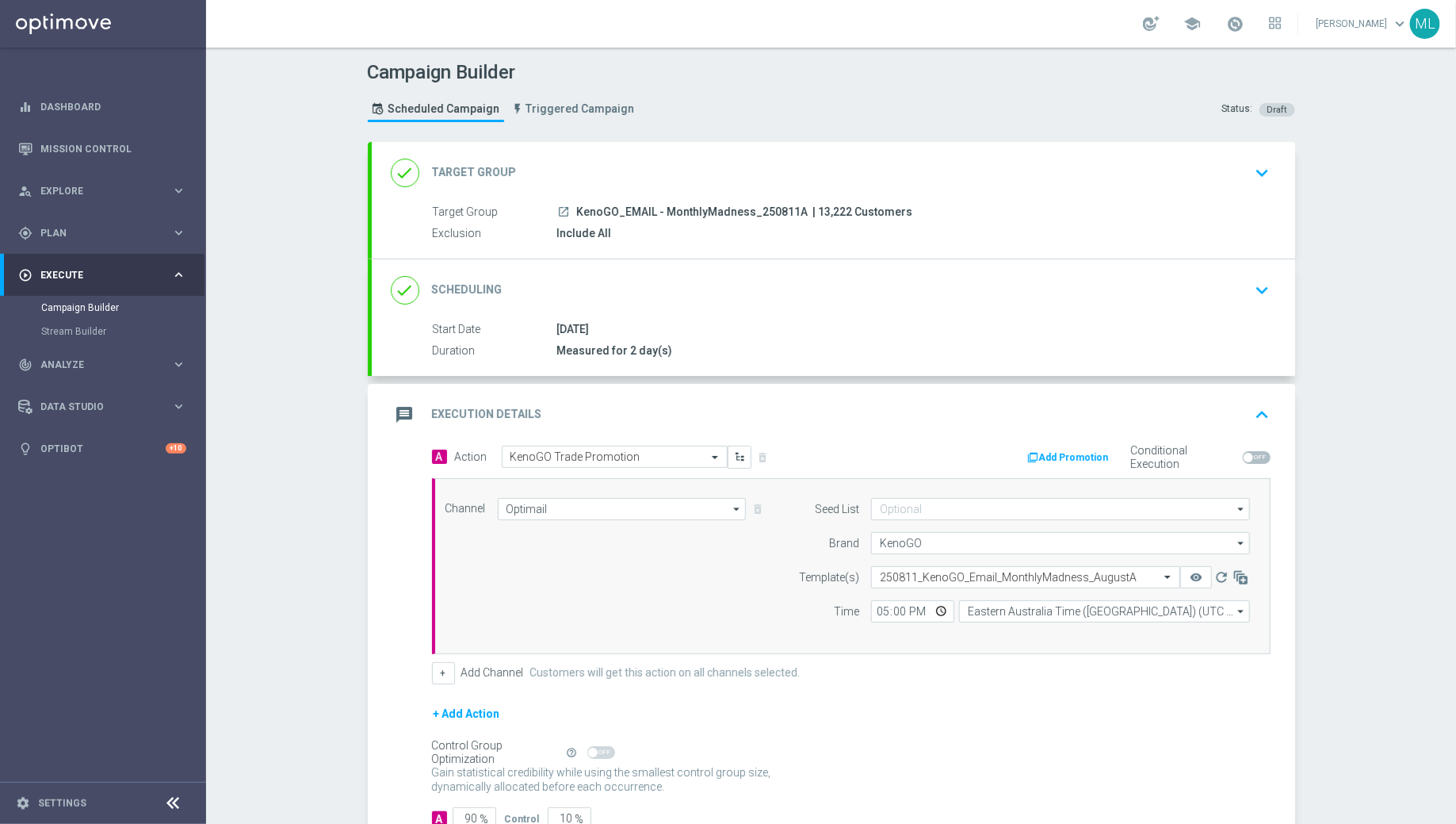
click at [893, 652] on div "A Action Select action KenoGO Trade Promotion delete_forever Add Promotion Cond…" at bounding box center [851, 565] width 862 height 239
click at [465, 715] on button "+ Add Action" at bounding box center [467, 713] width 70 height 20
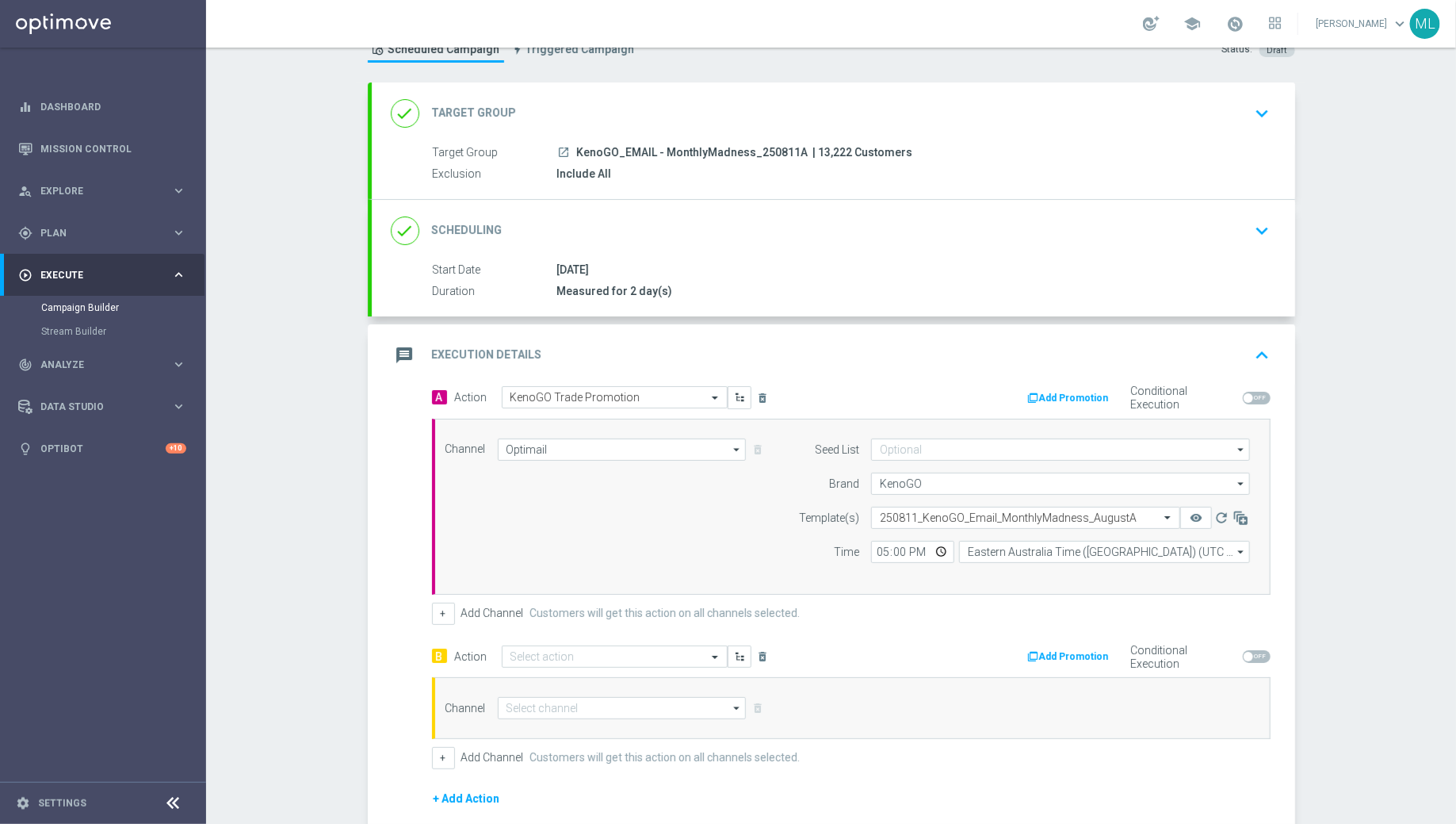
scroll to position [96, 0]
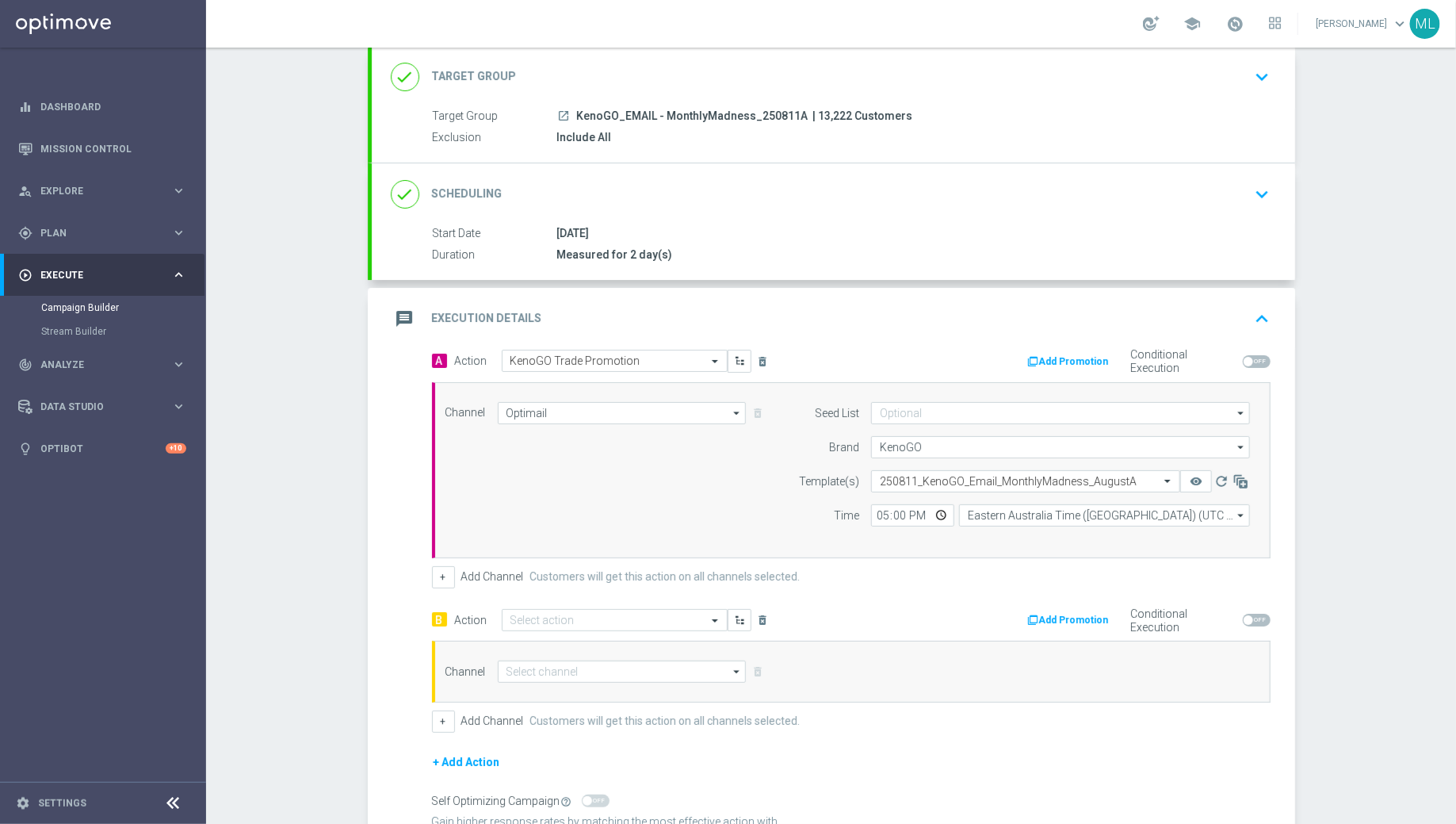
click at [542, 603] on div "A Action Select action KenoGO Trade Promotion delete_forever Add Promotion Cond…" at bounding box center [851, 541] width 839 height 383
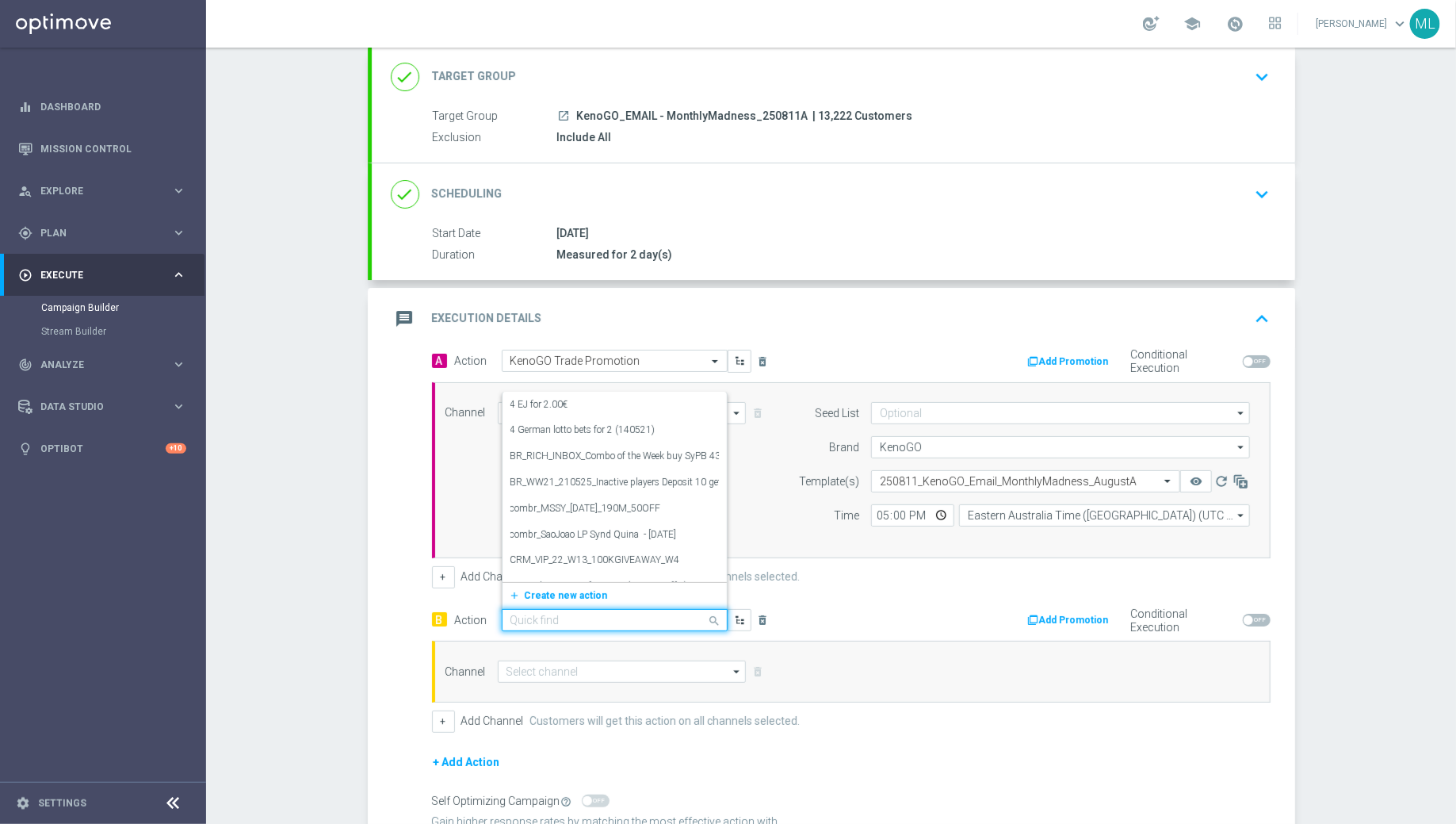
click at [547, 614] on input "text" at bounding box center [599, 620] width 177 height 13
type input "k"
type input "KenoGO Tr"
click at [549, 569] on label "KenoGO Trade Promotion" at bounding box center [563, 572] width 105 height 13
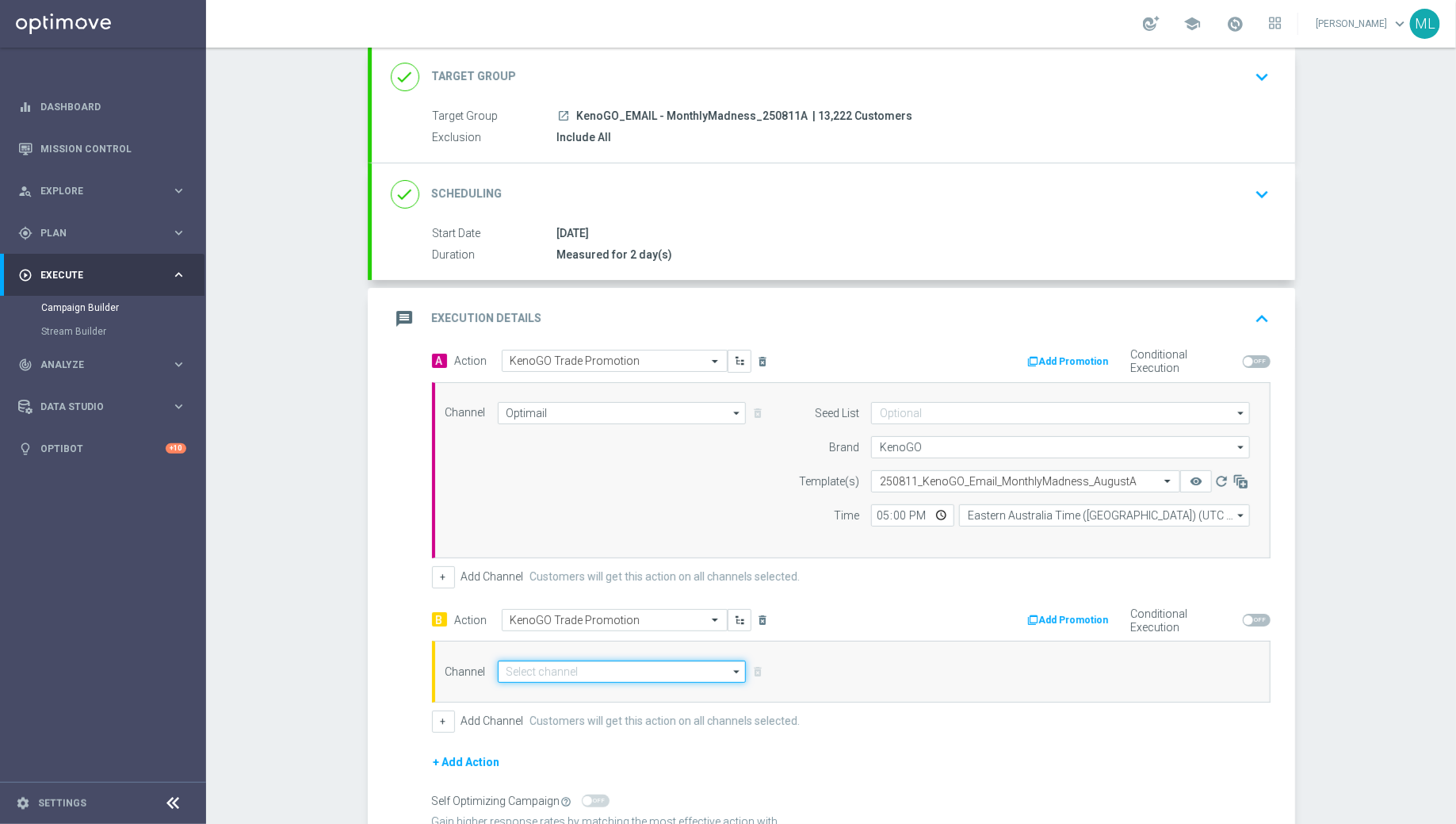
click at [539, 665] on input at bounding box center [621, 672] width 249 height 22
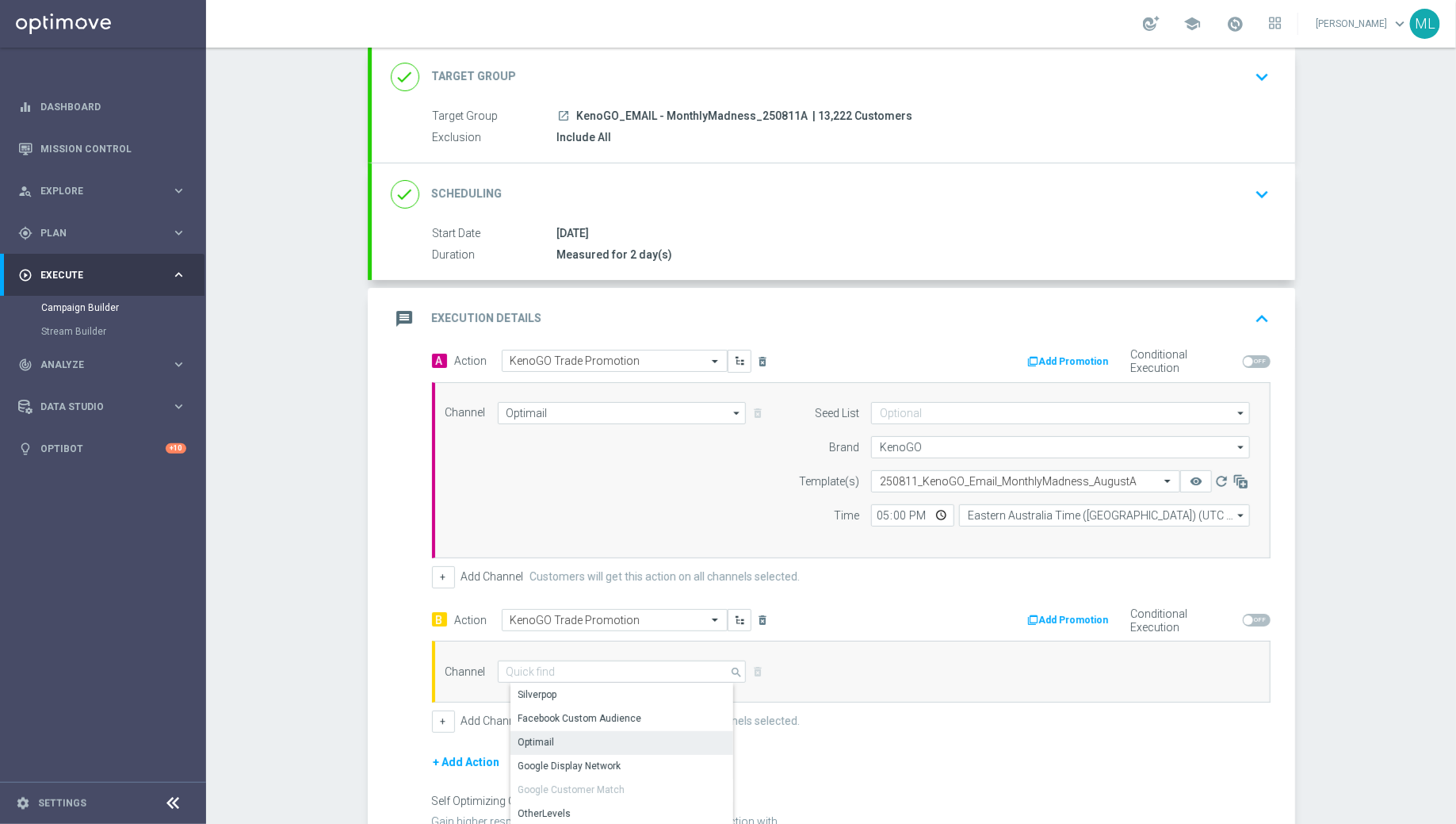
click at [545, 744] on div "Optimail" at bounding box center [536, 742] width 37 height 14
type input "Optimail"
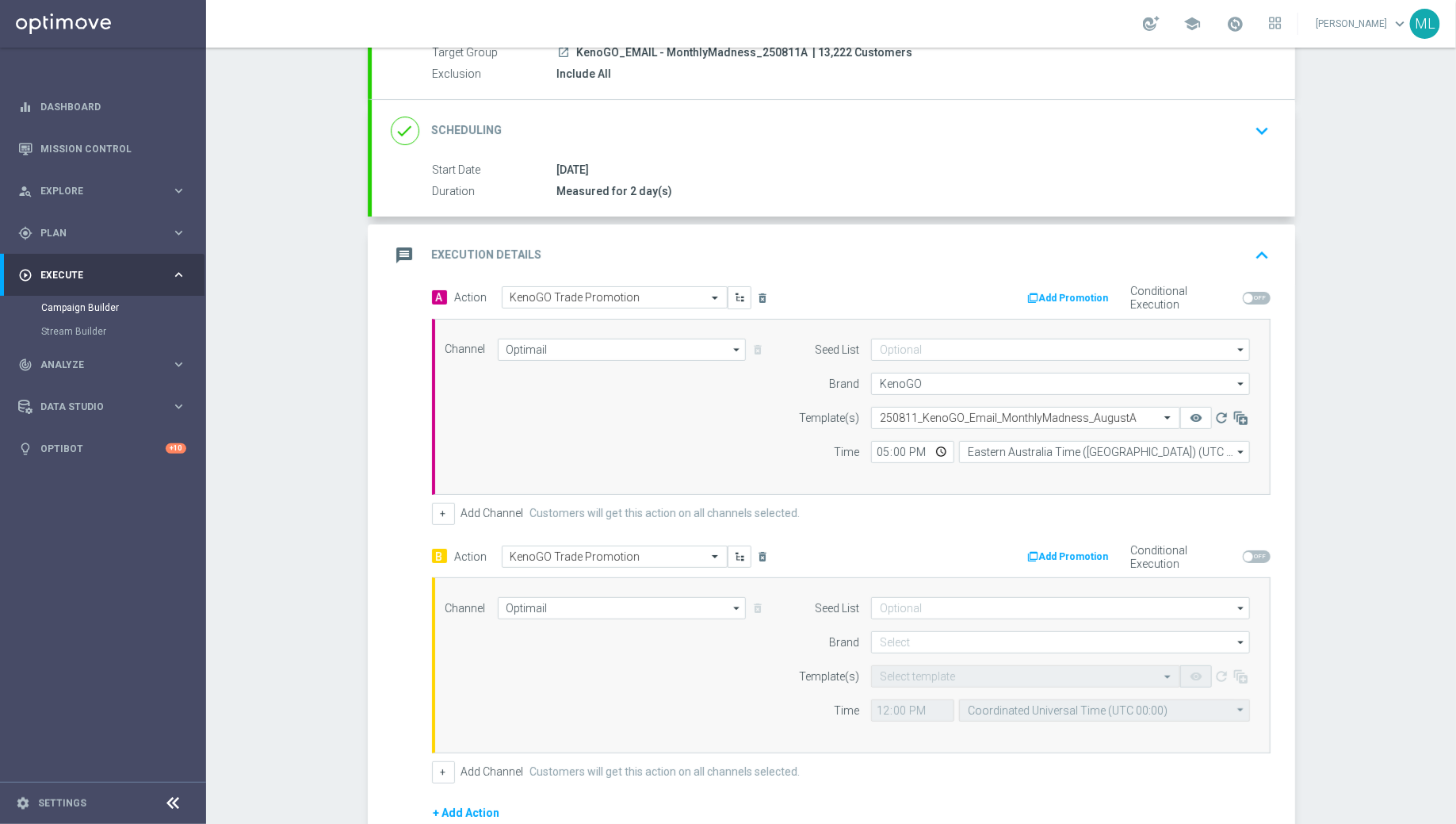
scroll to position [161, 0]
click at [911, 639] on input at bounding box center [1060, 641] width 379 height 22
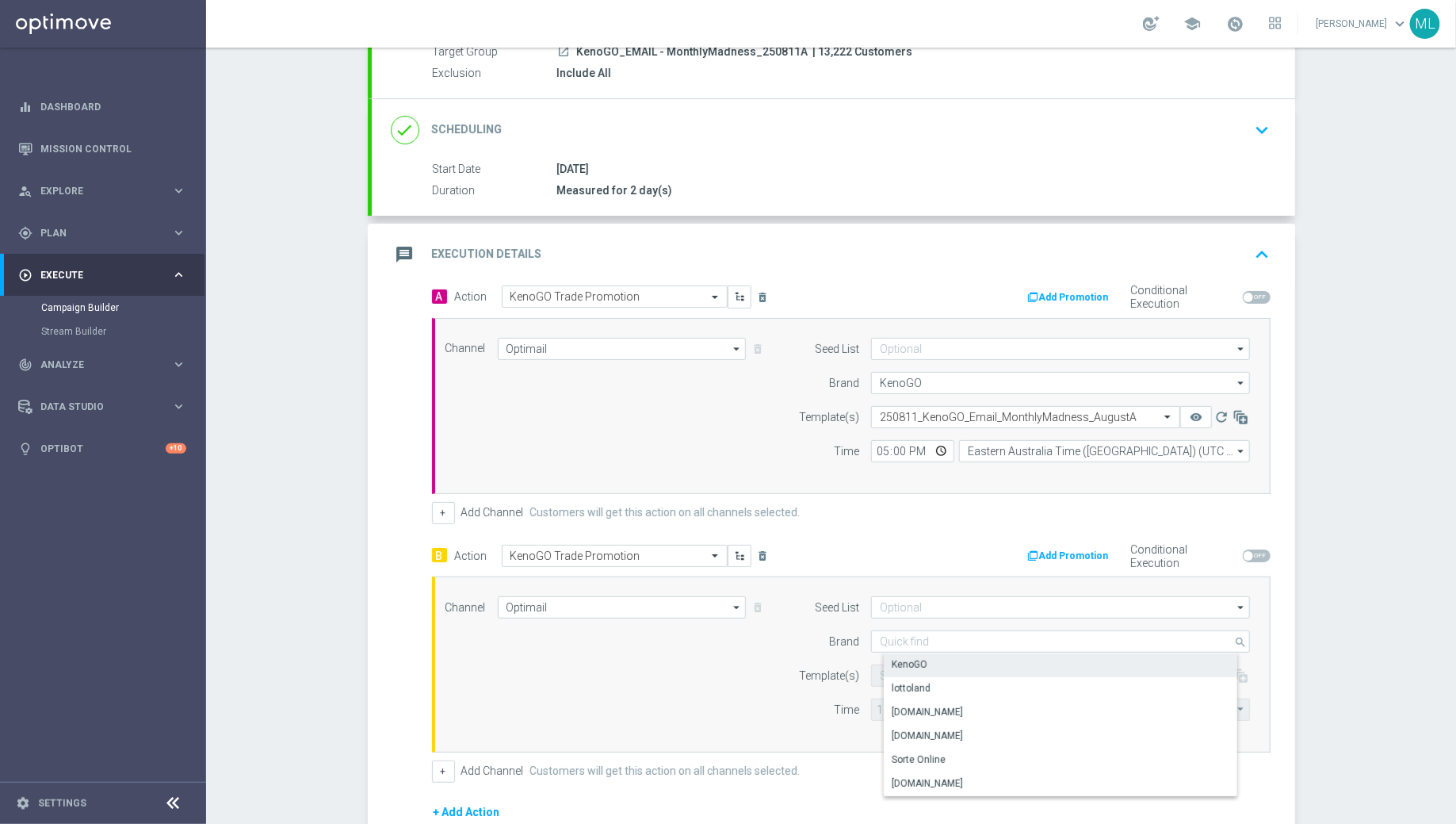
click at [916, 657] on div "KenoGO" at bounding box center [909, 664] width 36 height 14
type input "KenoGO"
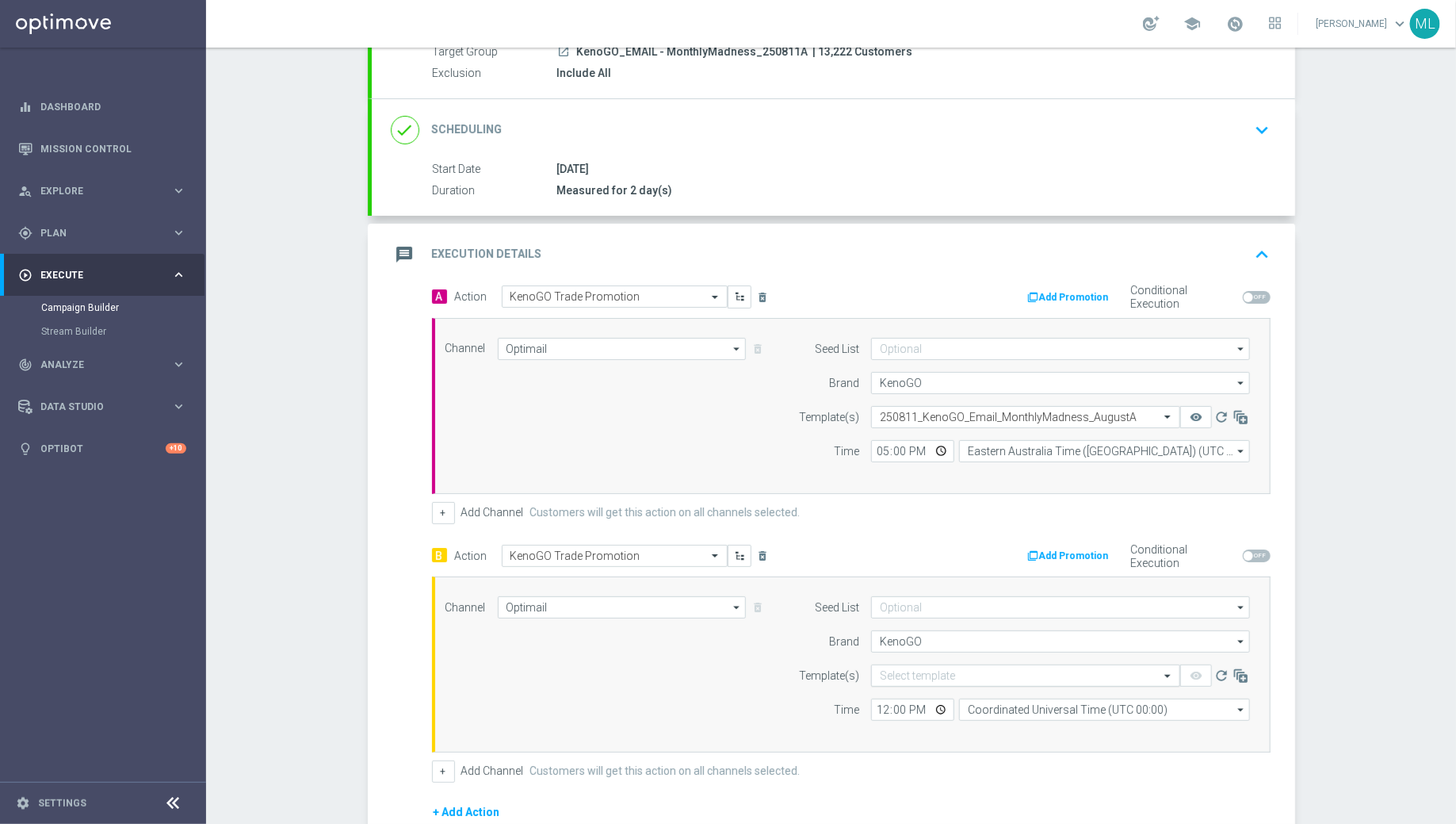
click at [896, 669] on input "text" at bounding box center [1010, 675] width 260 height 13
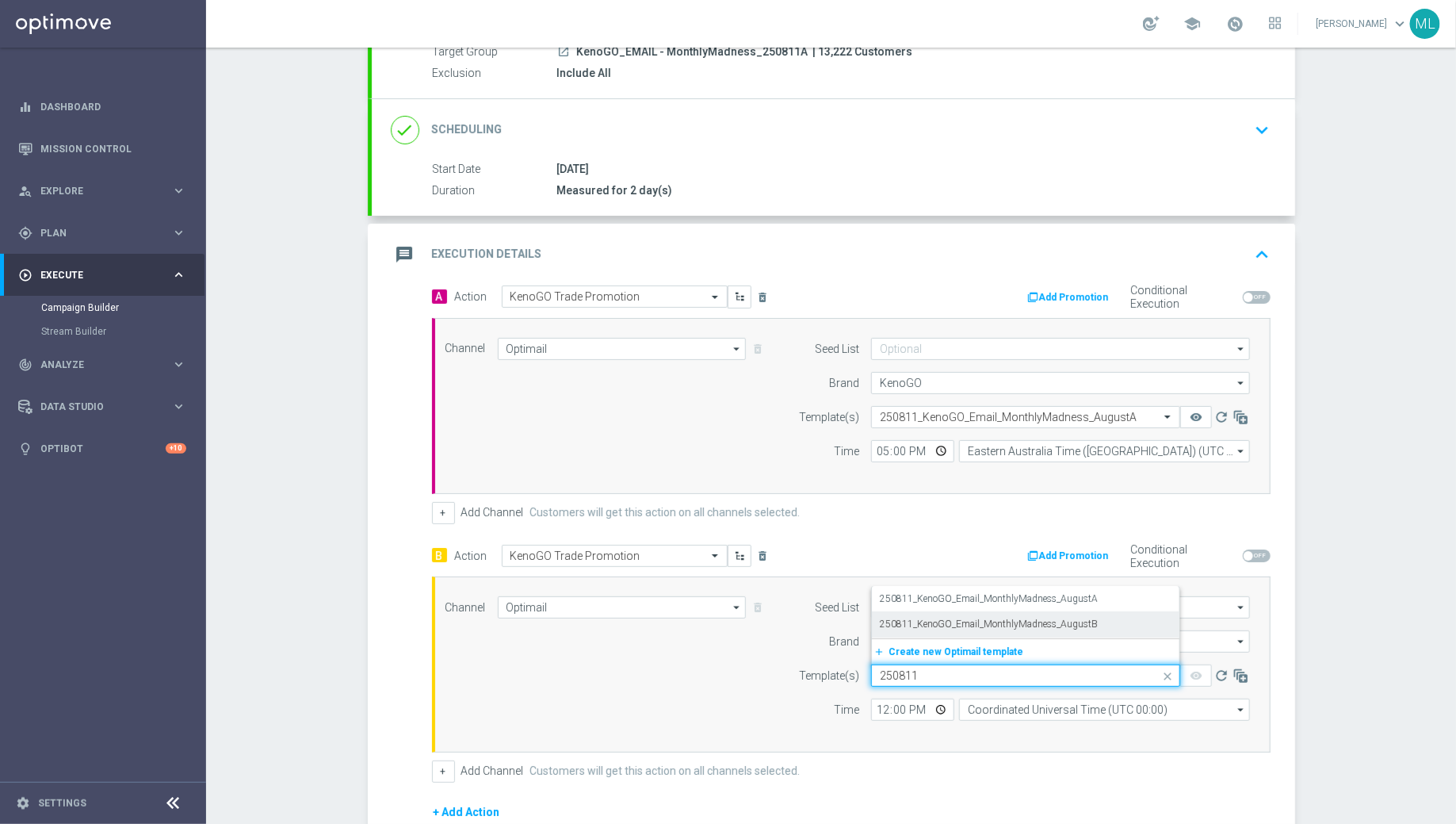
click at [983, 618] on label "250811_KenoGO_Email_MonthlyMadness_AugustB" at bounding box center [989, 624] width 218 height 13
type input "250811"
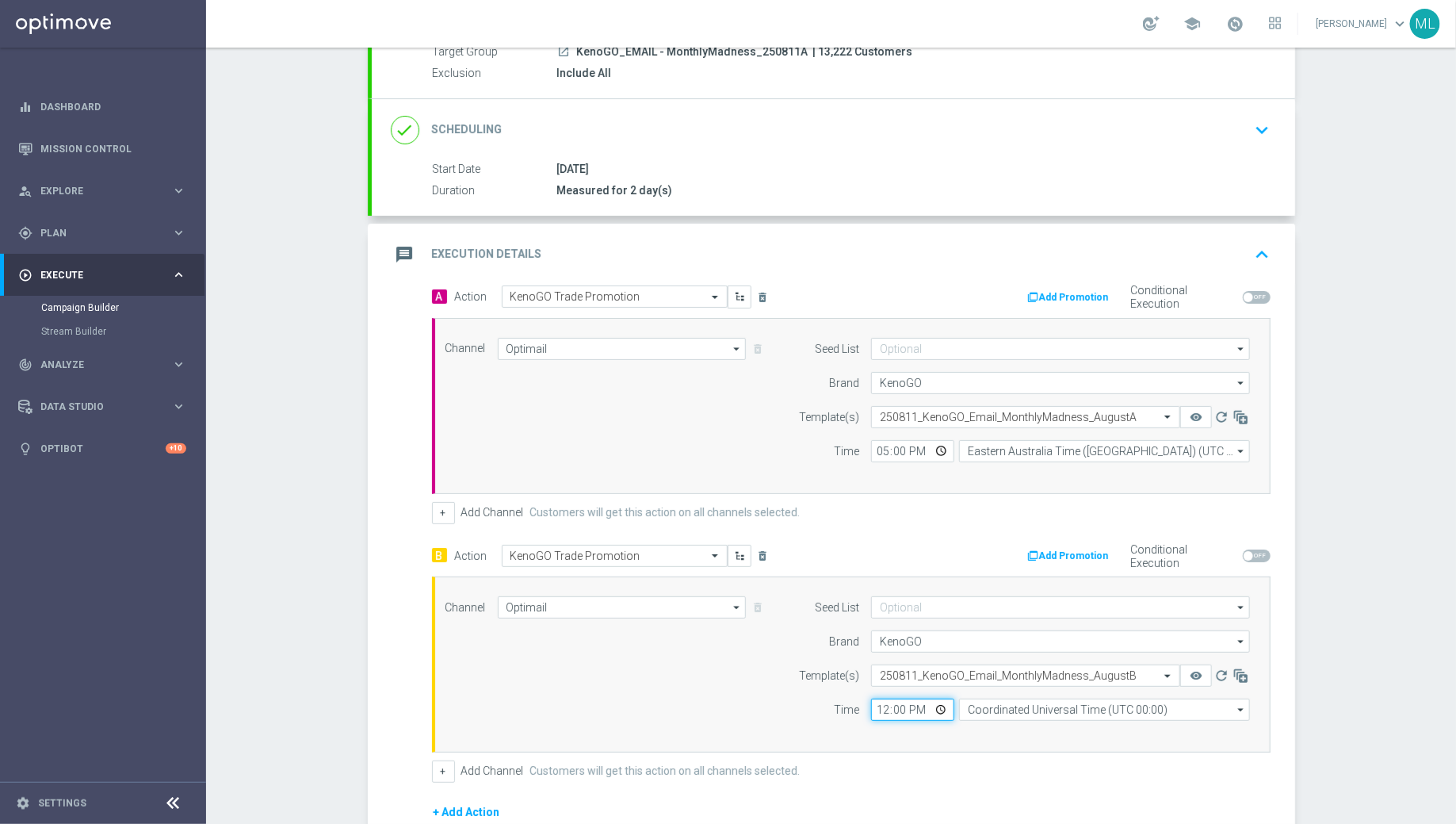
click at [880, 700] on input "12:00" at bounding box center [912, 709] width 83 height 22
type input "17:00"
click at [1016, 704] on input "Coordinated Universal Time (UTC 00:00)" at bounding box center [1105, 709] width 291 height 22
click at [1048, 728] on div "Eastern Australia Time (Sydney) (UTC +10:00)" at bounding box center [1110, 732] width 260 height 14
type input "Eastern Australia Time (Sydney) (UTC +10:00)"
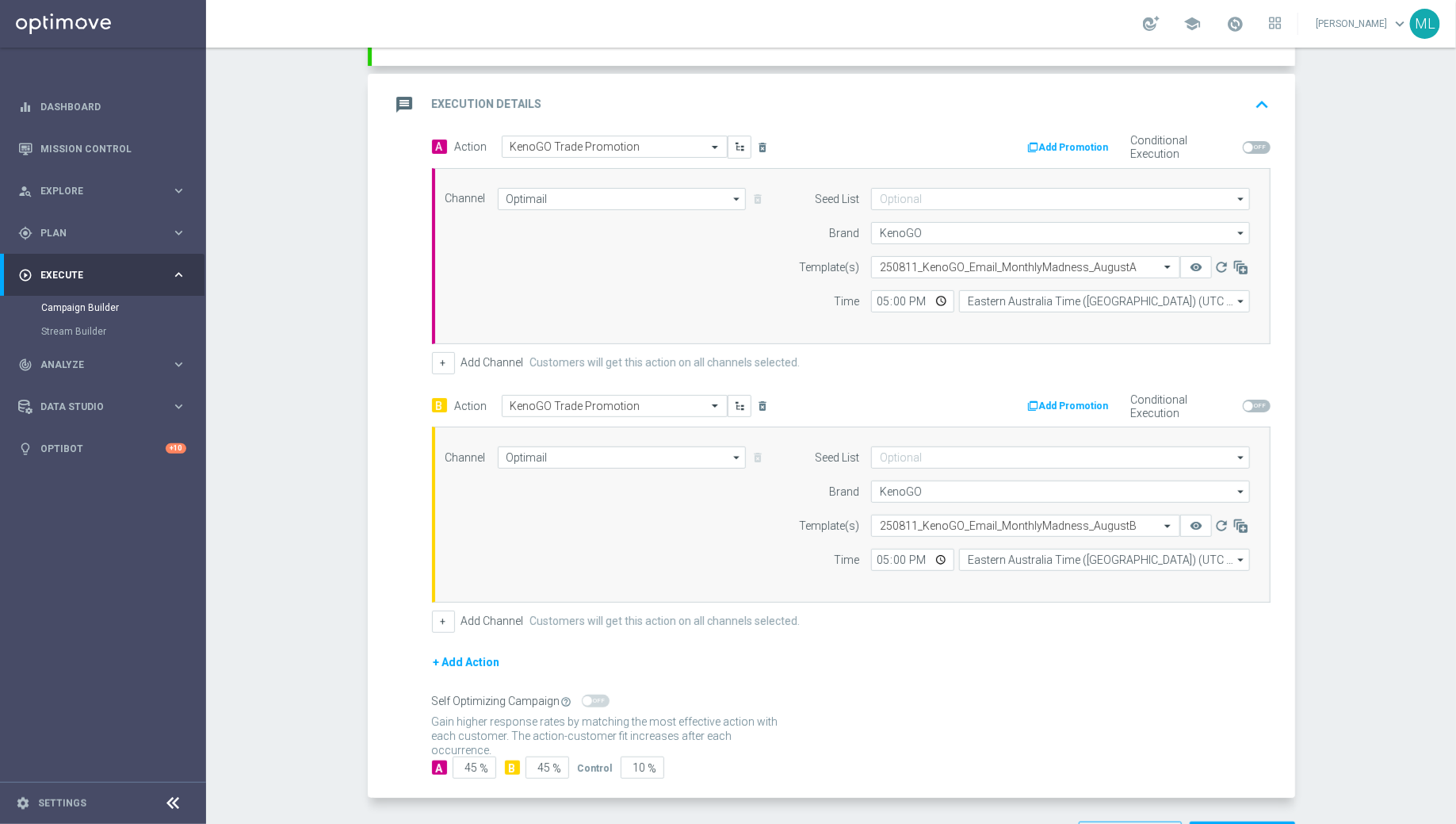
scroll to position [310, 0]
click at [816, 652] on div "+ Add Action" at bounding box center [851, 672] width 839 height 39
click at [540, 755] on input "45" at bounding box center [547, 766] width 44 height 22
click at [849, 696] on div "Control Group Optimization Self Optimizing Campaign help_outline" at bounding box center [851, 700] width 839 height 18
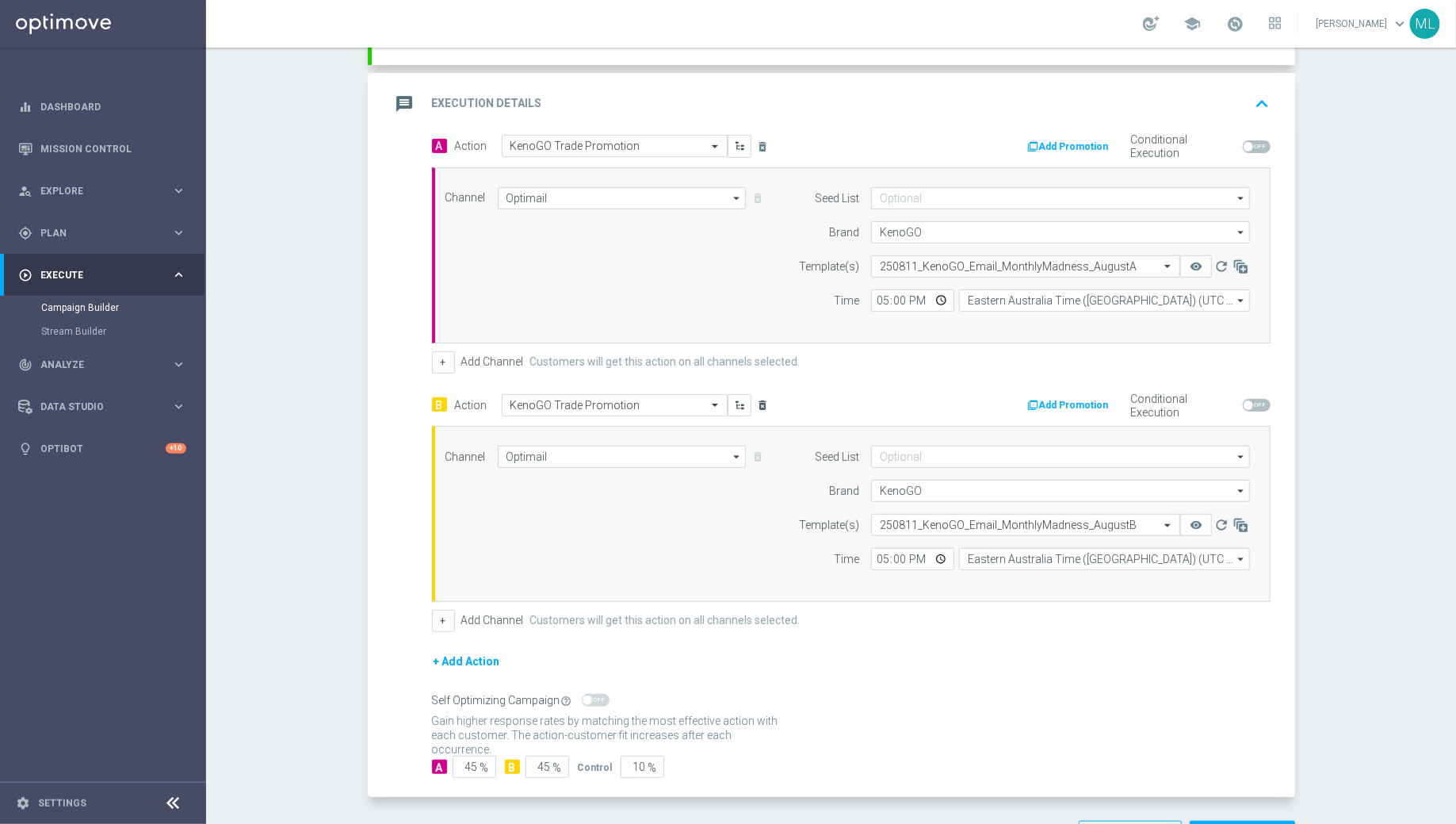
click at [761, 399] on icon "delete_forever" at bounding box center [763, 405] width 12 height 12
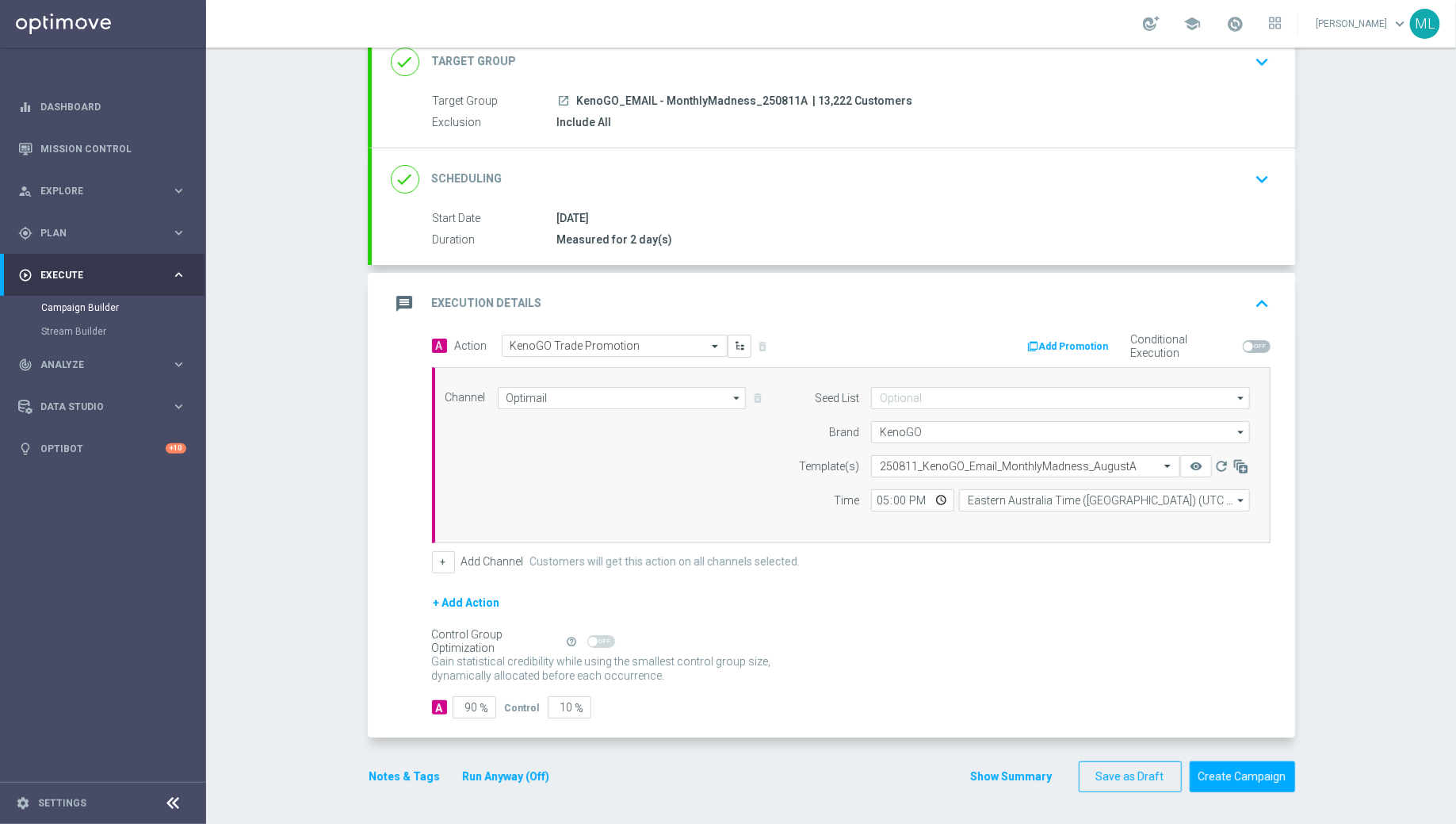
scroll to position [104, 0]
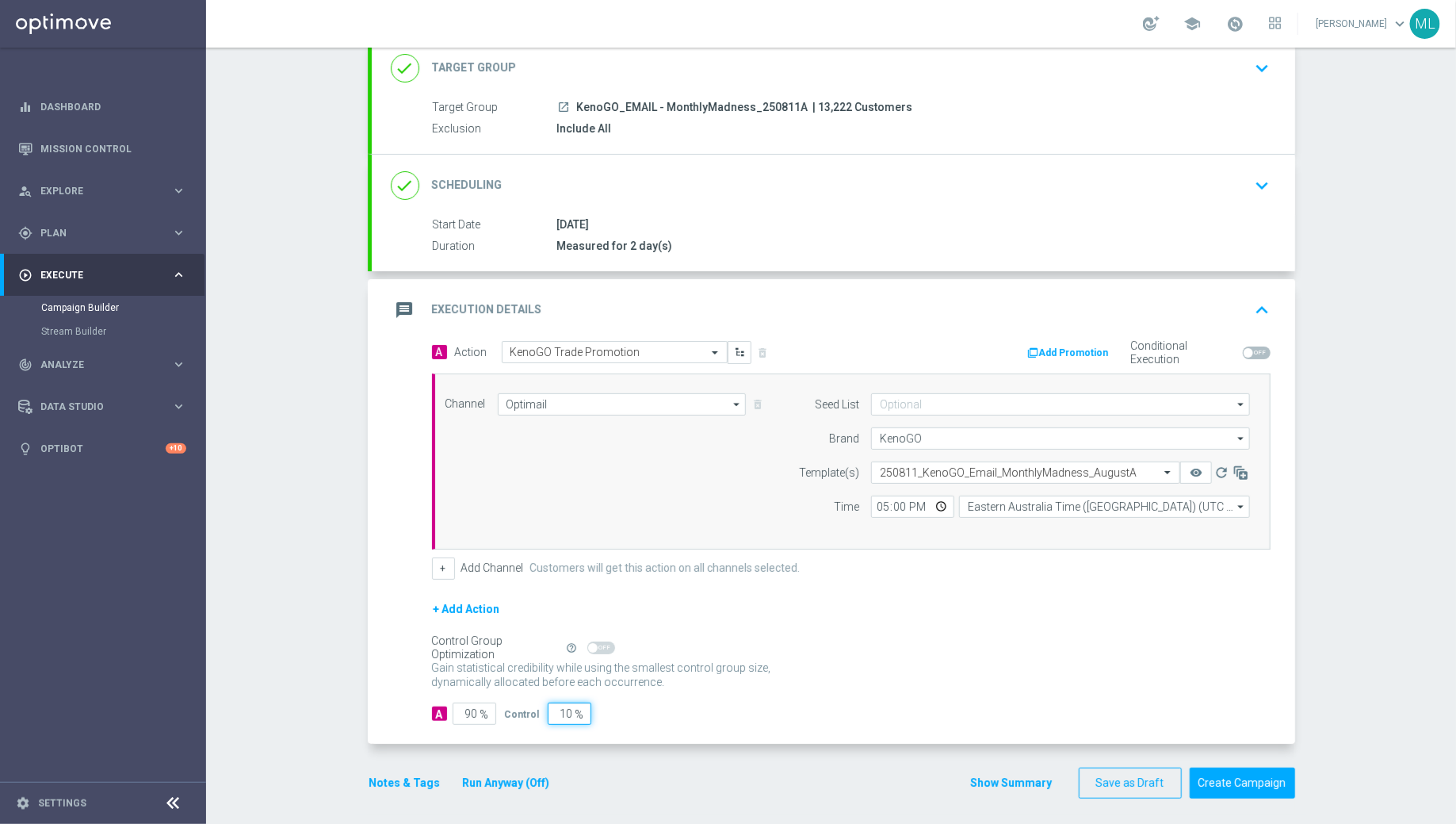
click at [563, 703] on input "10" at bounding box center [569, 713] width 44 height 22
type input "0"
type input "100"
type input "0"
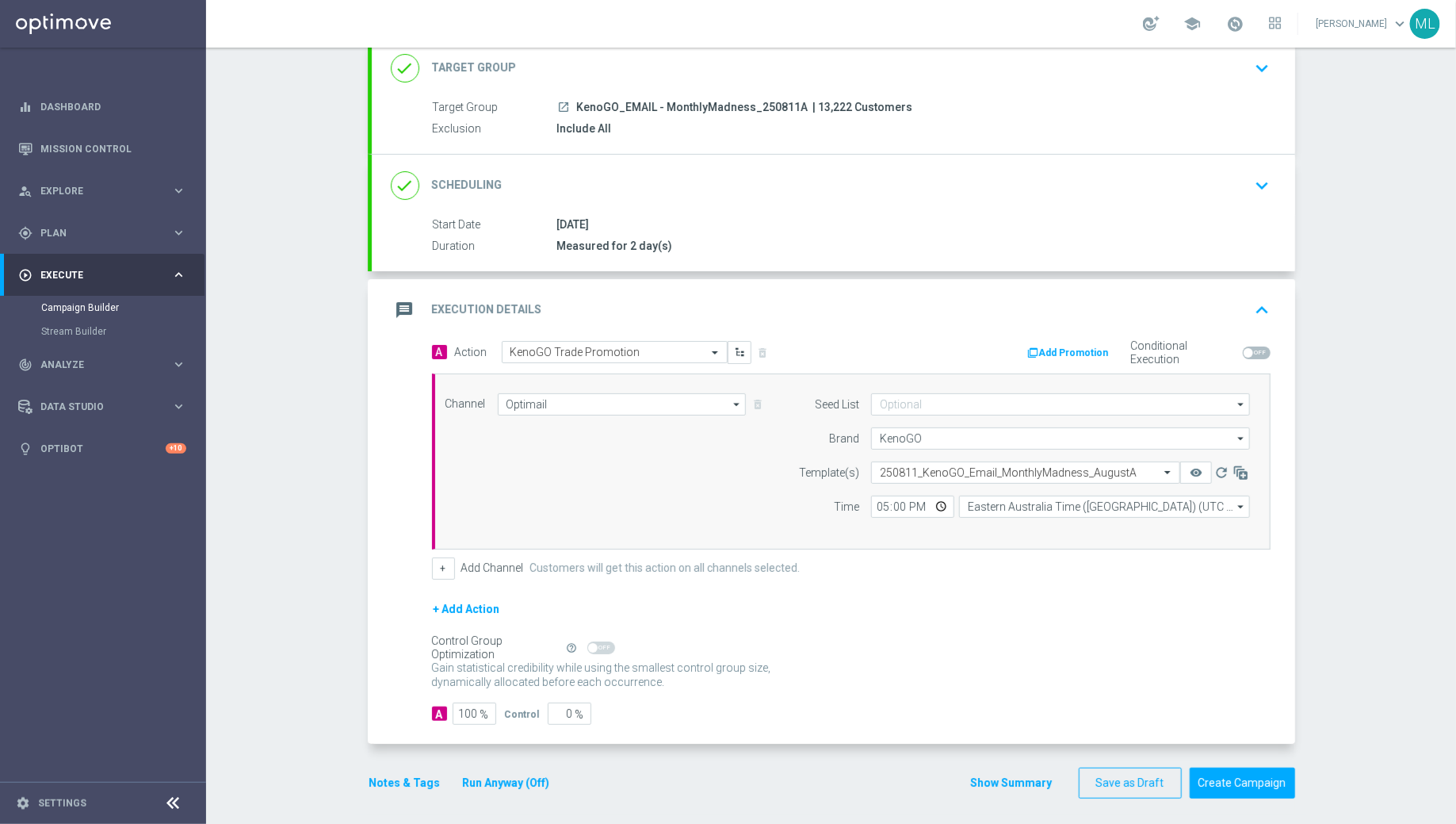
click at [819, 671] on div "Gain statistical credibility while using the smallest control group size, dynam…" at bounding box center [851, 675] width 839 height 38
click at [493, 773] on button "Run Anyway (Off)" at bounding box center [506, 783] width 90 height 20
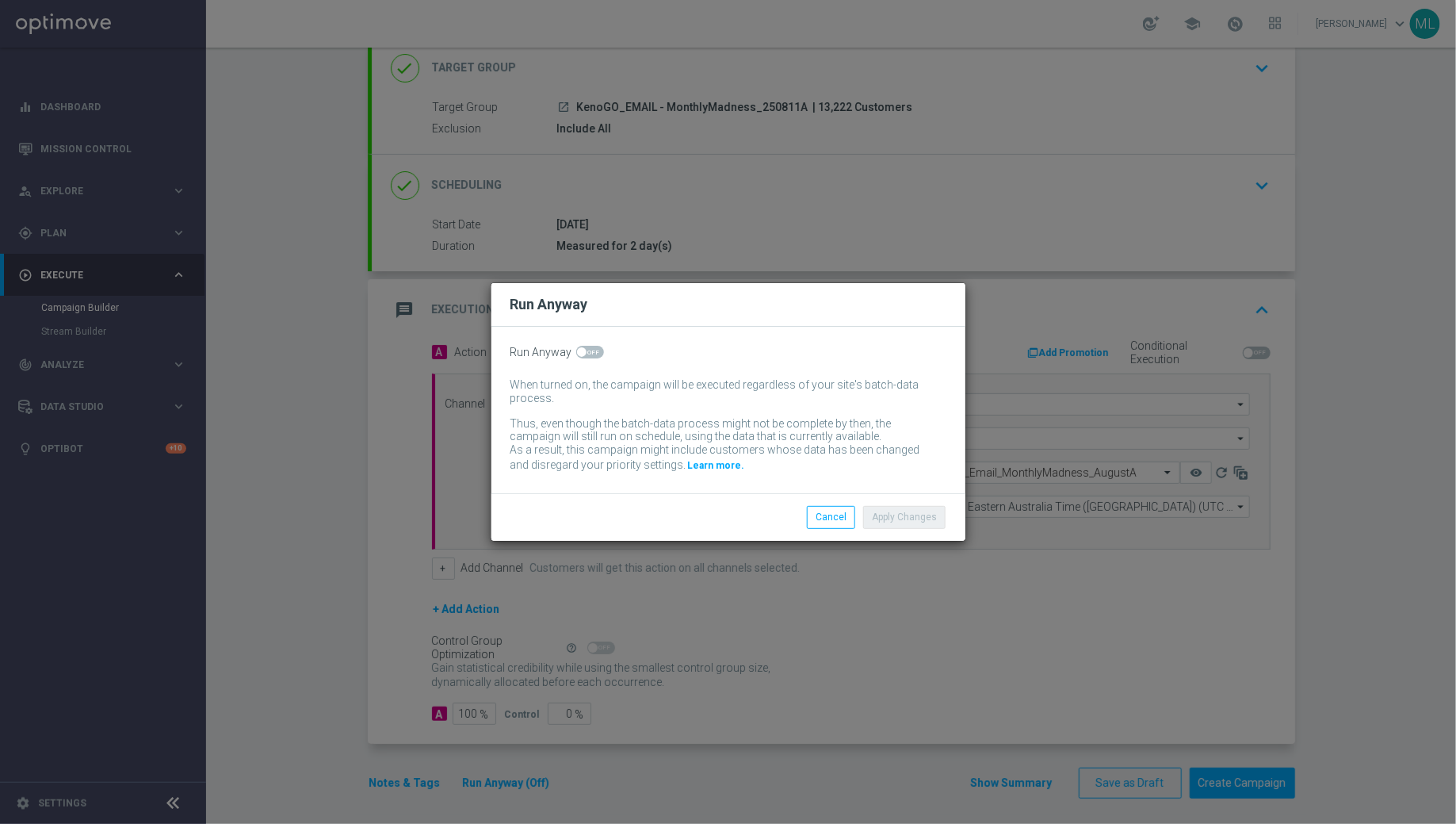
click at [592, 347] on span at bounding box center [589, 352] width 28 height 12
click at [592, 347] on input "checkbox" at bounding box center [589, 352] width 28 height 12
checkbox input "true"
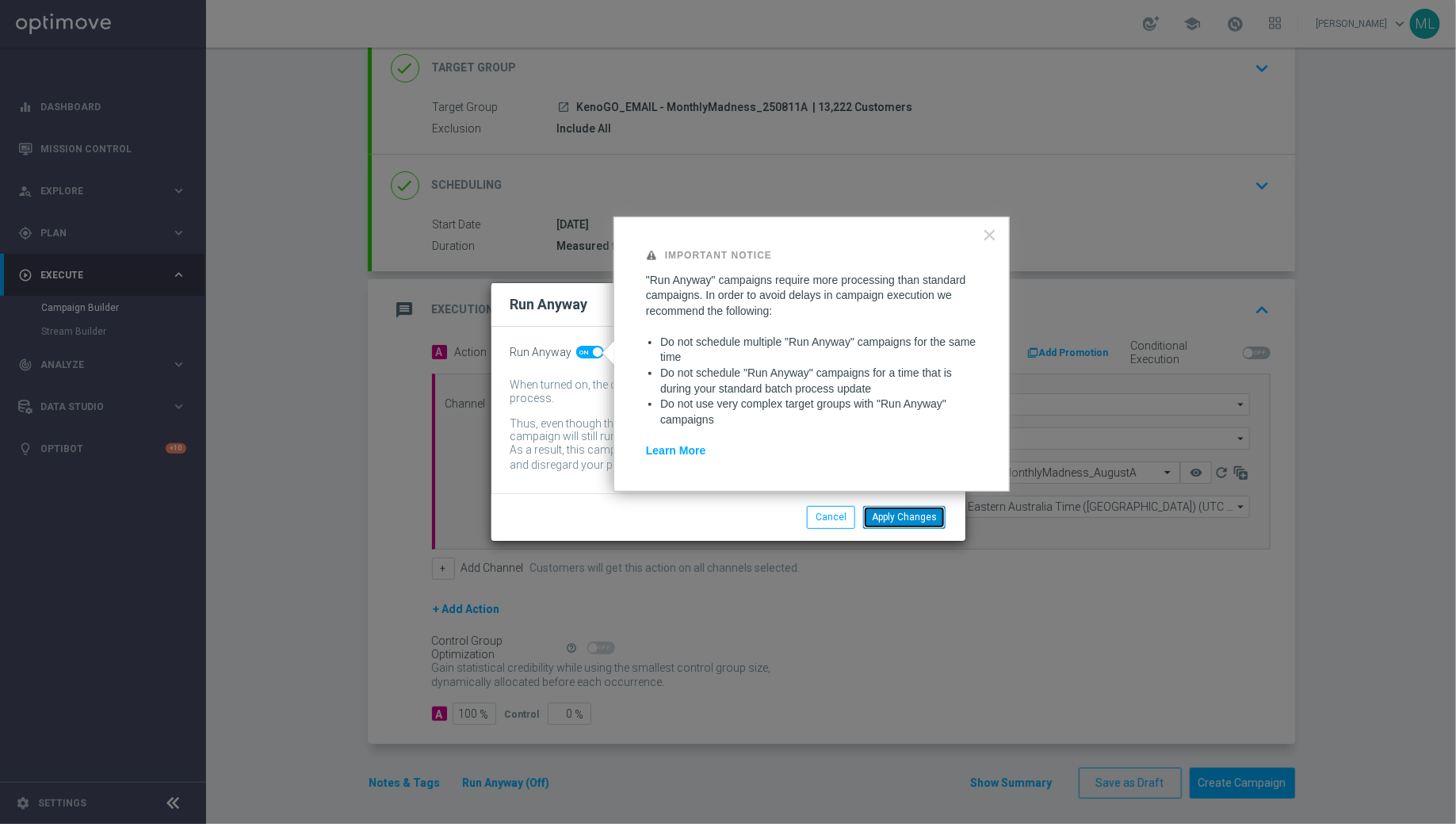
click at [907, 506] on button "Apply Changes" at bounding box center [904, 516] width 82 height 22
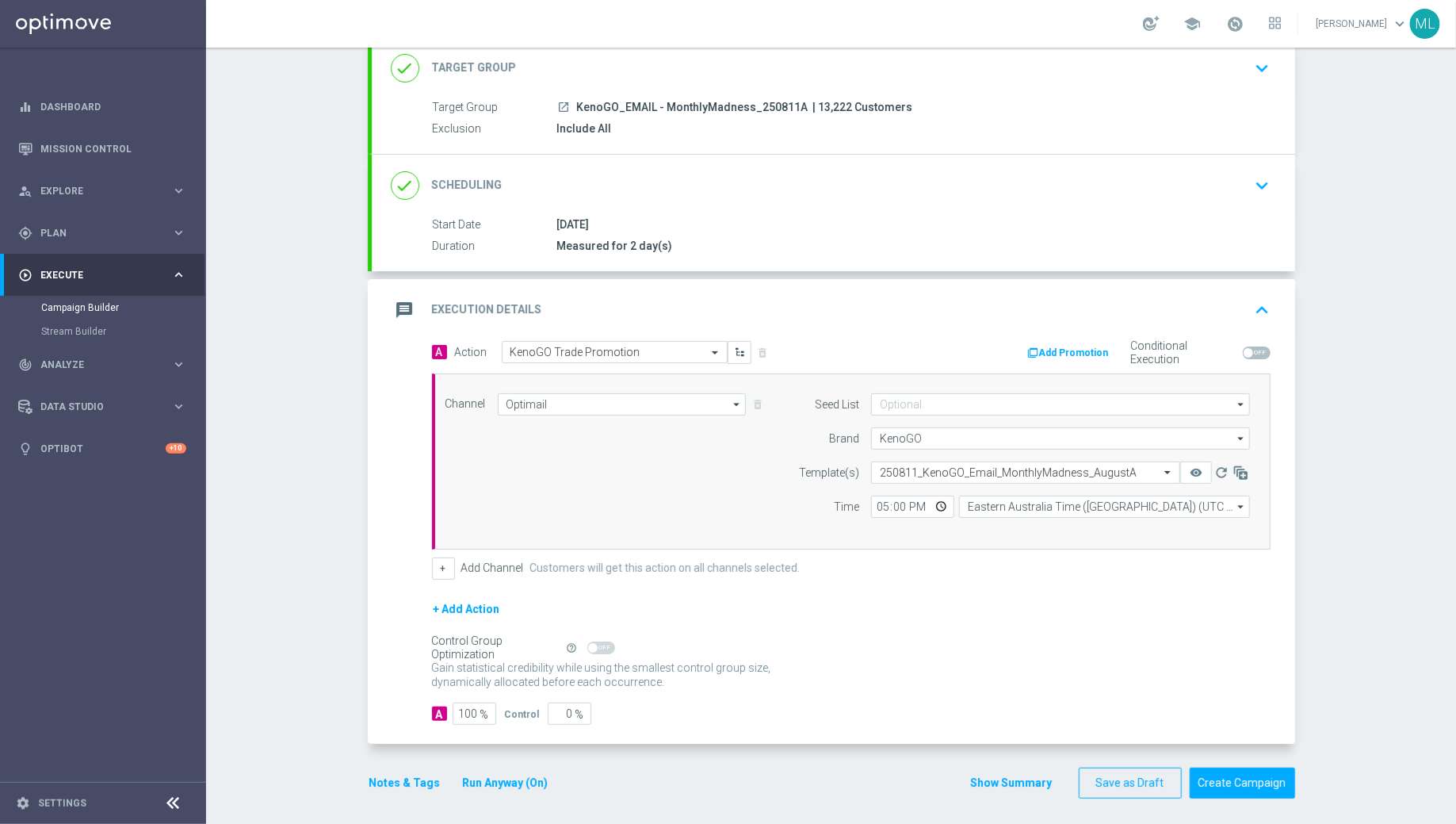
click at [826, 643] on div "Control Group Optimization Self Optimizing Campaign help_outline" at bounding box center [851, 648] width 839 height 18
